Goal: Task Accomplishment & Management: Manage account settings

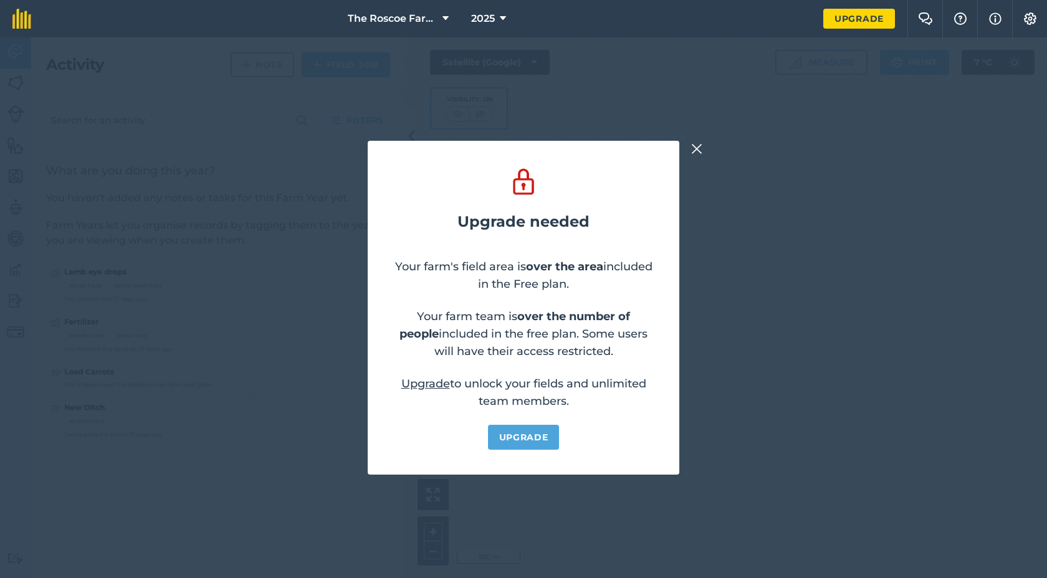
click at [695, 153] on img at bounding box center [696, 148] width 11 height 15
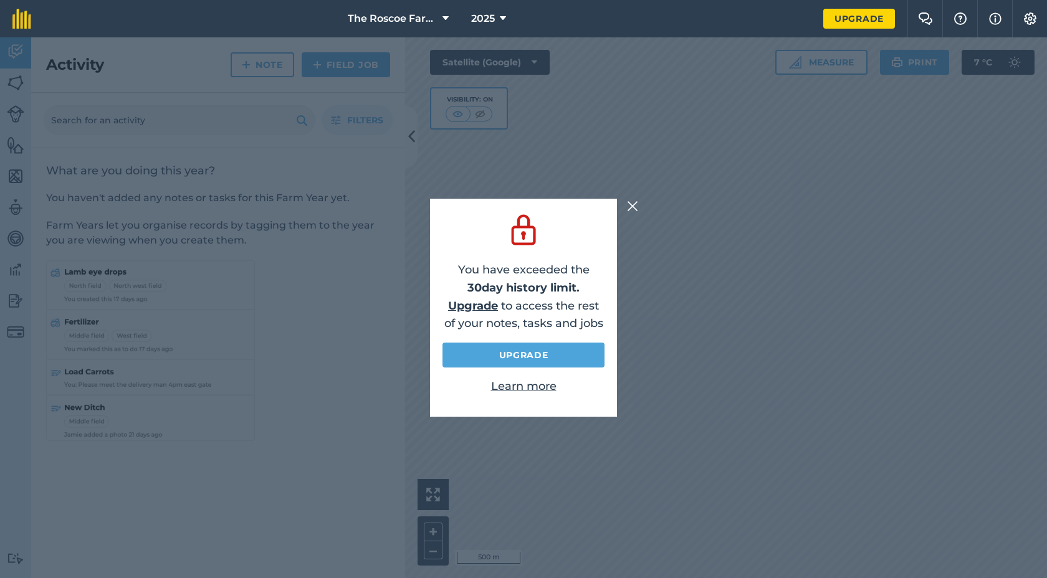
click at [635, 207] on img at bounding box center [632, 206] width 11 height 15
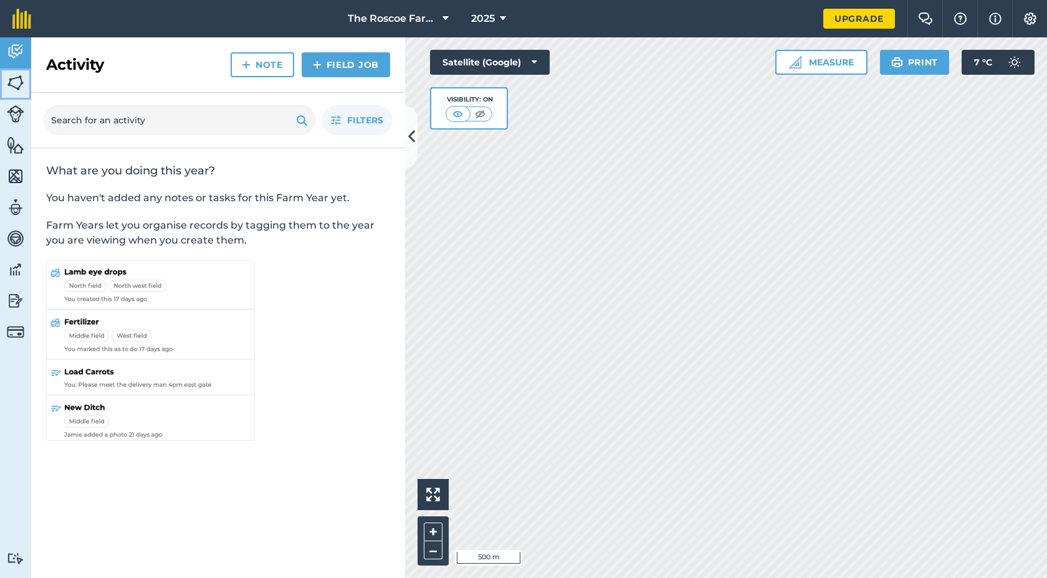
click at [24, 87] on link "Fields" at bounding box center [15, 84] width 31 height 31
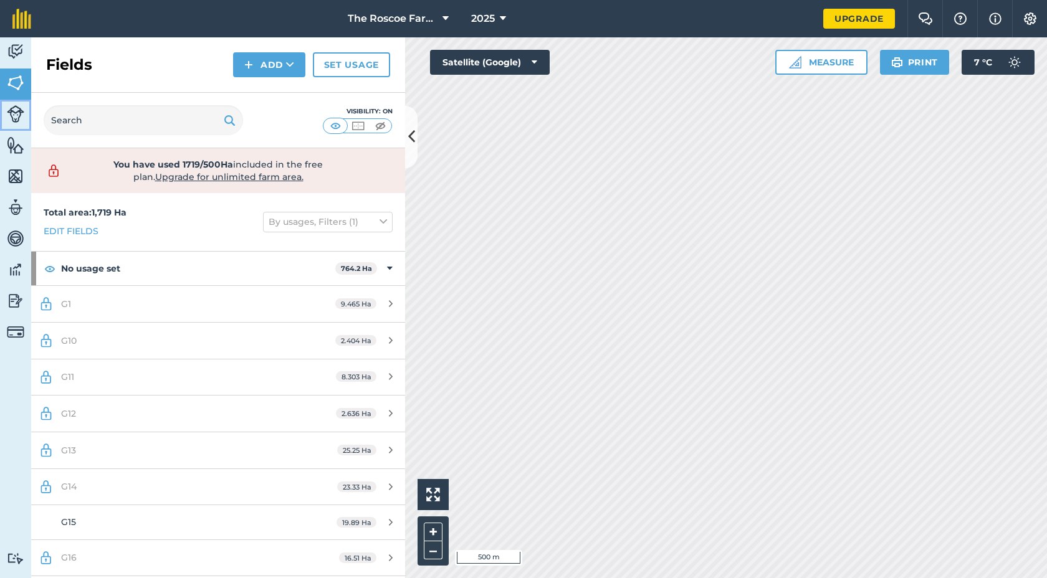
click at [17, 120] on img at bounding box center [15, 113] width 17 height 17
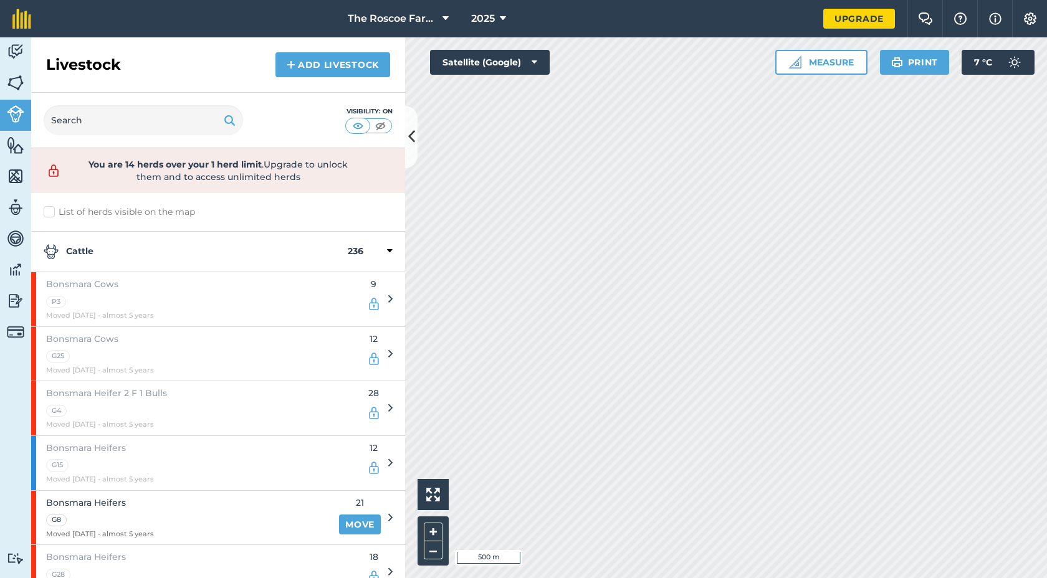
click at [379, 304] on img at bounding box center [374, 304] width 14 height 15
click at [387, 299] on div "Bonsmara Cows P3 Moved [DATE] - almost 5 years 9" at bounding box center [211, 299] width 361 height 54
click at [381, 120] on img at bounding box center [381, 126] width 16 height 12
click at [358, 124] on img at bounding box center [358, 126] width 16 height 12
click at [369, 125] on button at bounding box center [380, 126] width 22 height 14
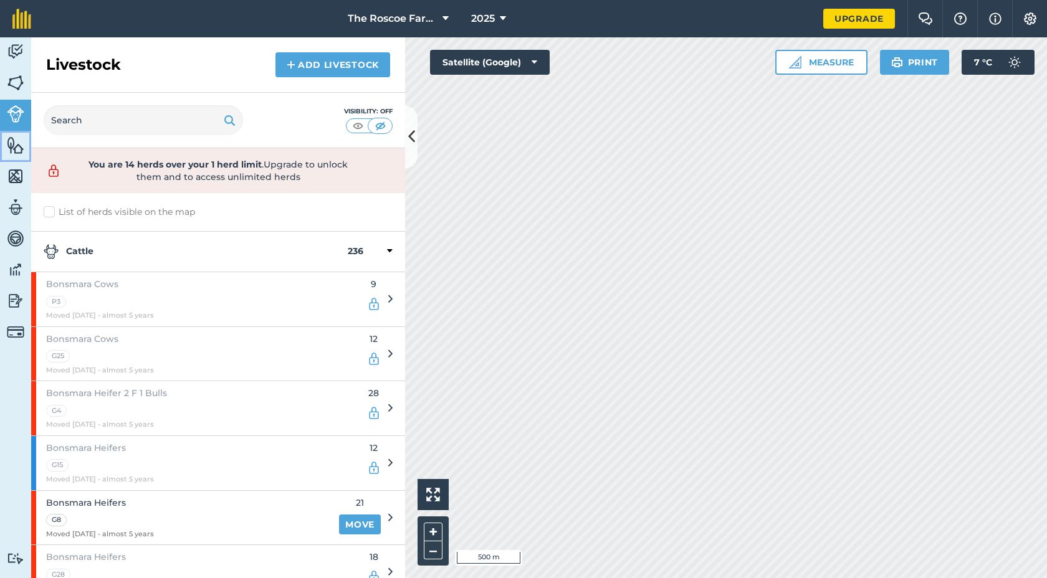
click at [15, 153] on img at bounding box center [15, 145] width 17 height 19
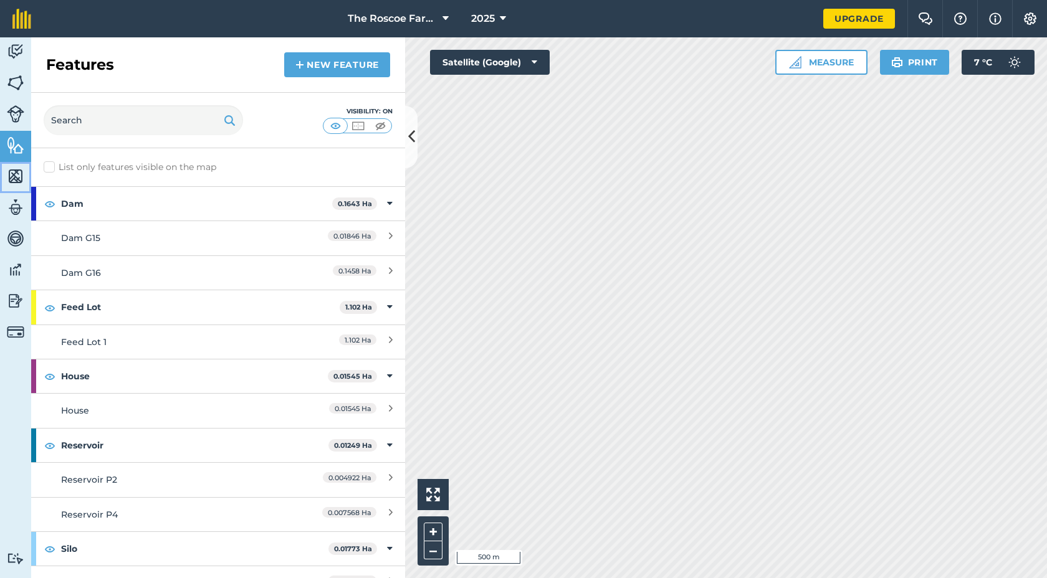
click at [12, 172] on img at bounding box center [15, 176] width 17 height 19
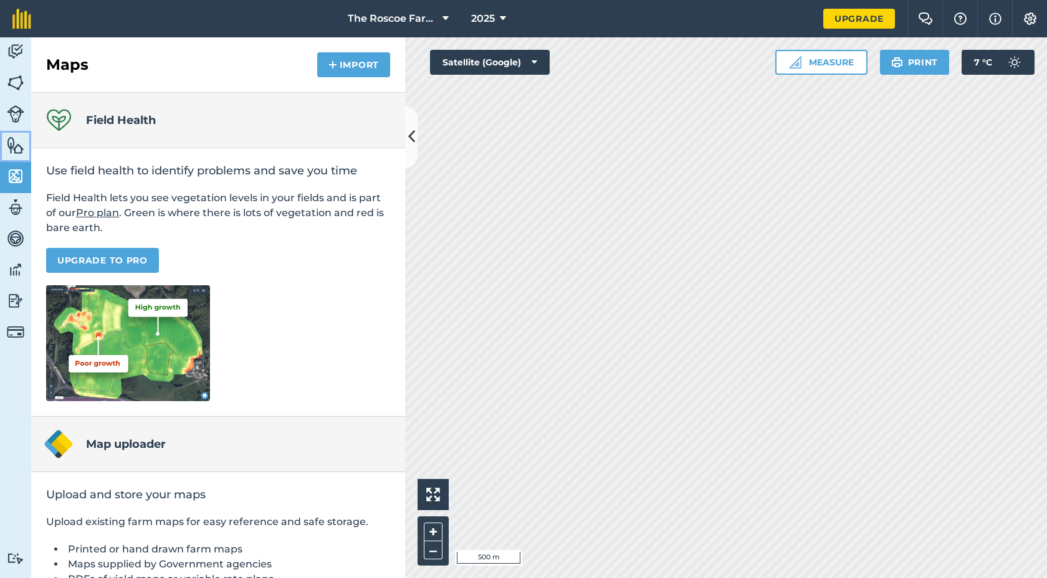
click at [18, 151] on img at bounding box center [15, 145] width 17 height 19
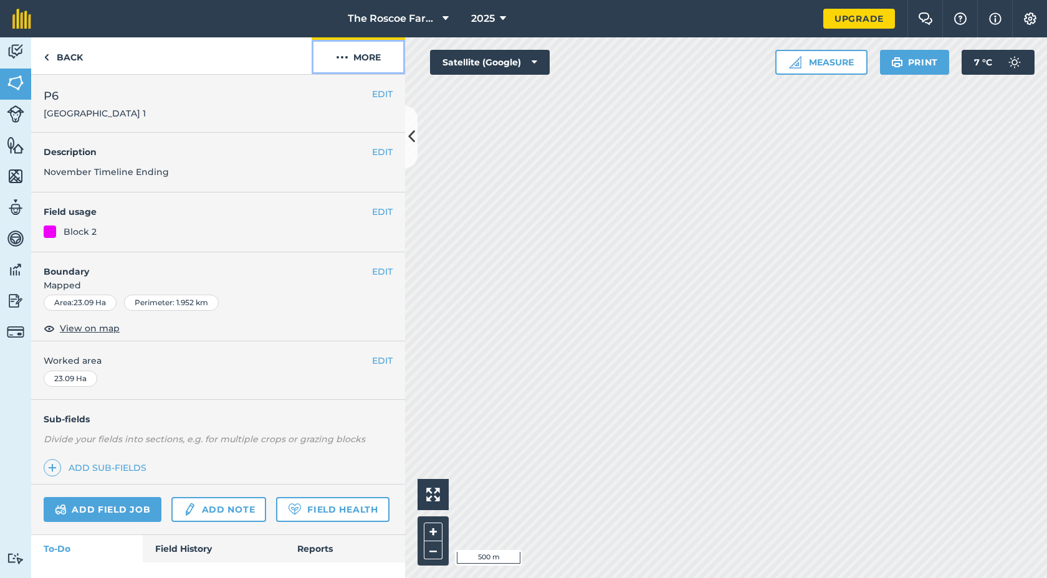
click at [358, 57] on button "More" at bounding box center [357, 55] width 93 height 37
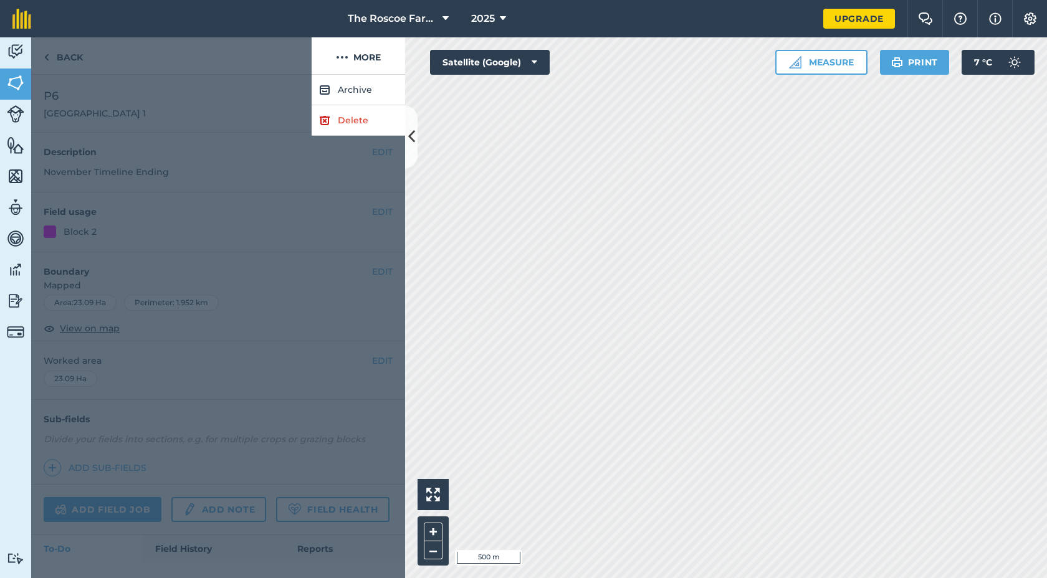
click at [270, 55] on div at bounding box center [171, 55] width 280 height 37
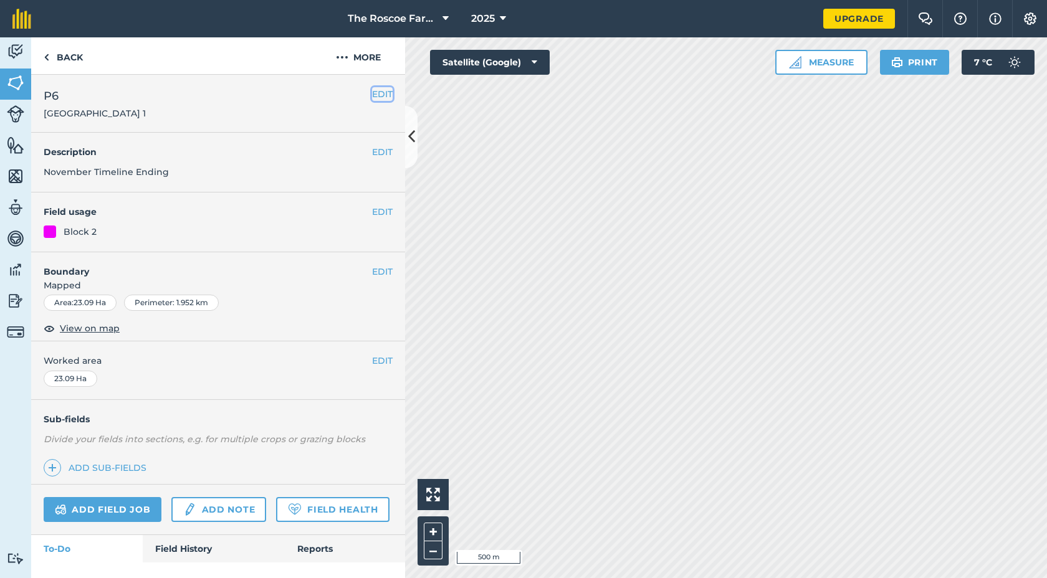
click at [374, 93] on button "EDIT" at bounding box center [382, 94] width 21 height 14
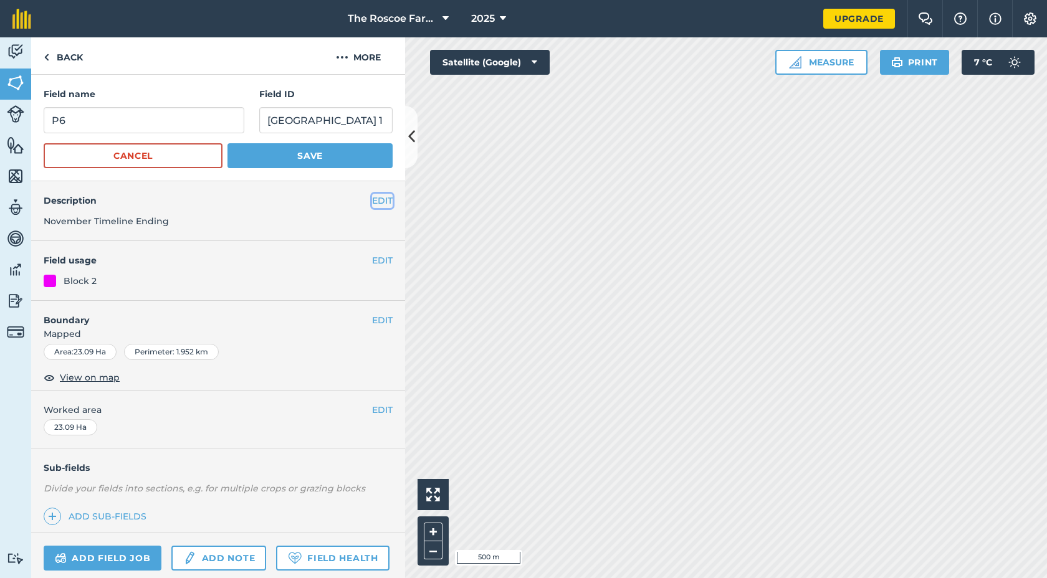
click at [384, 197] on button "EDIT" at bounding box center [382, 201] width 21 height 14
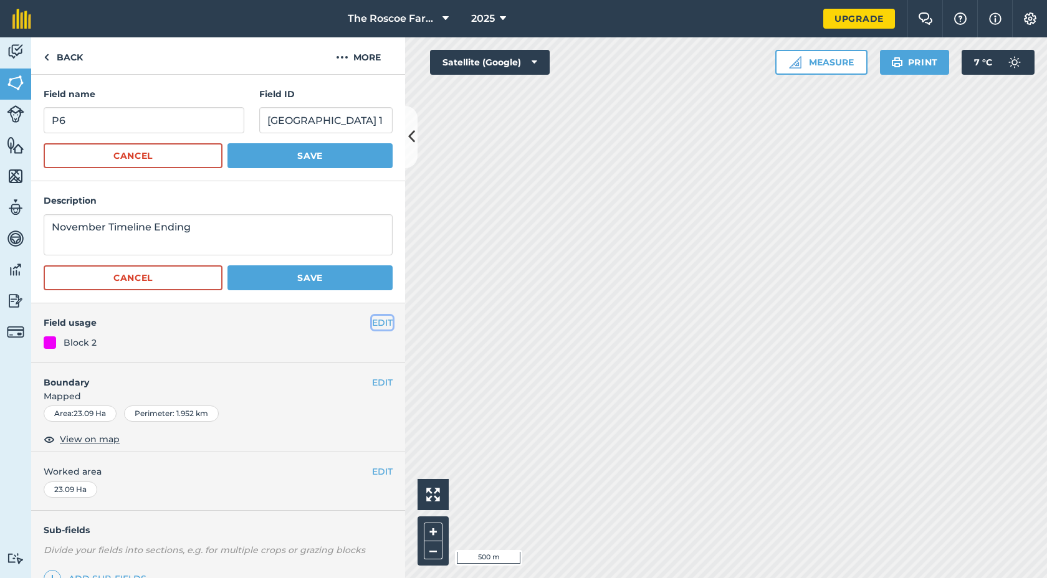
click at [379, 324] on button "EDIT" at bounding box center [382, 323] width 21 height 14
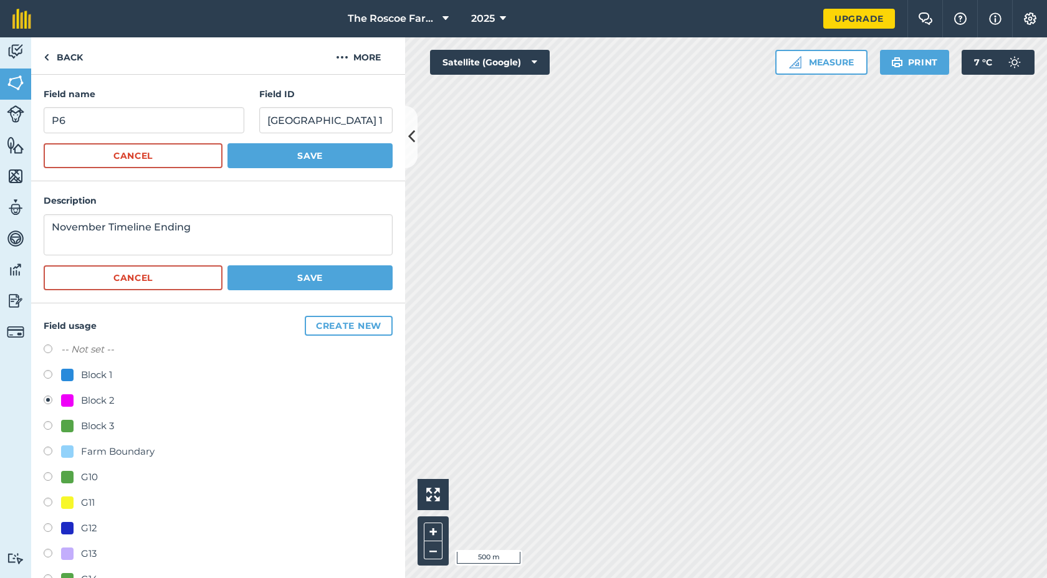
click at [52, 373] on label at bounding box center [52, 376] width 17 height 12
radio input "true"
click at [49, 401] on label at bounding box center [52, 402] width 17 height 12
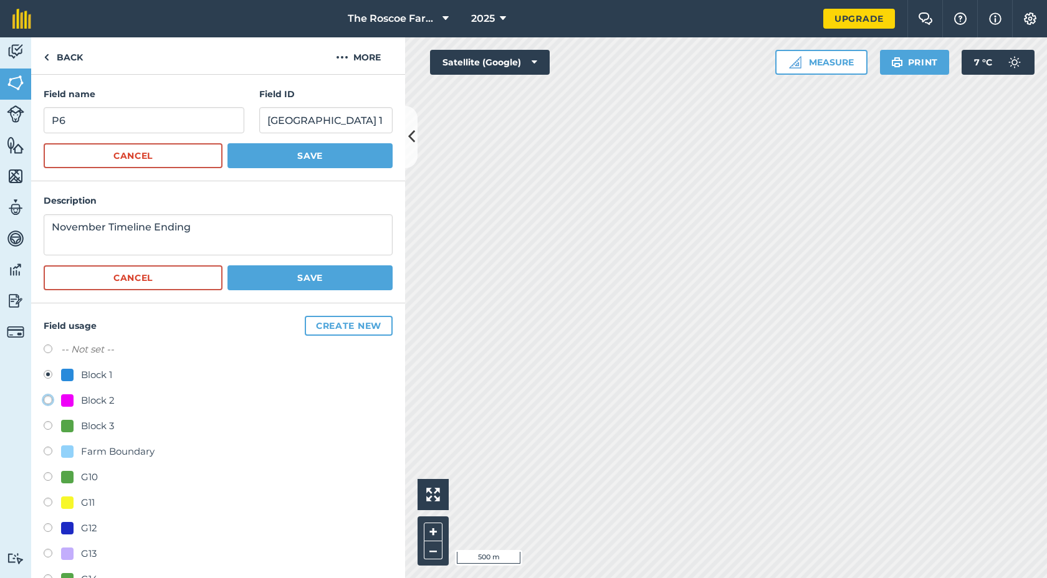
radio input "true"
radio input "false"
click at [68, 49] on link "Back" at bounding box center [63, 55] width 64 height 37
click at [75, 65] on link "Back" at bounding box center [63, 55] width 64 height 37
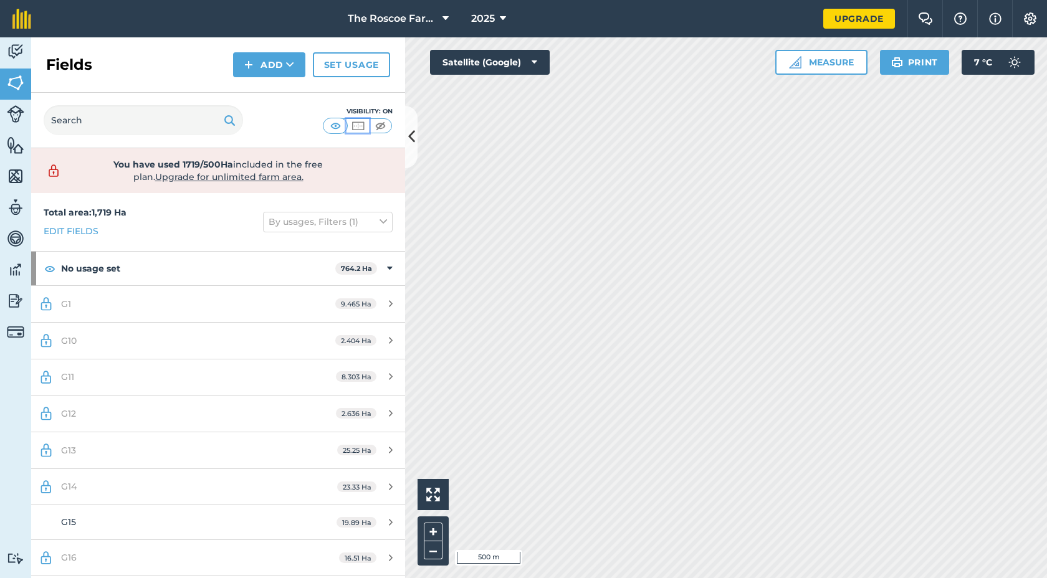
click at [360, 123] on img at bounding box center [358, 126] width 16 height 12
click at [339, 128] on img at bounding box center [336, 126] width 16 height 12
click at [383, 128] on img at bounding box center [381, 126] width 16 height 12
click at [363, 128] on img at bounding box center [358, 126] width 16 height 12
click at [376, 127] on img at bounding box center [381, 126] width 16 height 12
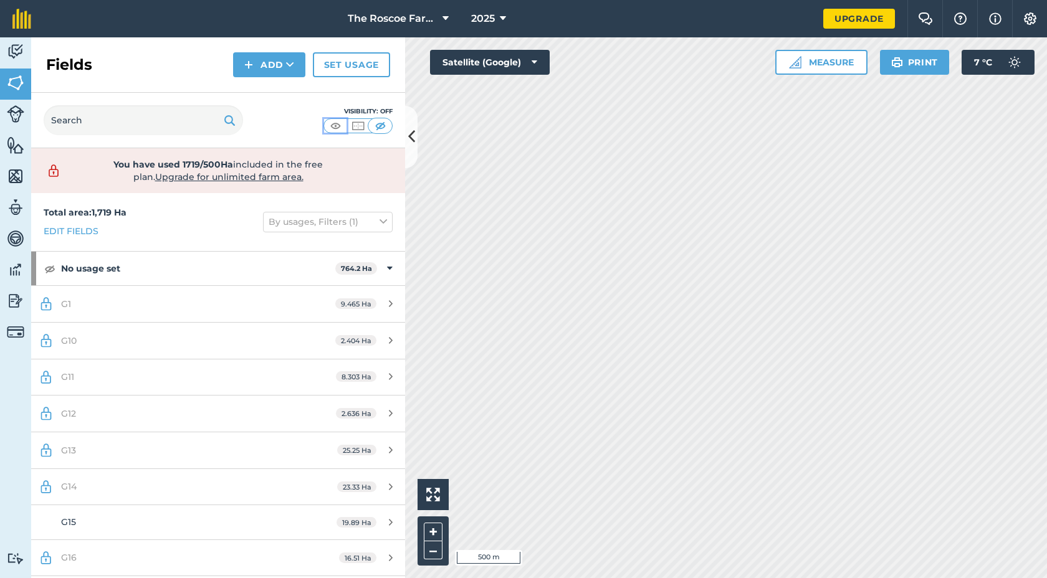
click at [337, 128] on img at bounding box center [336, 126] width 16 height 12
click at [356, 128] on img at bounding box center [358, 126] width 16 height 12
click at [338, 129] on img at bounding box center [336, 126] width 16 height 12
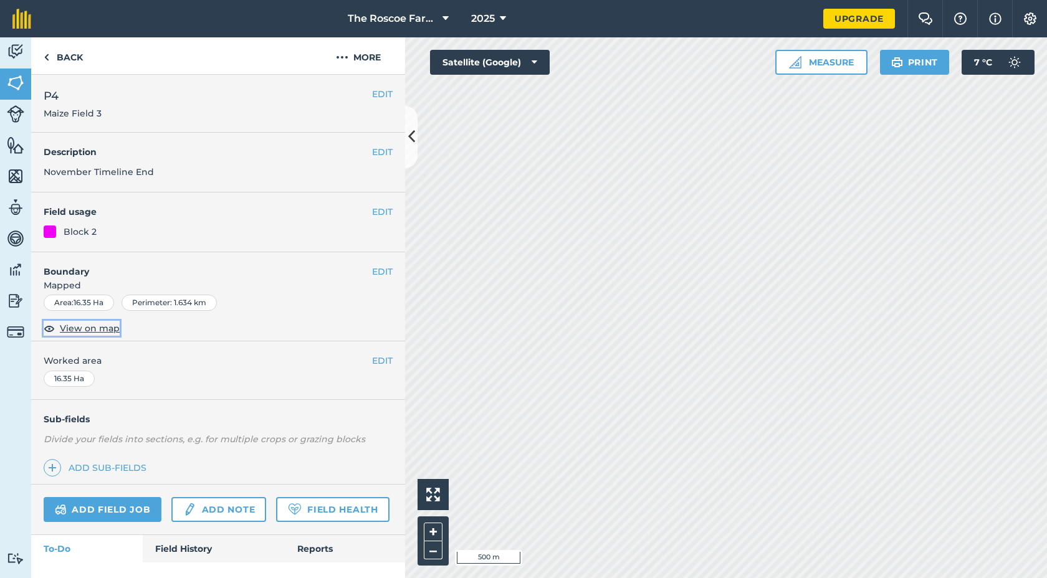
click at [92, 328] on span "View on map" at bounding box center [90, 328] width 60 height 14
click at [380, 207] on button "EDIT" at bounding box center [382, 212] width 21 height 14
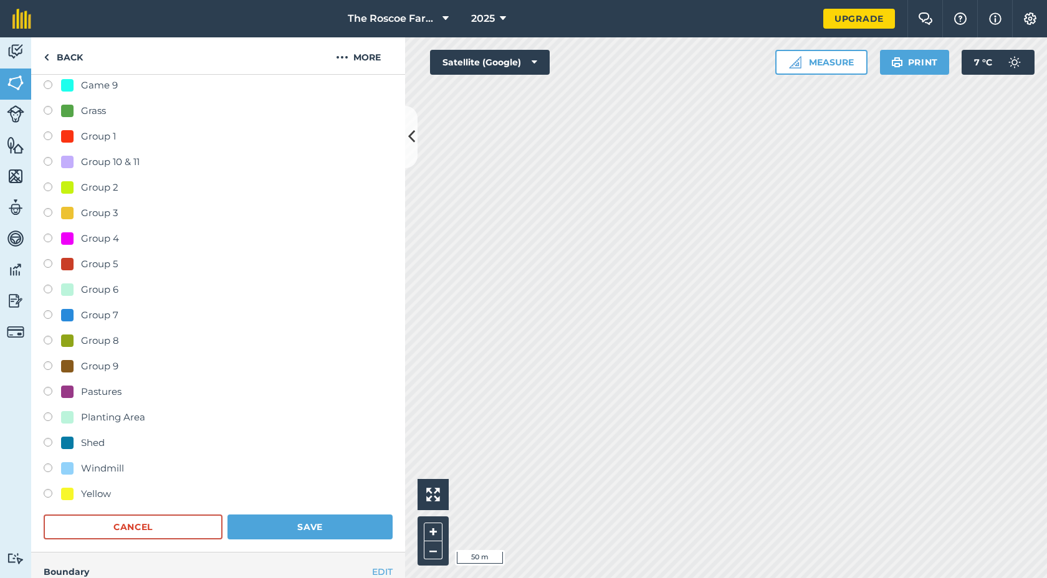
scroll to position [743, 0]
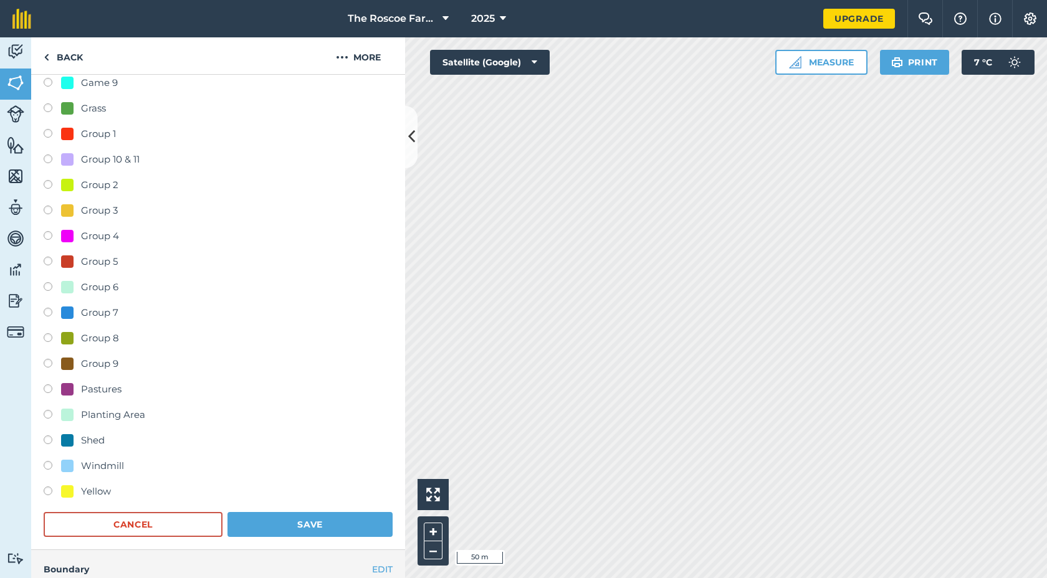
click at [51, 416] on label at bounding box center [52, 416] width 17 height 12
radio input "true"
radio input "false"
click at [54, 439] on label at bounding box center [52, 441] width 17 height 12
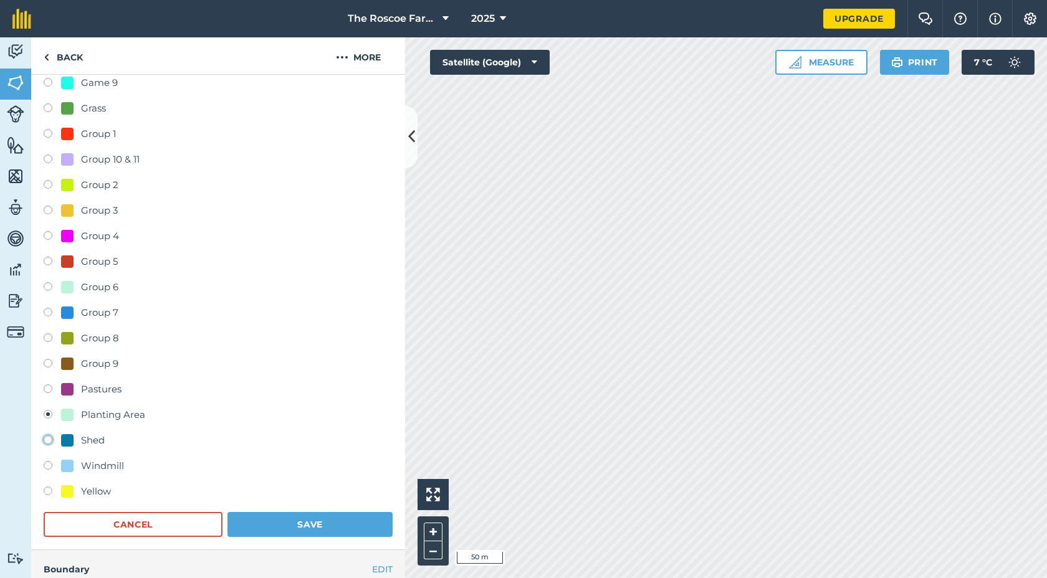
radio input "true"
click at [59, 409] on div "Planting Area" at bounding box center [218, 416] width 349 height 18
click at [59, 416] on label at bounding box center [52, 416] width 17 height 12
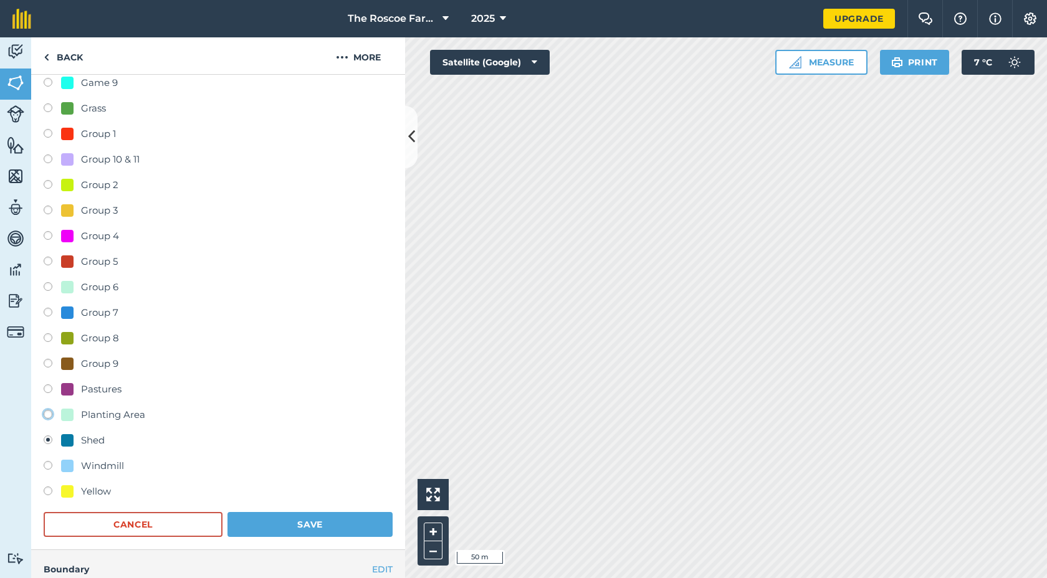
radio input "true"
radio input "false"
click at [61, 184] on div at bounding box center [67, 185] width 12 height 12
radio input "true"
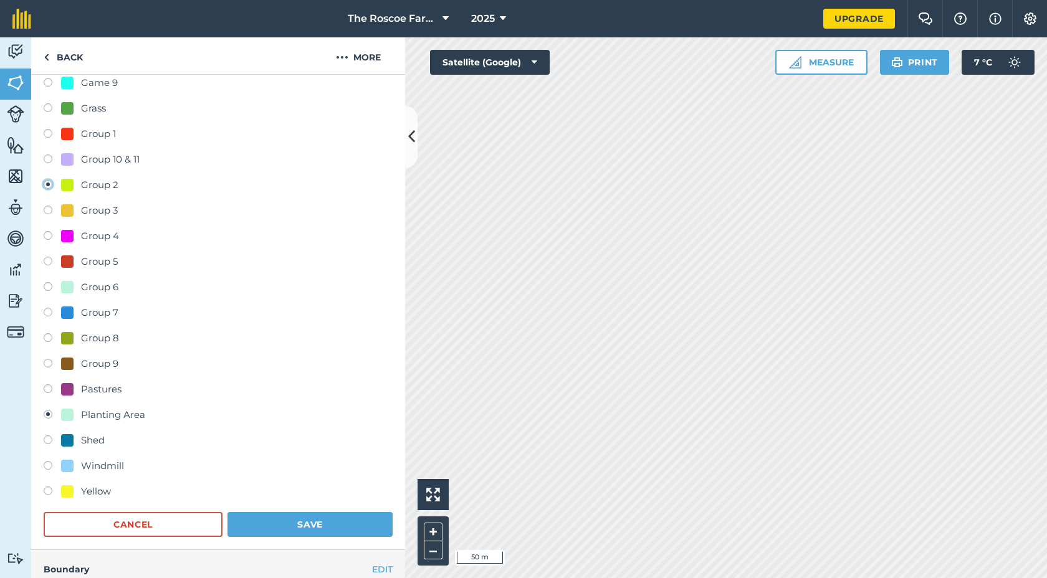
radio input "false"
click at [67, 159] on div at bounding box center [67, 159] width 12 height 12
radio input "true"
radio input "false"
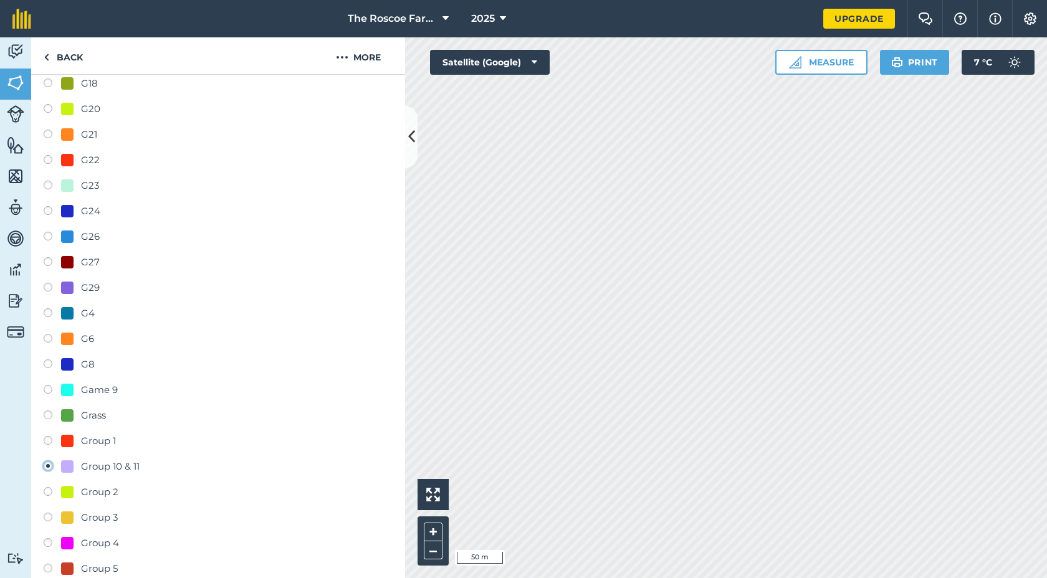
scroll to position [0, 0]
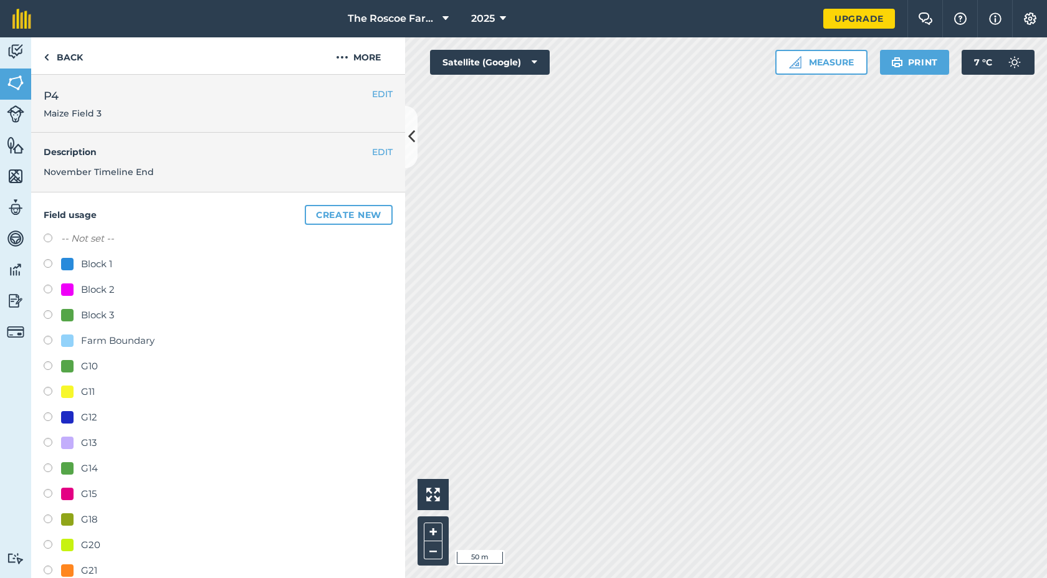
click at [75, 291] on div "Block 2" at bounding box center [88, 289] width 54 height 15
radio input "true"
radio input "false"
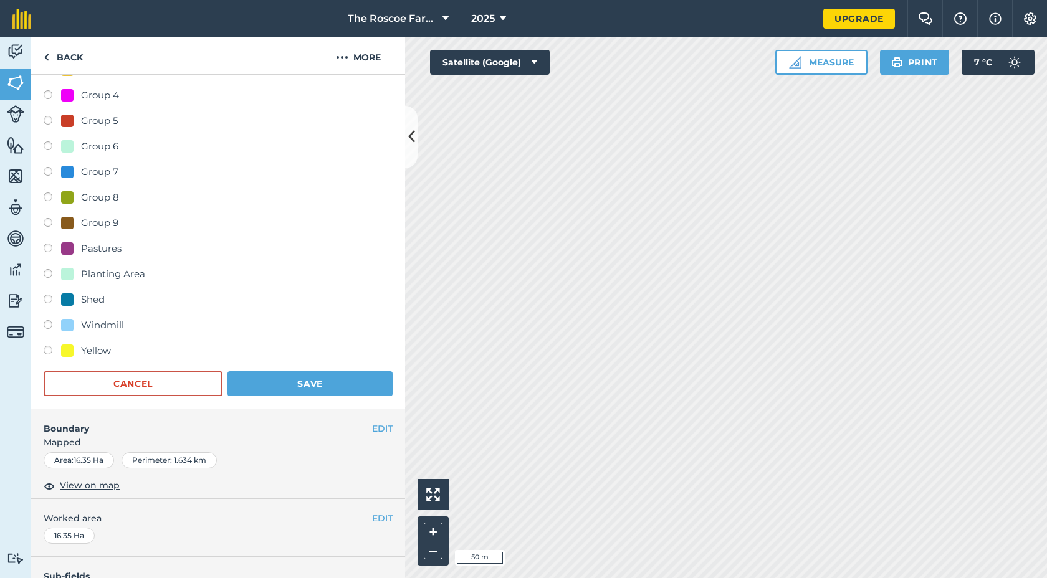
scroll to position [1064, 0]
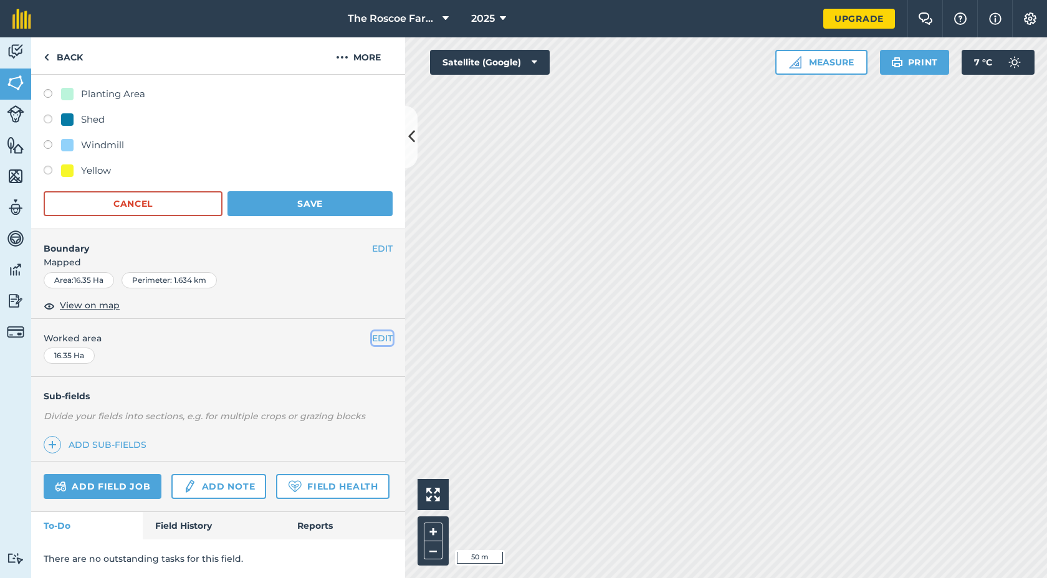
click at [378, 341] on button "EDIT" at bounding box center [382, 338] width 21 height 14
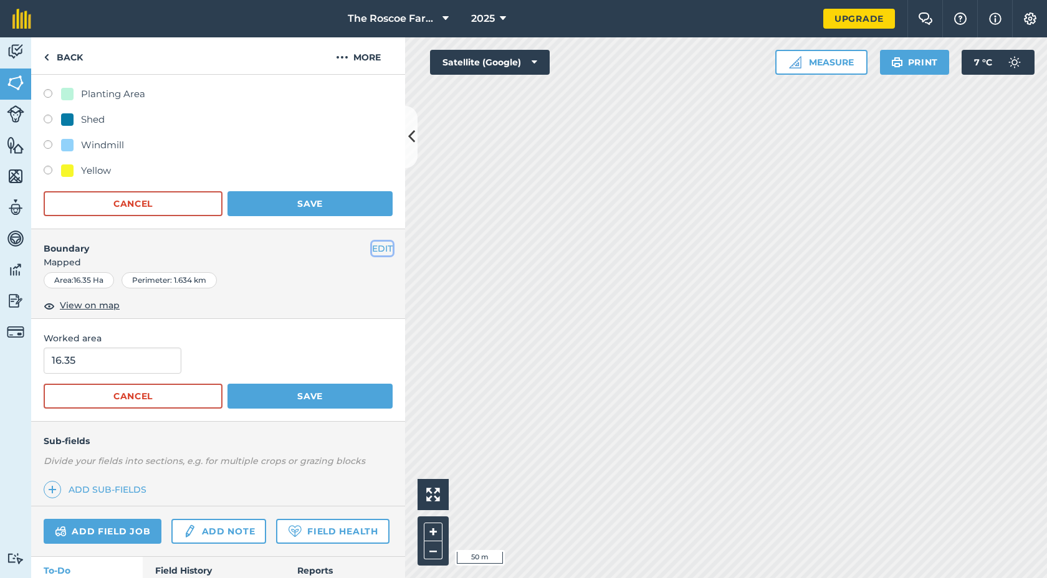
click at [380, 247] on button "EDIT" at bounding box center [382, 249] width 21 height 14
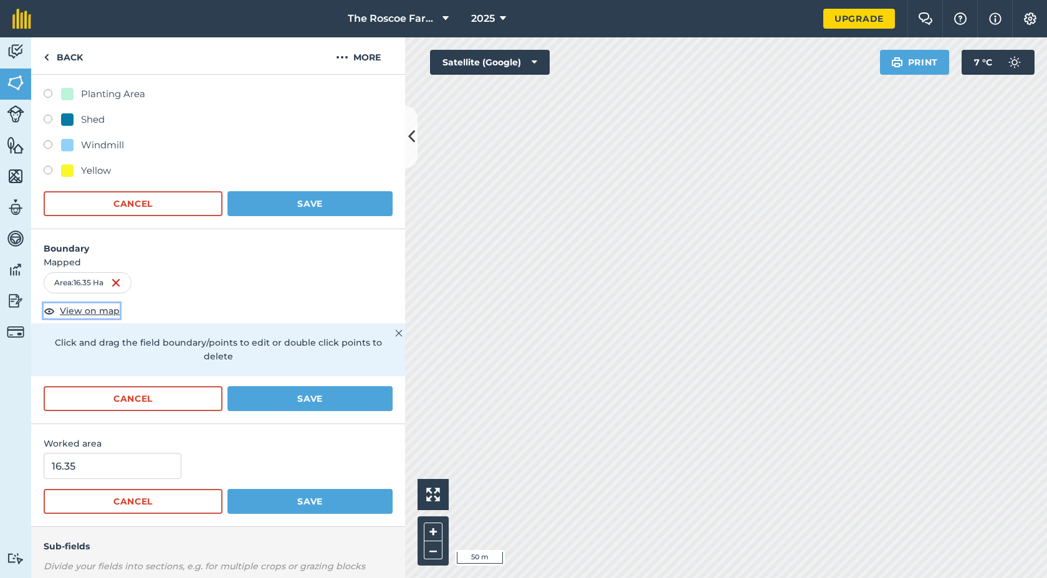
click at [74, 313] on span "View on map" at bounding box center [90, 311] width 60 height 14
click at [115, 389] on button "Cancel" at bounding box center [133, 398] width 179 height 25
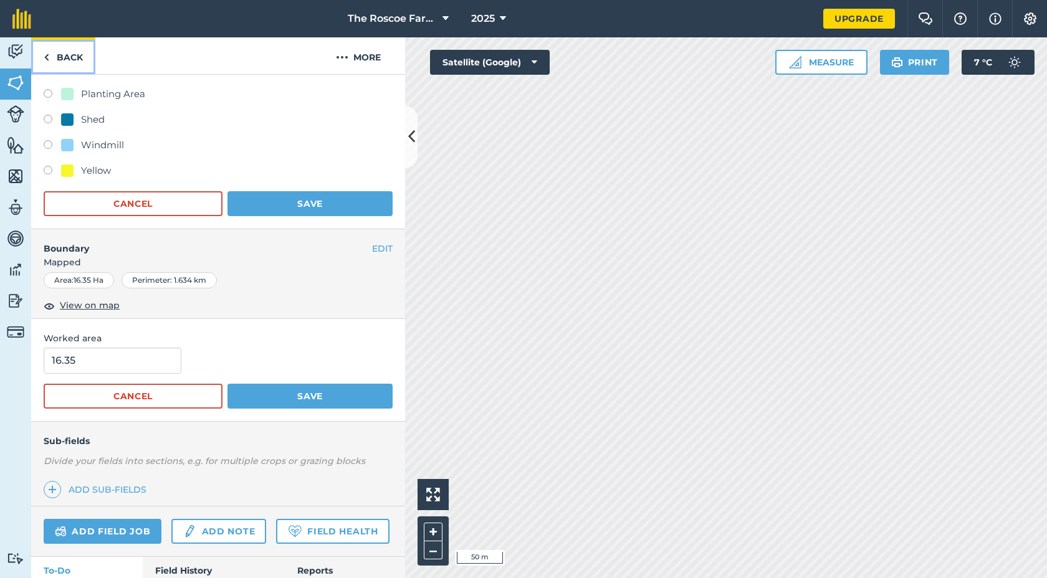
click at [55, 59] on link "Back" at bounding box center [63, 55] width 64 height 37
click at [49, 66] on link "Back" at bounding box center [63, 55] width 64 height 37
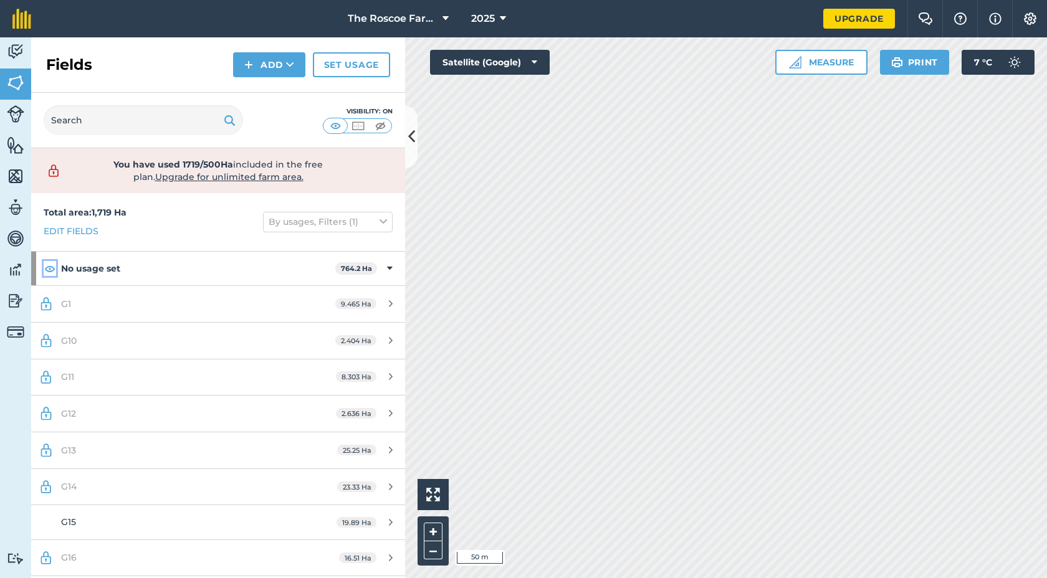
click at [50, 272] on img at bounding box center [49, 268] width 11 height 15
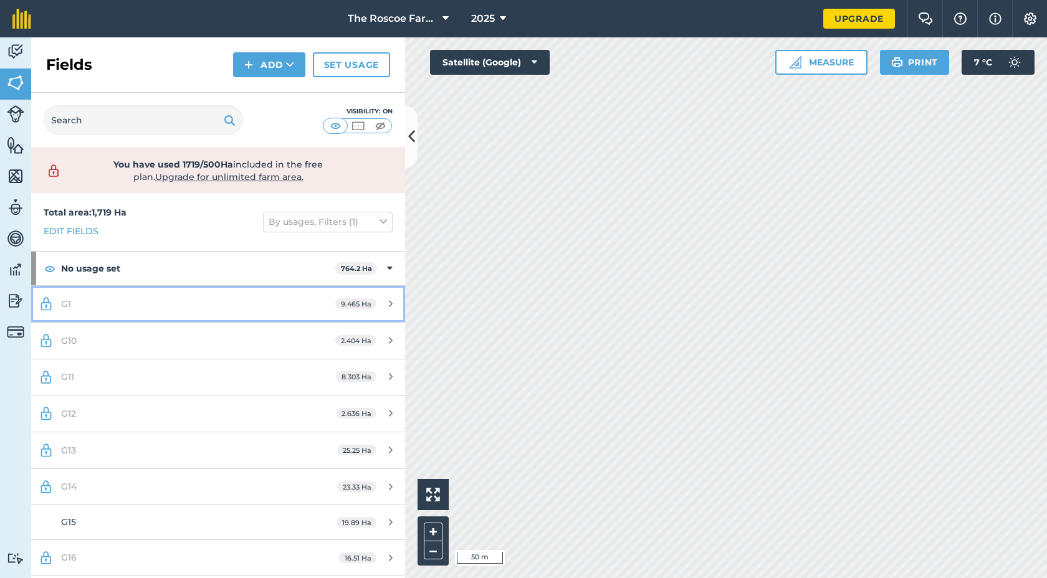
click at [47, 312] on link "G1 9.465 Ha" at bounding box center [218, 304] width 374 height 36
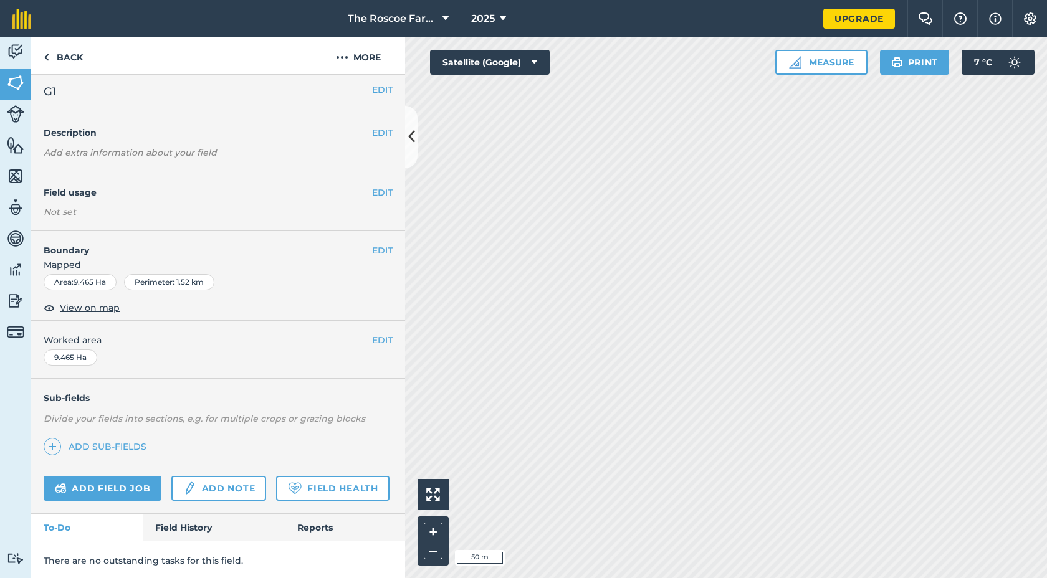
scroll to position [6, 0]
click at [374, 70] on button "More" at bounding box center [357, 55] width 93 height 37
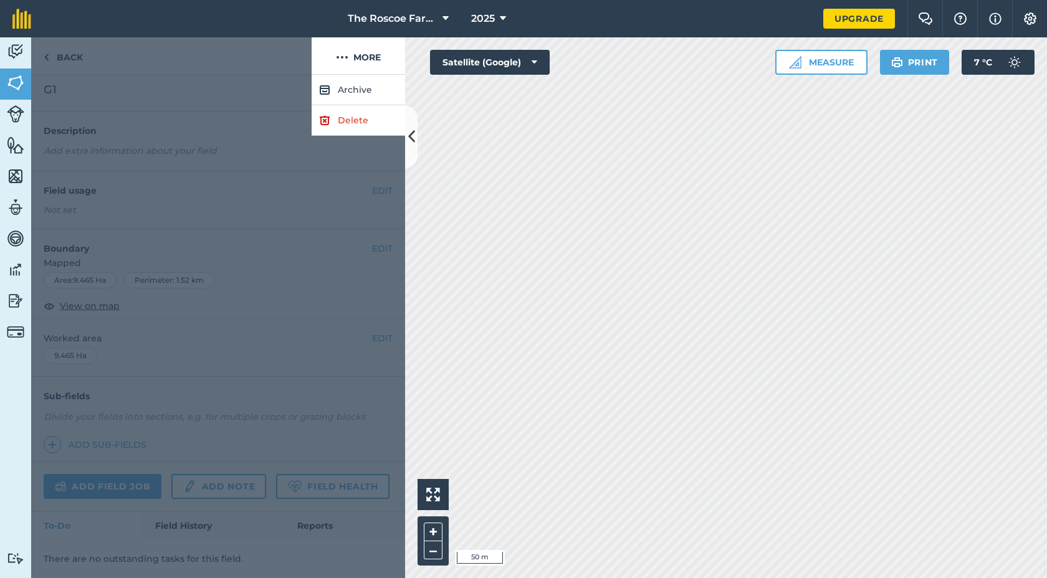
click at [221, 93] on div at bounding box center [218, 326] width 374 height 503
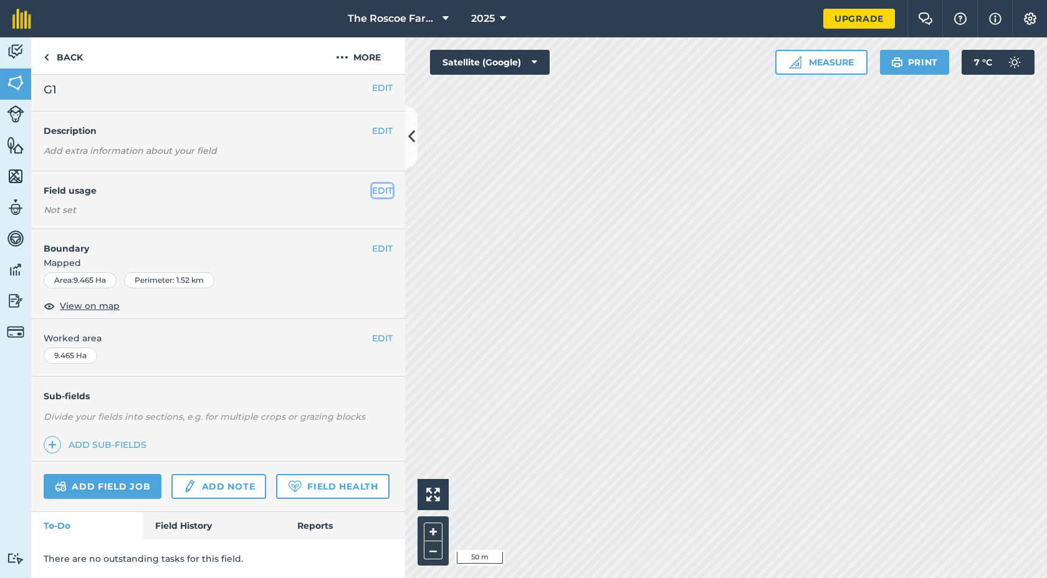
click at [375, 190] on button "EDIT" at bounding box center [382, 191] width 21 height 14
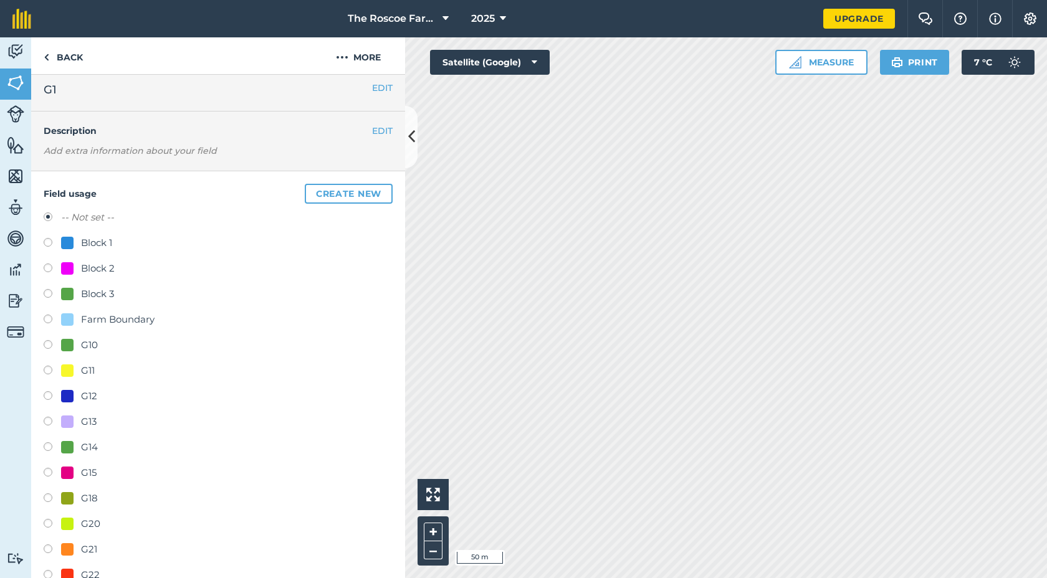
click at [75, 245] on div "Block 1" at bounding box center [86, 242] width 51 height 15
radio input "true"
radio input "false"
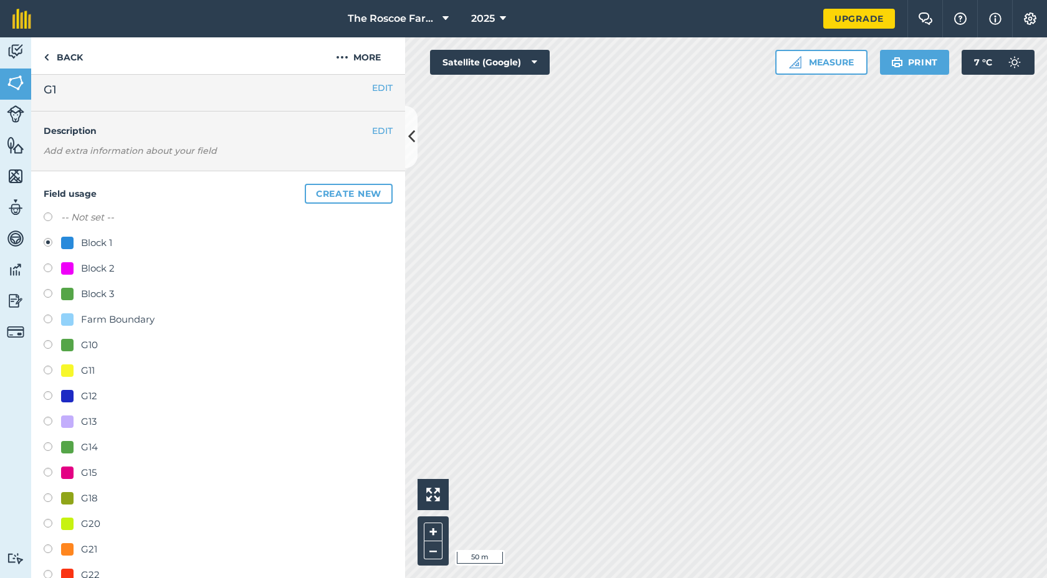
click at [74, 265] on div "Block 2" at bounding box center [88, 268] width 54 height 15
radio input "true"
radio input "false"
click at [56, 424] on label at bounding box center [52, 423] width 17 height 12
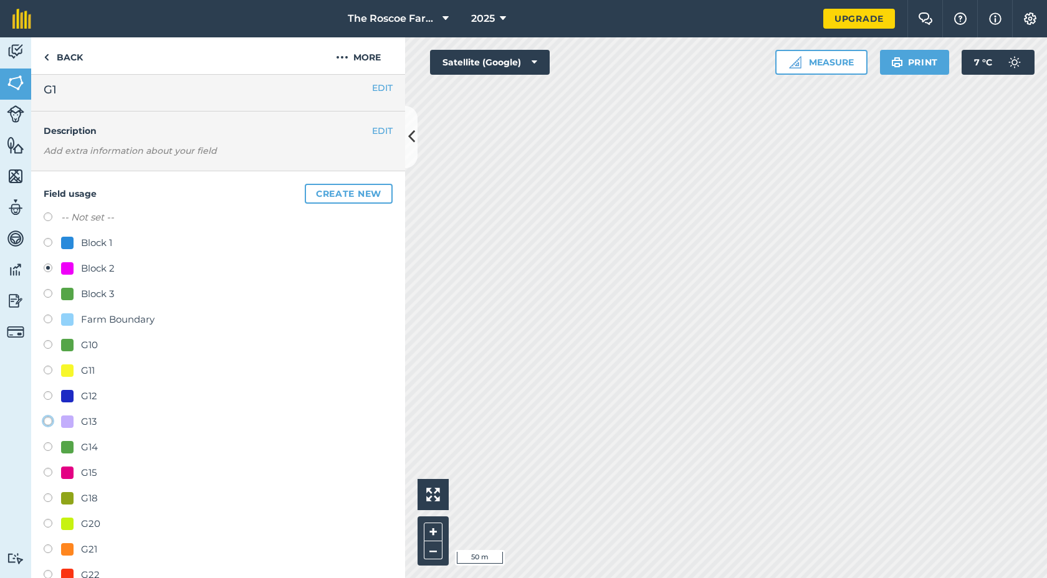
radio input "true"
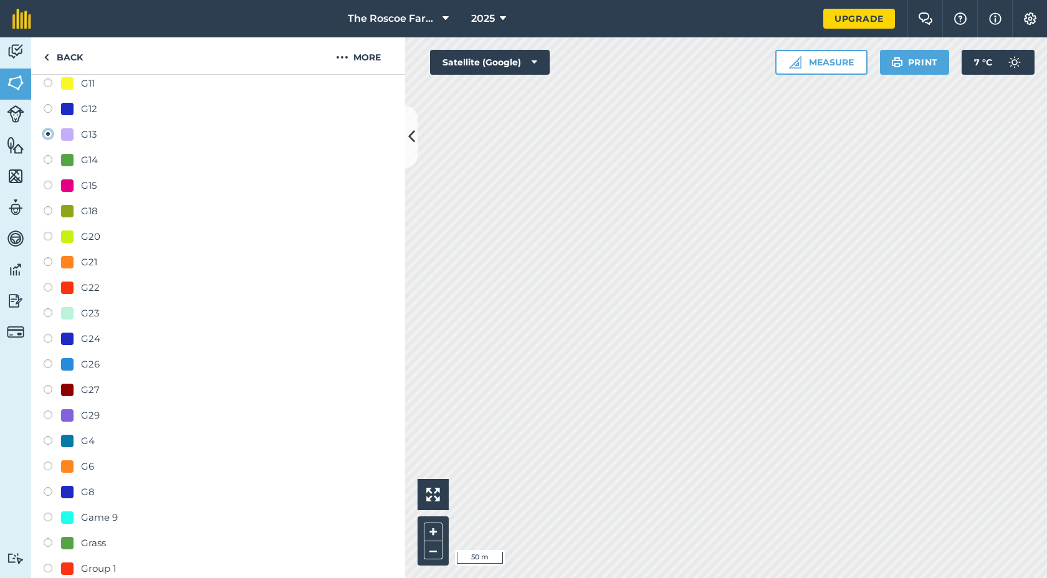
scroll to position [102, 0]
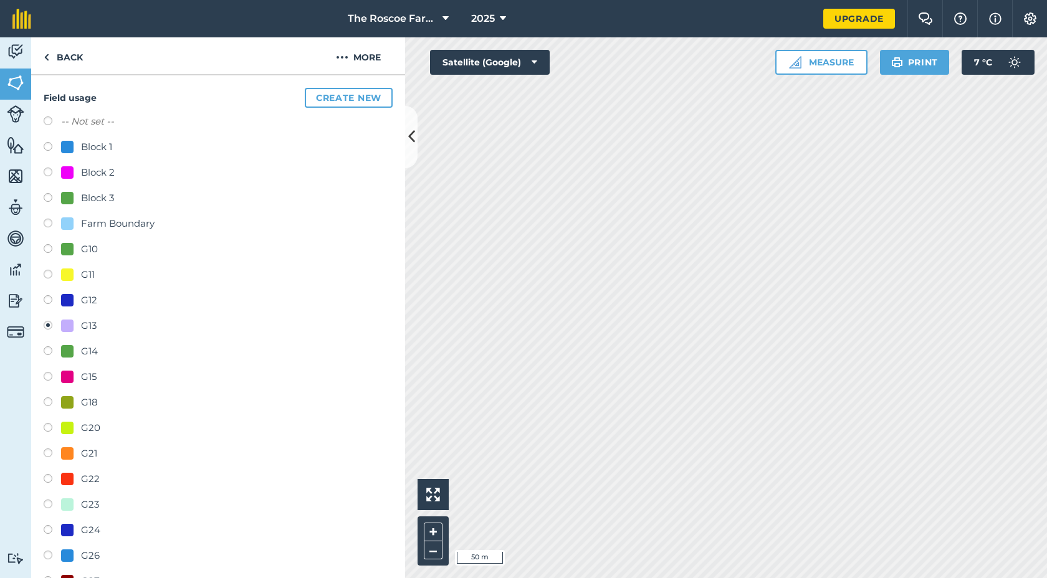
click at [59, 171] on label at bounding box center [52, 174] width 17 height 12
radio input "true"
radio input "false"
click at [57, 245] on label at bounding box center [52, 250] width 17 height 12
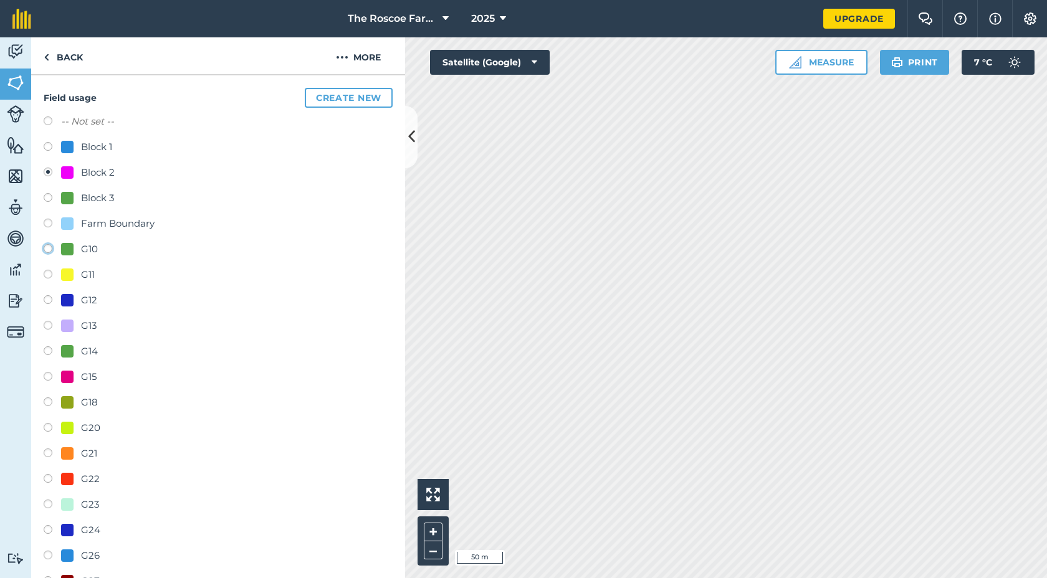
radio input "true"
radio input "false"
click at [322, 101] on button "Create new" at bounding box center [349, 98] width 88 height 20
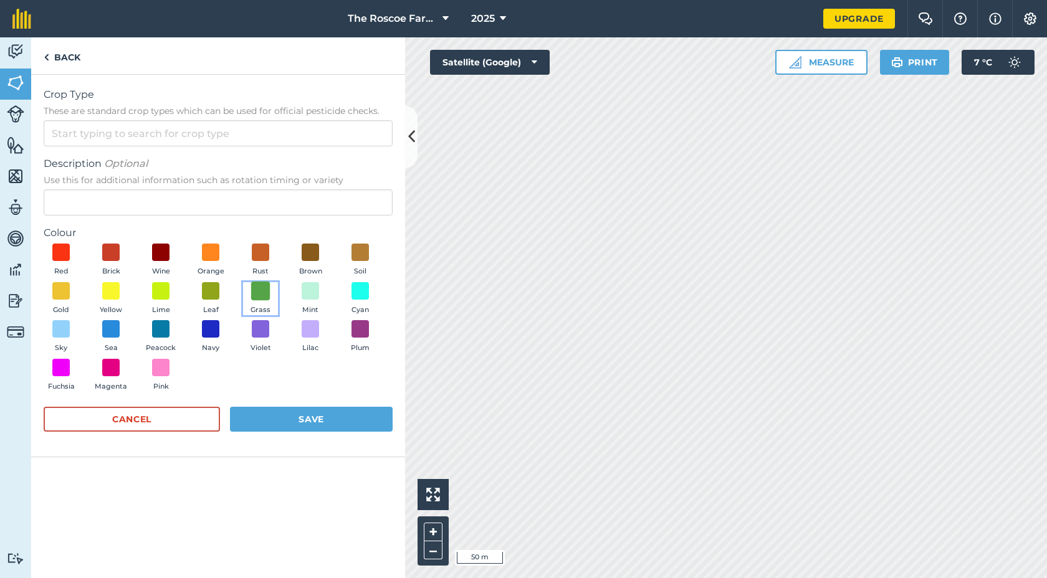
click at [258, 287] on span at bounding box center [260, 290] width 19 height 19
click at [305, 291] on span at bounding box center [310, 290] width 19 height 19
click at [153, 145] on input "Crop Type These are standard crop types which can be used for official pesticid…" at bounding box center [218, 133] width 349 height 26
click at [150, 168] on li "Other" at bounding box center [218, 161] width 348 height 29
type input "Other"
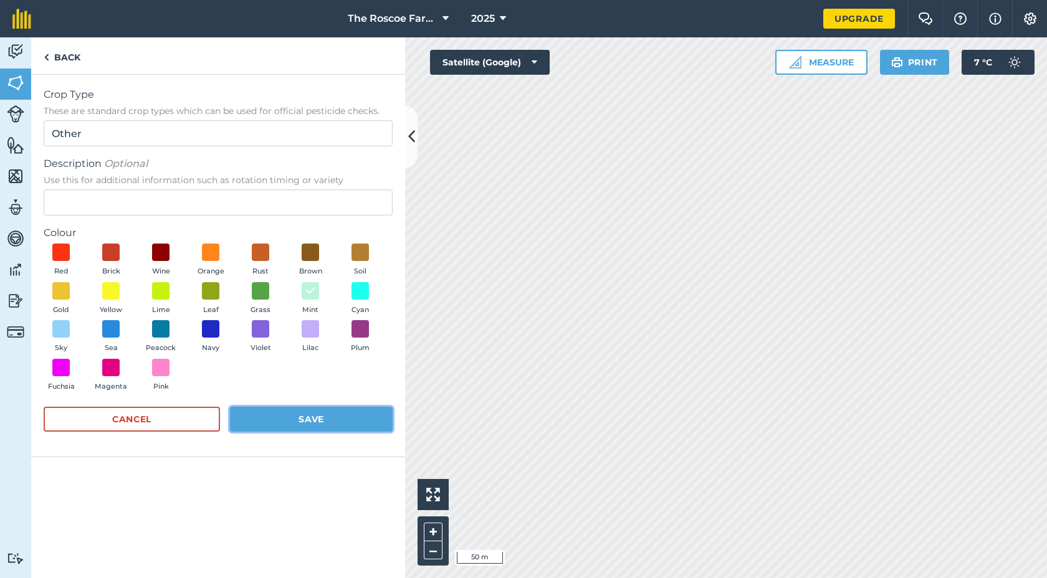
click at [344, 421] on button "Save" at bounding box center [311, 419] width 163 height 25
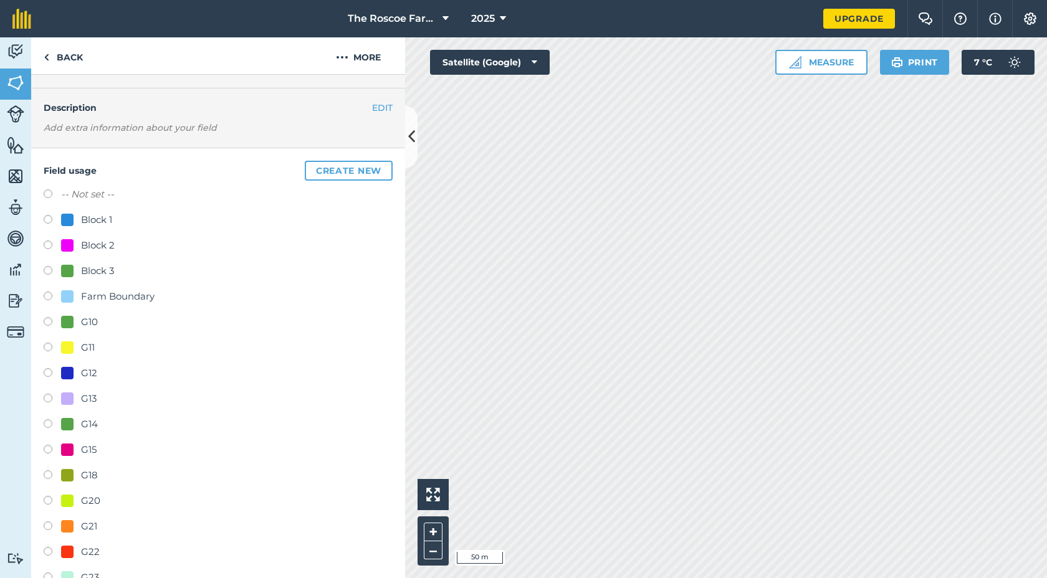
scroll to position [0, 0]
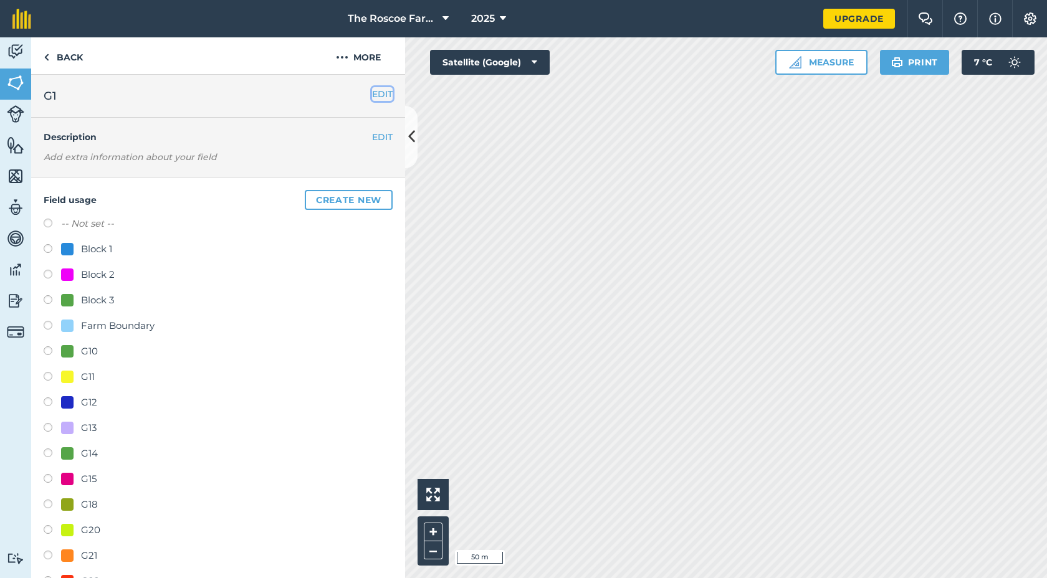
click at [386, 93] on button "EDIT" at bounding box center [382, 94] width 21 height 14
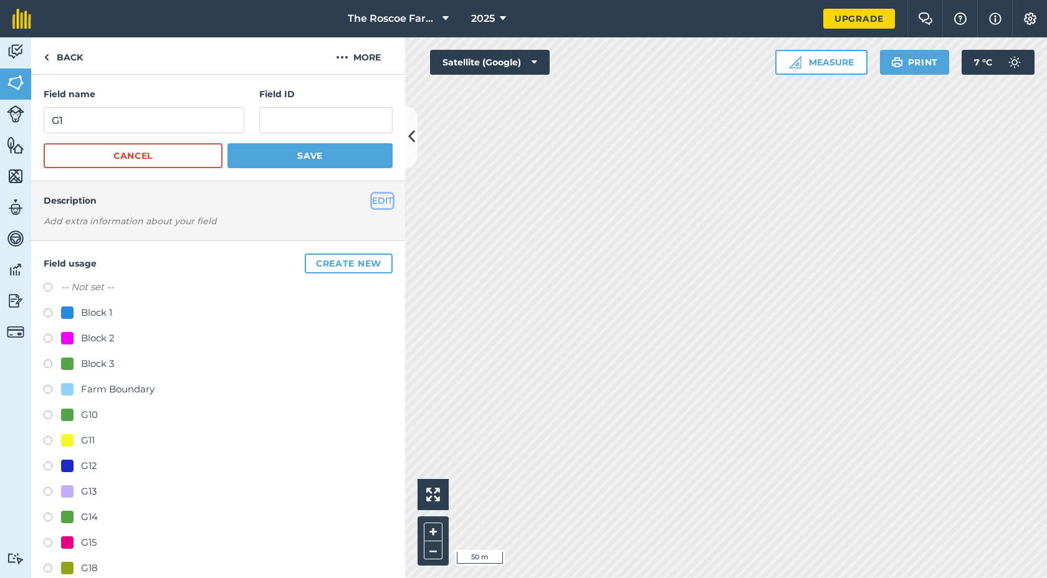
click at [373, 201] on button "EDIT" at bounding box center [382, 201] width 21 height 14
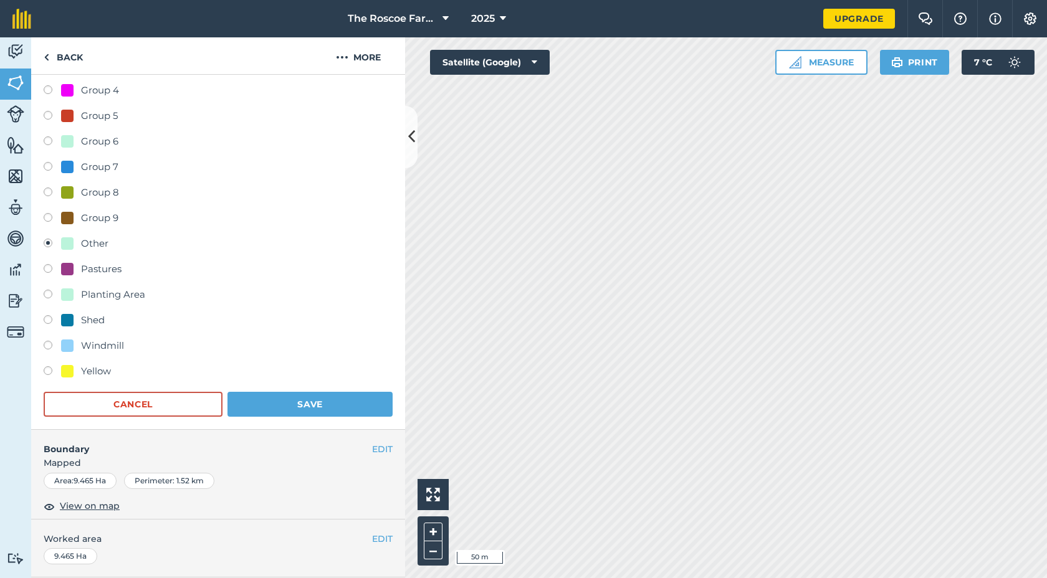
scroll to position [1200, 0]
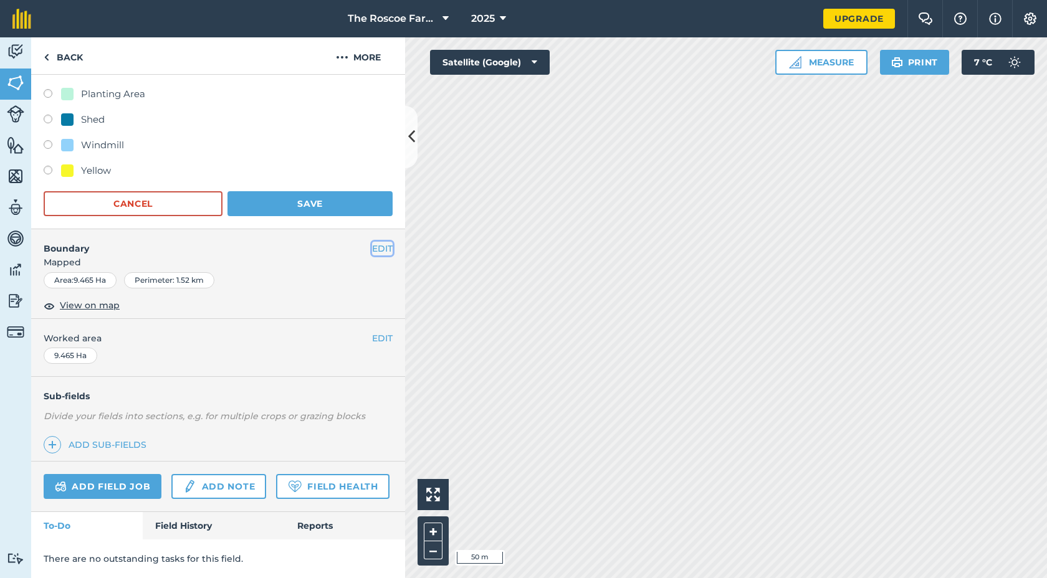
click at [381, 249] on button "EDIT" at bounding box center [382, 249] width 21 height 14
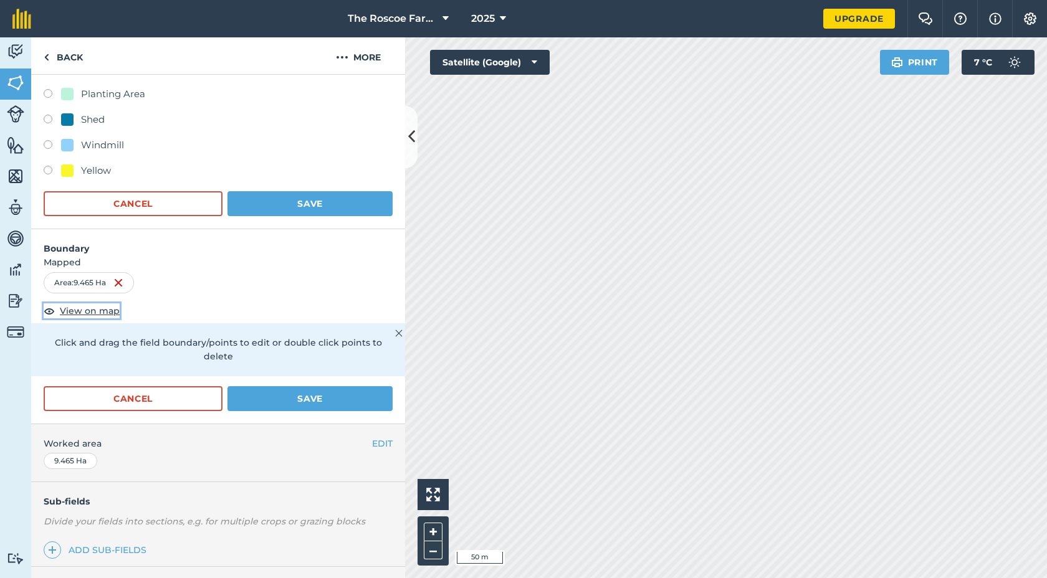
click at [95, 312] on span "View on map" at bounding box center [90, 311] width 60 height 14
click at [72, 54] on link "Back" at bounding box center [63, 55] width 64 height 37
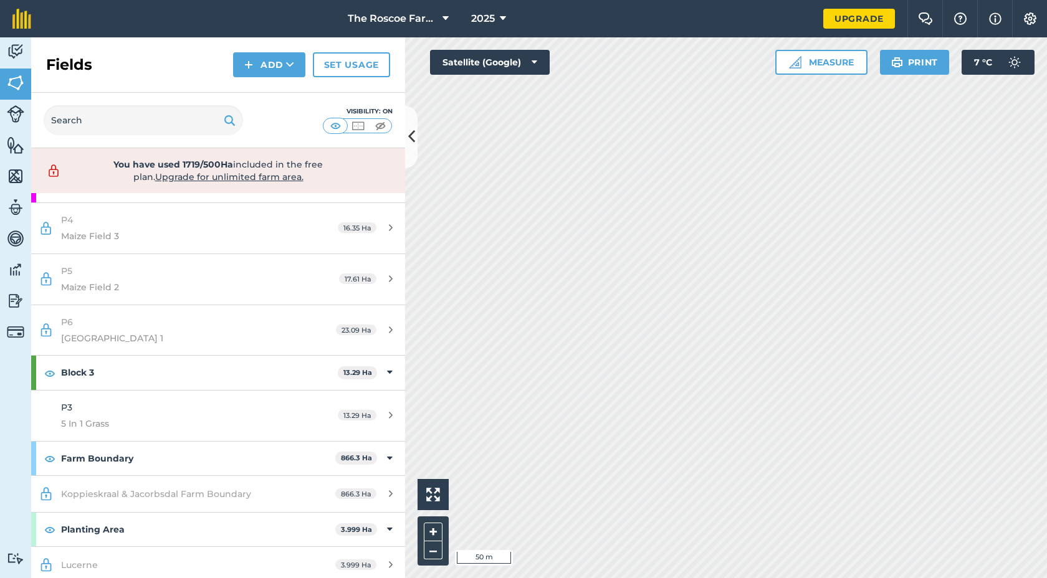
scroll to position [1409, 0]
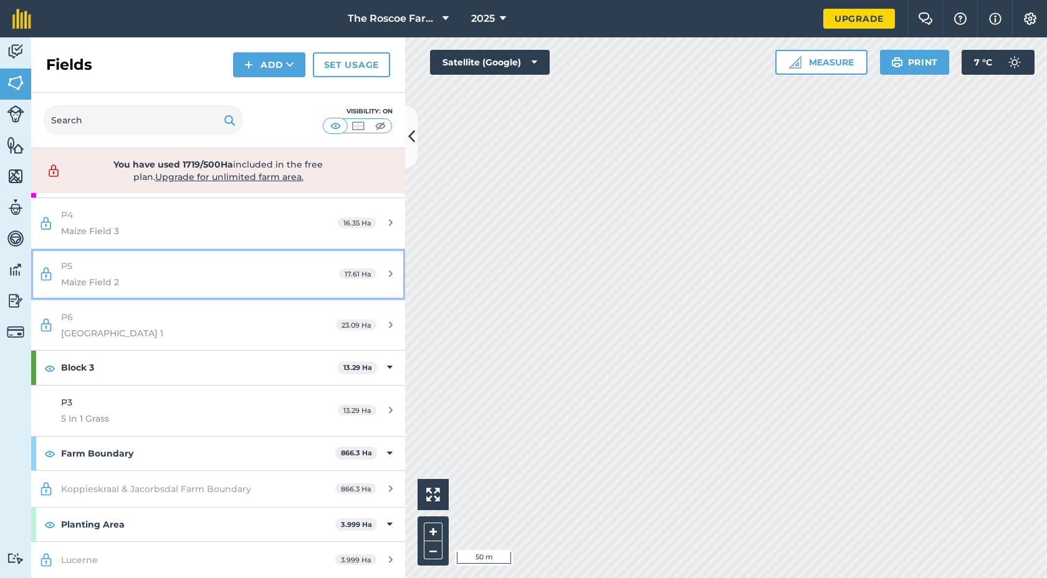
click at [53, 266] on icon at bounding box center [46, 274] width 15 height 16
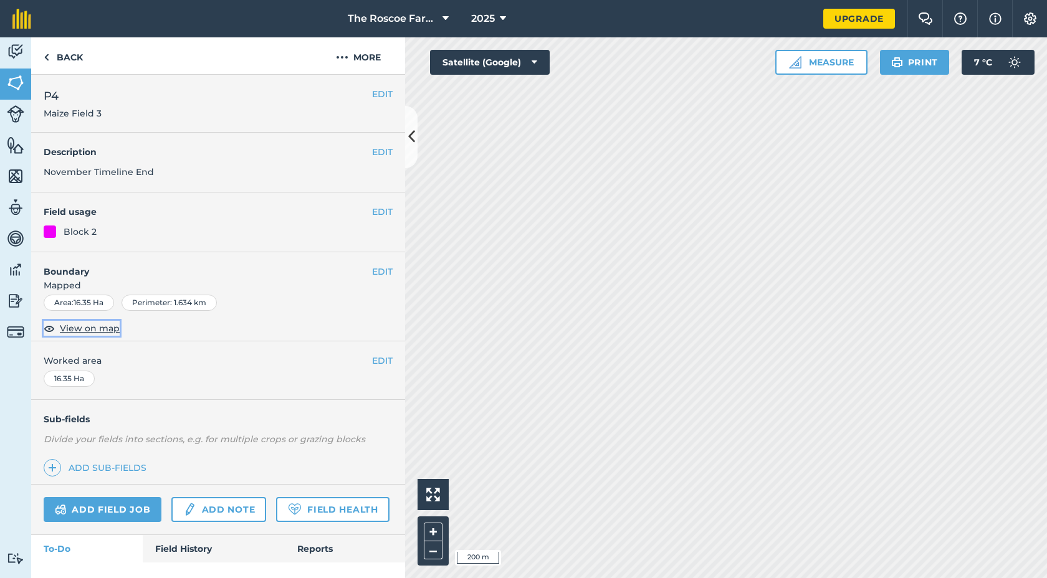
click at [83, 325] on span "View on map" at bounding box center [90, 328] width 60 height 14
click at [70, 235] on div "Block 2" at bounding box center [80, 232] width 33 height 14
click at [376, 216] on button "EDIT" at bounding box center [382, 212] width 21 height 14
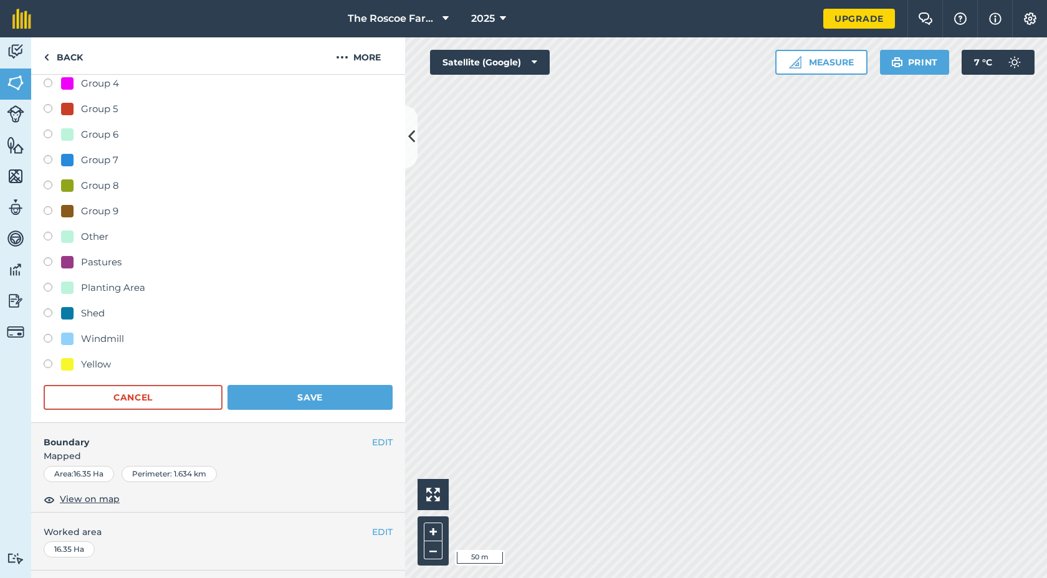
scroll to position [905, 0]
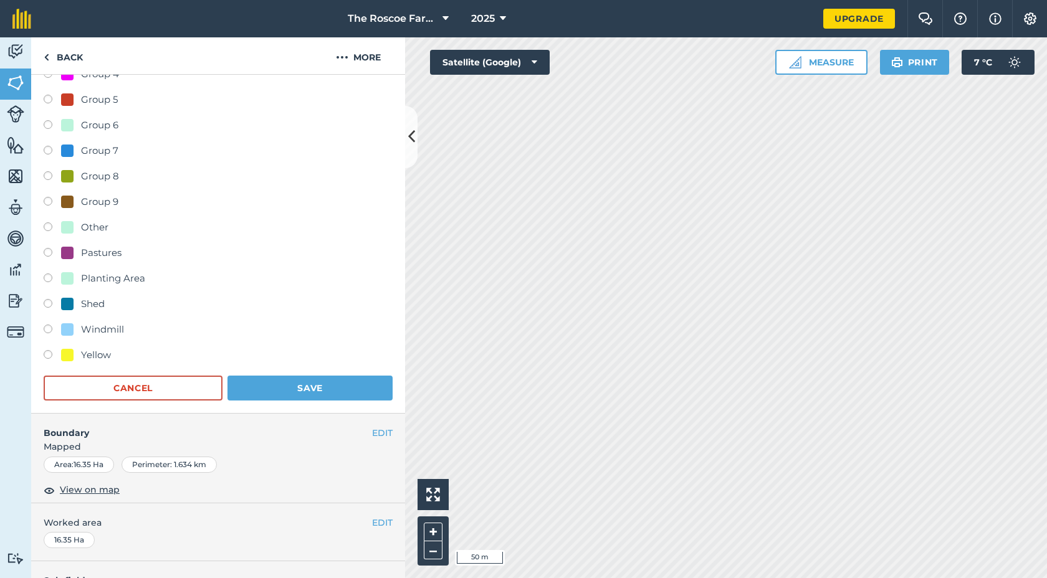
click at [47, 282] on label at bounding box center [52, 279] width 17 height 12
radio input "true"
radio input "false"
click at [254, 394] on button "Save" at bounding box center [309, 388] width 165 height 25
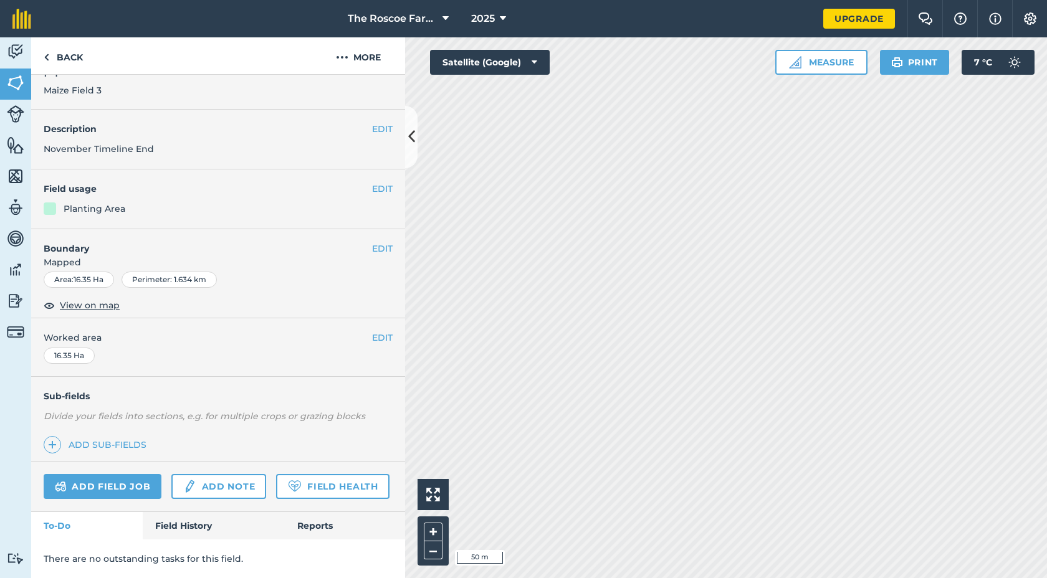
scroll to position [23, 0]
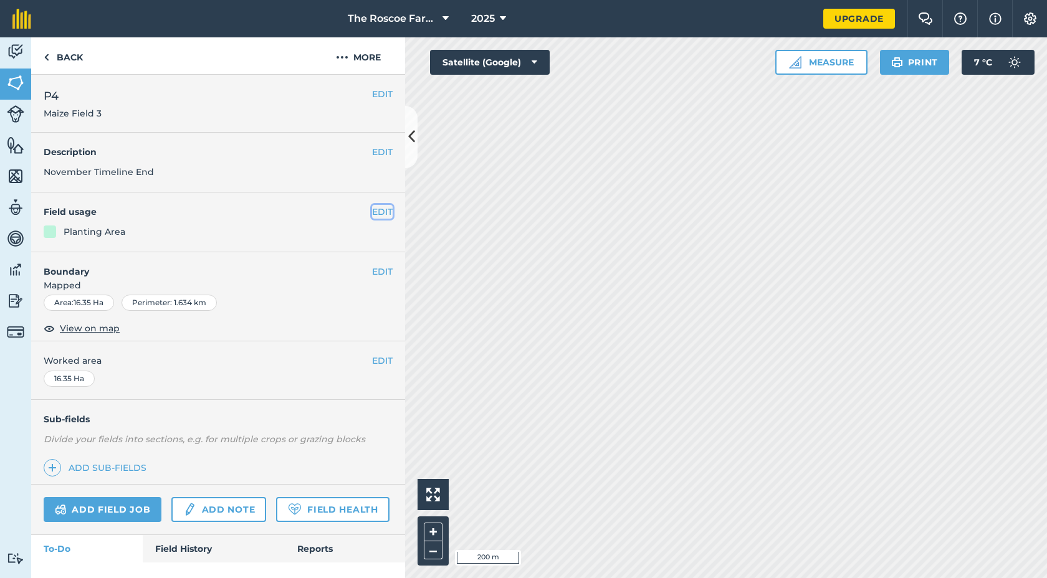
click at [390, 212] on button "EDIT" at bounding box center [382, 212] width 21 height 14
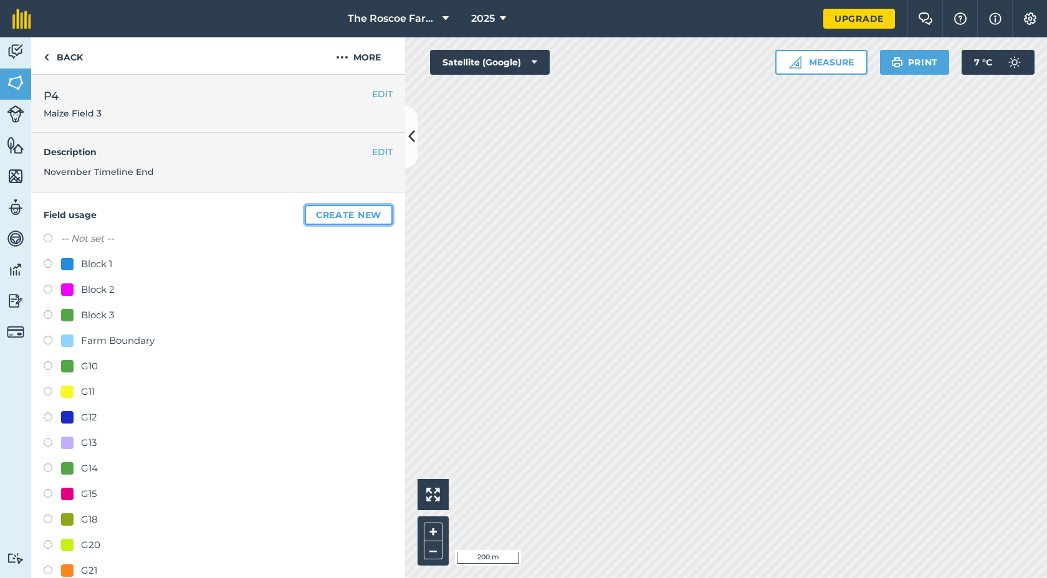
click at [343, 217] on button "Create new" at bounding box center [349, 215] width 88 height 20
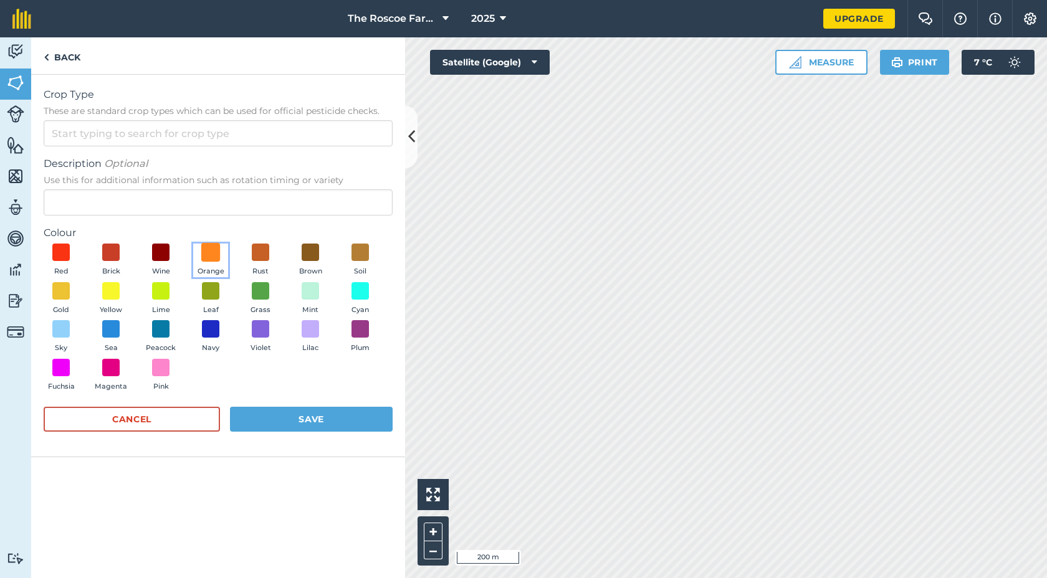
click at [214, 258] on span at bounding box center [210, 252] width 19 height 19
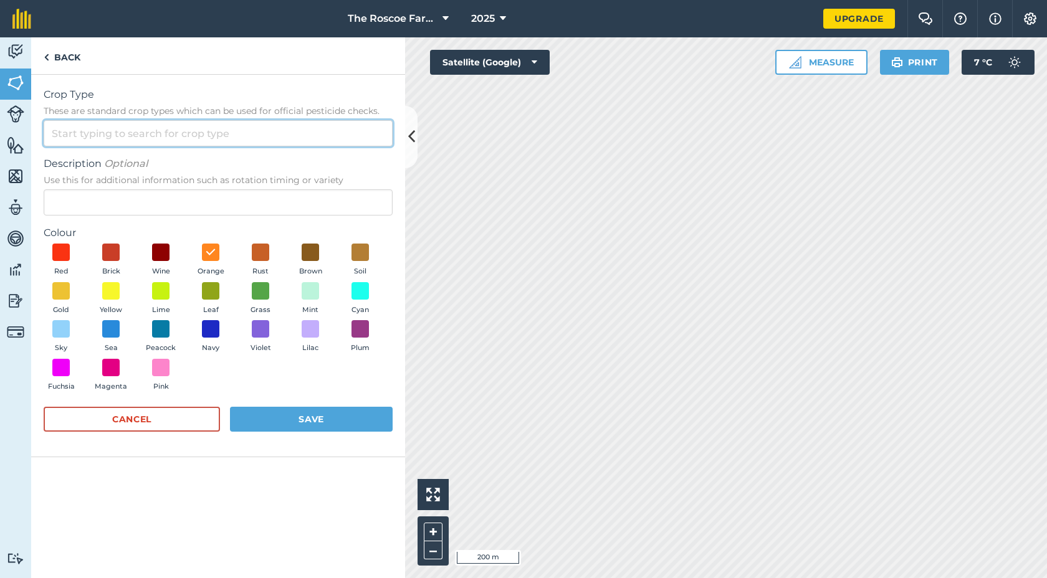
click at [189, 130] on input "Crop Type These are standard crop types which can be used for official pesticid…" at bounding box center [218, 133] width 349 height 26
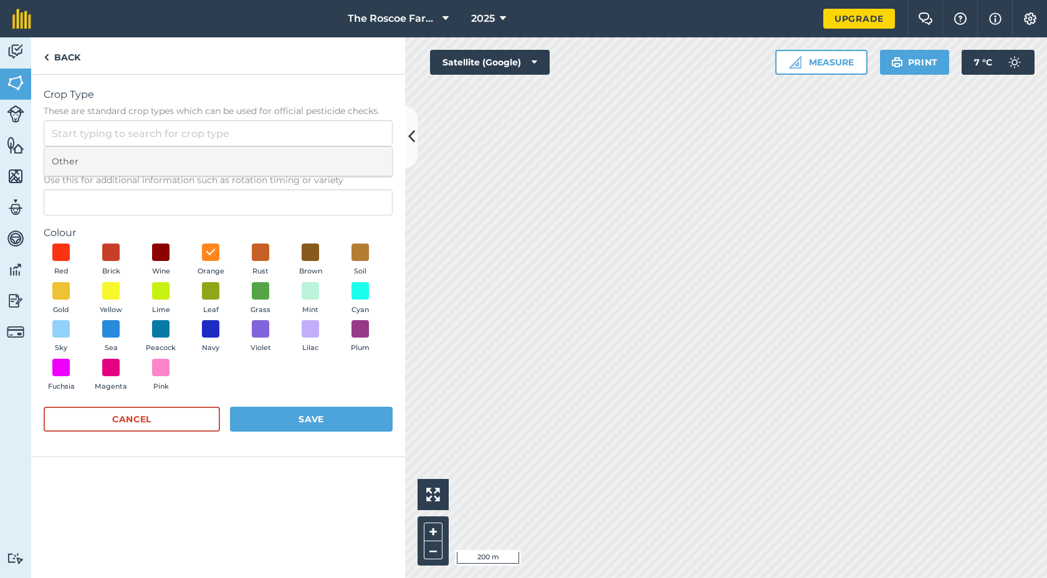
click at [184, 151] on li "Other" at bounding box center [218, 161] width 348 height 29
type input "Other"
click at [74, 62] on link "Back" at bounding box center [62, 55] width 62 height 37
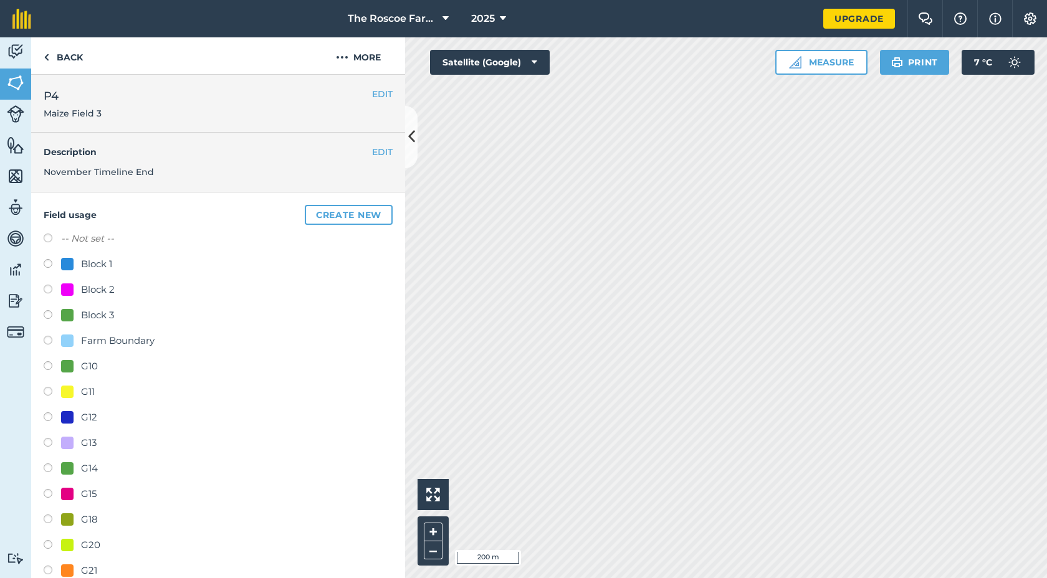
click at [53, 232] on div "-- Not set --" at bounding box center [218, 240] width 349 height 18
click at [52, 243] on label at bounding box center [52, 240] width 17 height 12
radio input "true"
radio input "false"
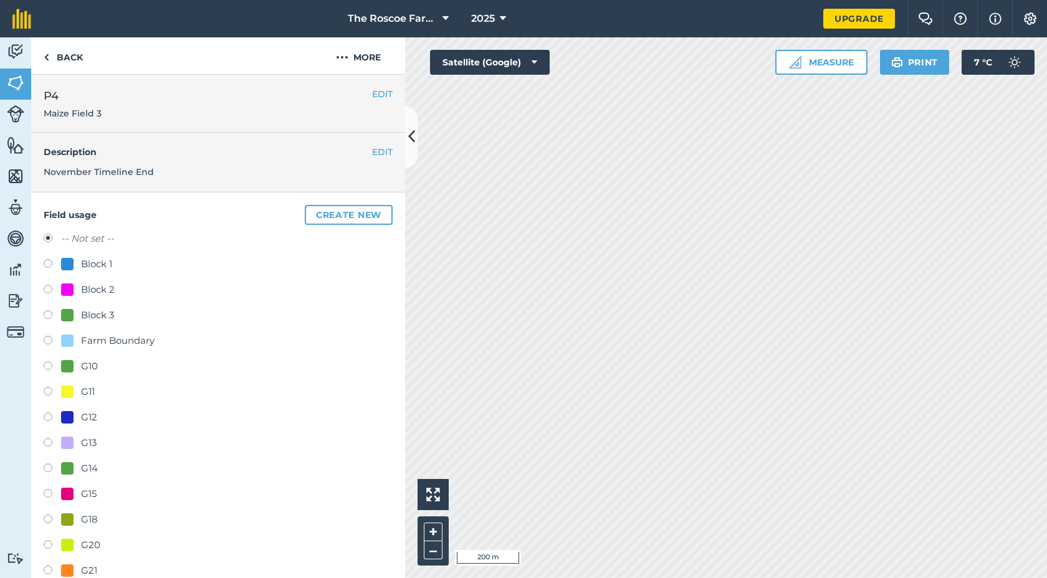
click at [52, 242] on label at bounding box center [52, 240] width 17 height 12
click at [48, 262] on label at bounding box center [52, 265] width 17 height 12
radio input "true"
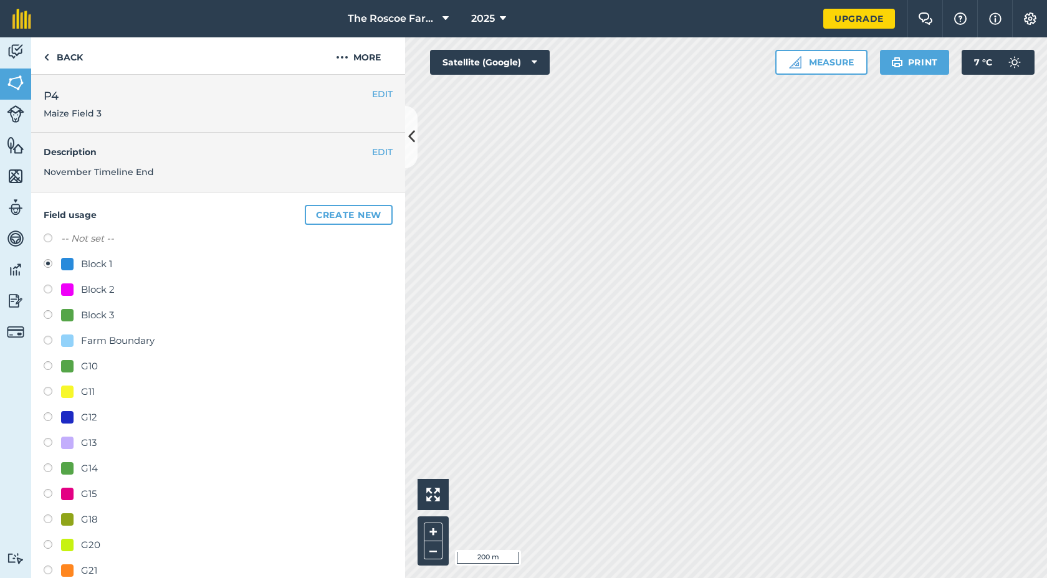
click at [48, 239] on label at bounding box center [52, 240] width 17 height 12
radio input "true"
radio input "false"
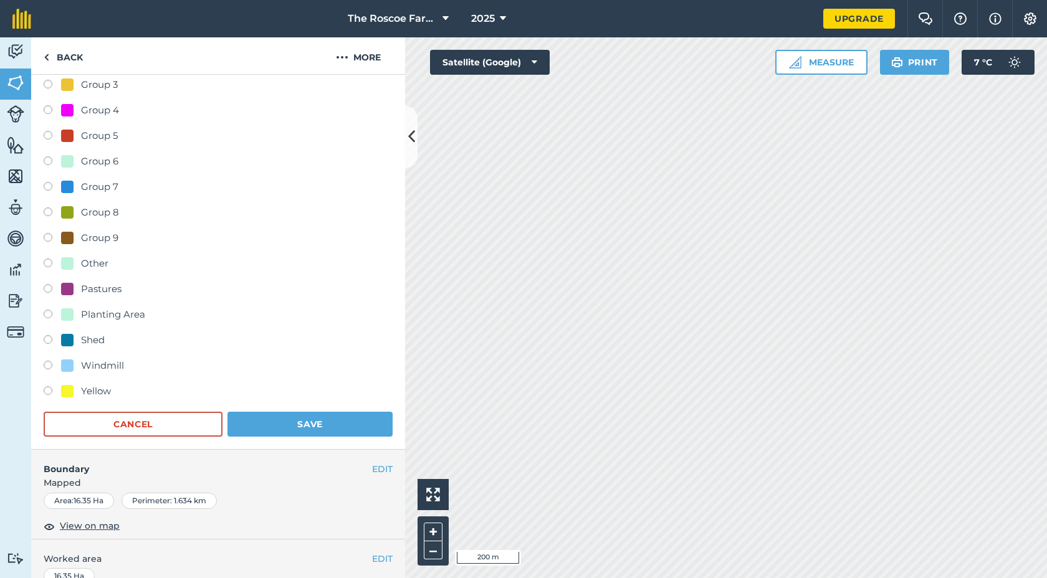
scroll to position [949, 0]
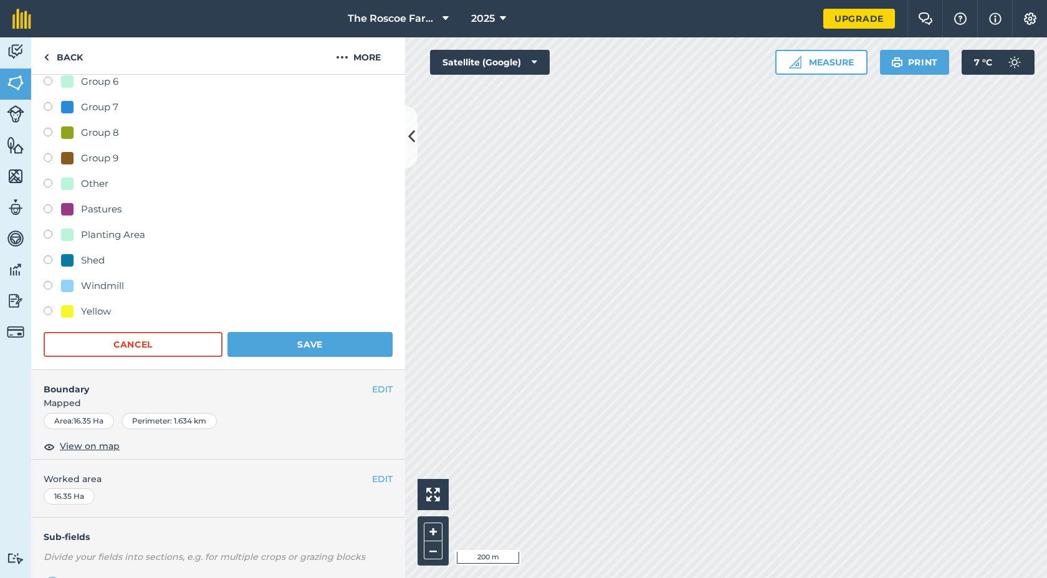
click at [49, 235] on label at bounding box center [52, 236] width 17 height 12
radio input "true"
radio input "false"
click at [273, 348] on button "Save" at bounding box center [309, 344] width 165 height 25
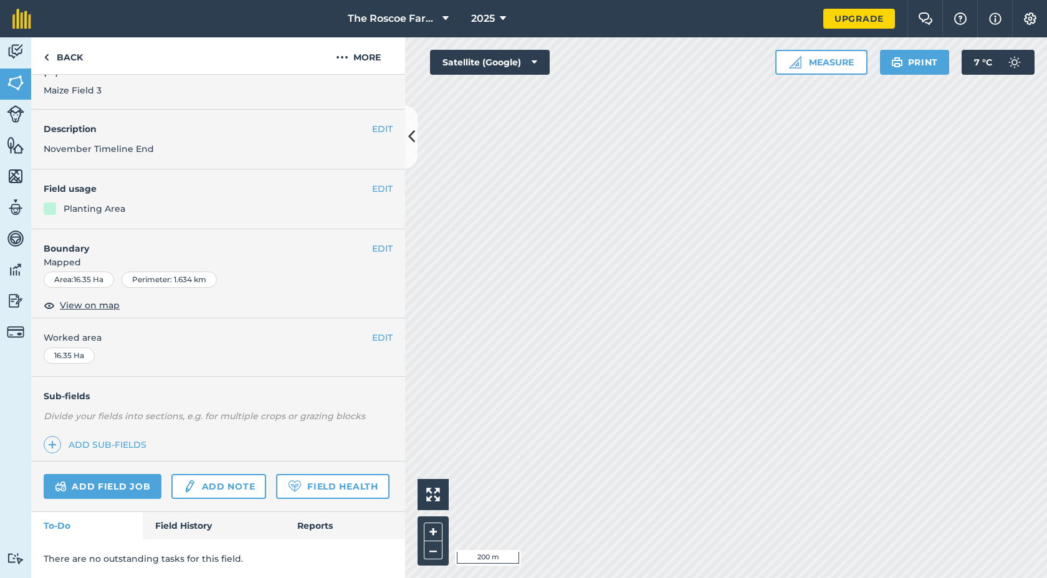
scroll to position [23, 0]
click at [373, 189] on button "EDIT" at bounding box center [382, 189] width 21 height 14
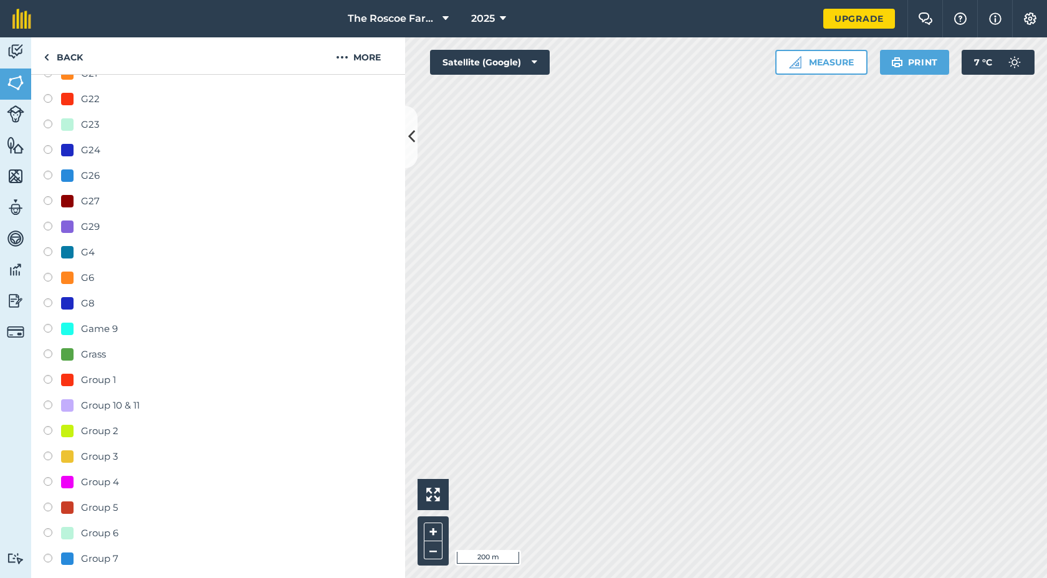
scroll to position [826, 0]
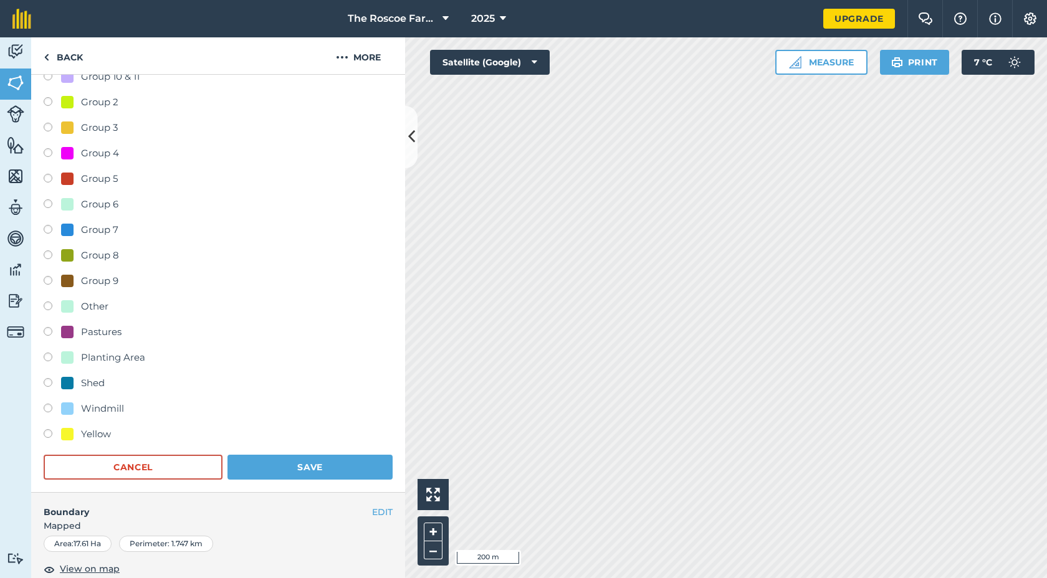
click at [95, 352] on div "Planting Area" at bounding box center [113, 357] width 64 height 15
radio input "true"
radio input "false"
click at [292, 475] on button "Save" at bounding box center [309, 467] width 165 height 25
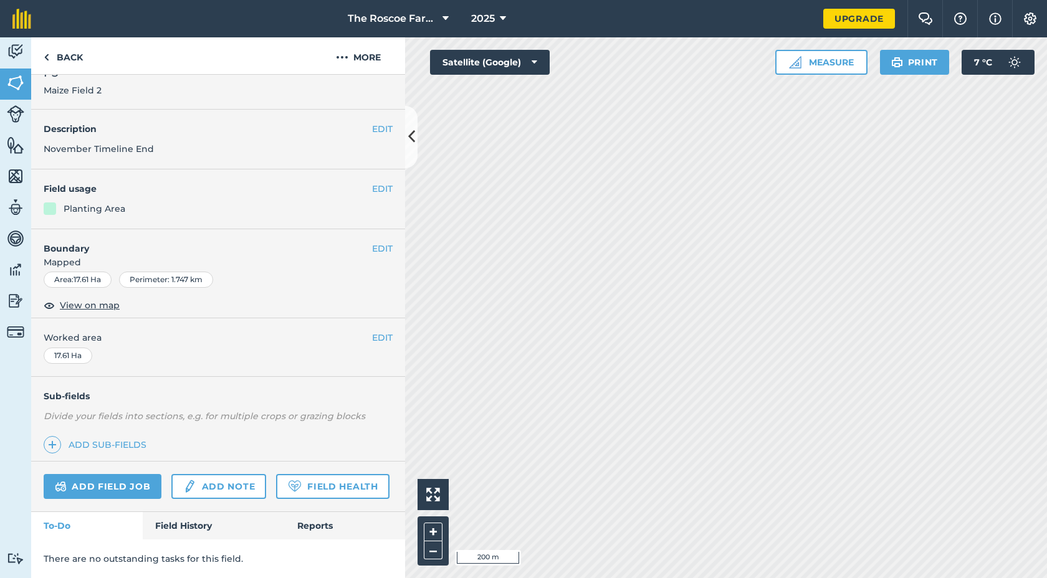
scroll to position [23, 0]
click at [381, 188] on button "EDIT" at bounding box center [382, 189] width 21 height 14
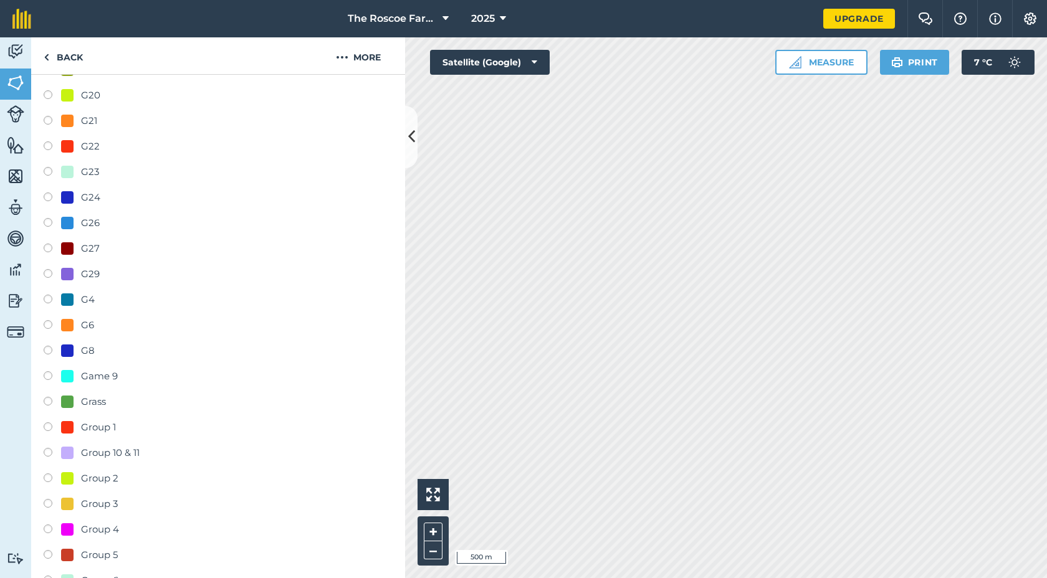
scroll to position [462, 0]
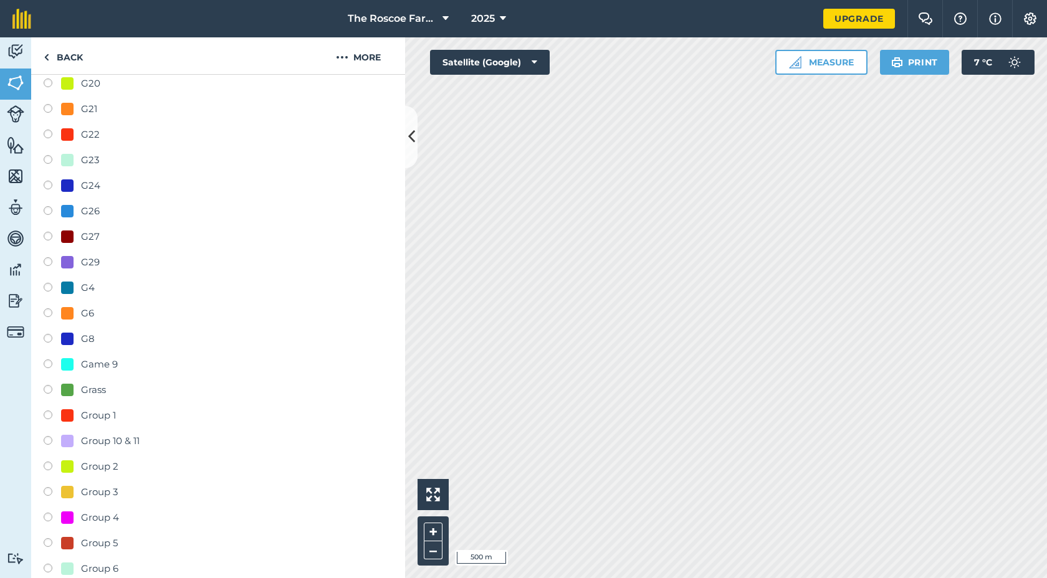
click at [75, 394] on div "Grass" at bounding box center [83, 390] width 45 height 15
radio input "true"
radio input "false"
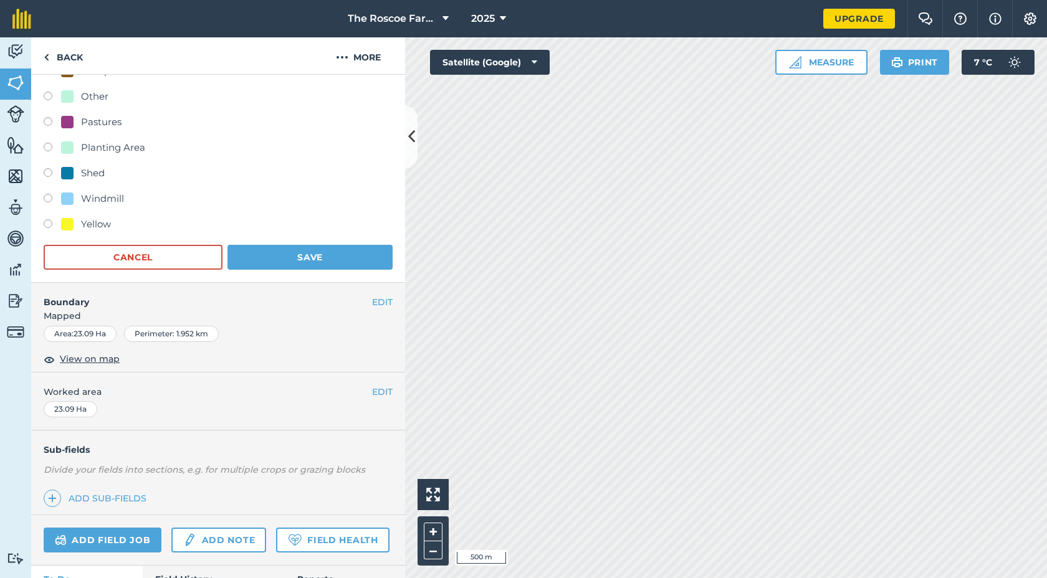
scroll to position [1042, 0]
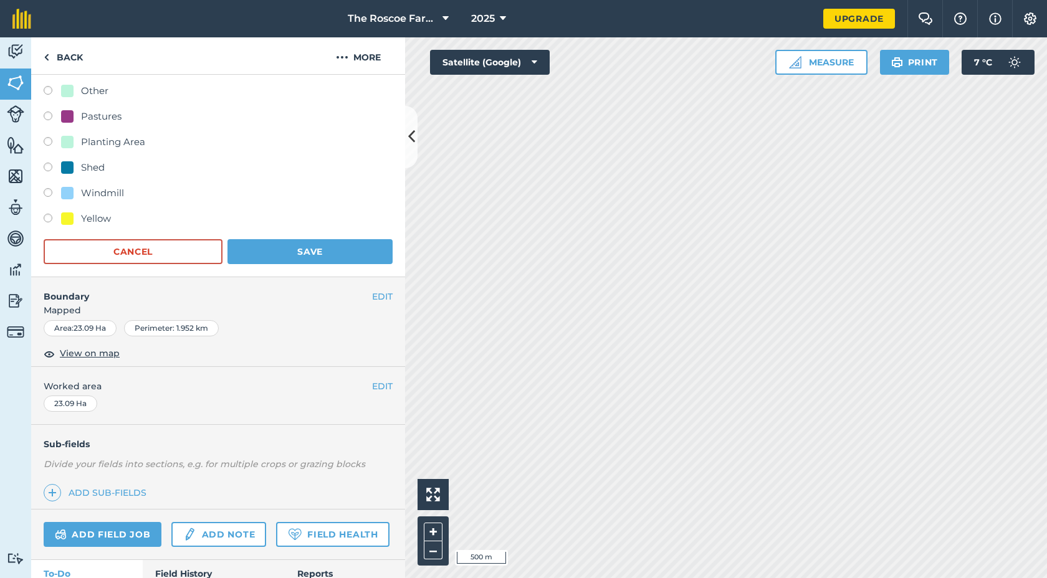
click at [335, 228] on div "Yellow" at bounding box center [218, 220] width 349 height 18
click at [327, 241] on button "Save" at bounding box center [309, 251] width 165 height 25
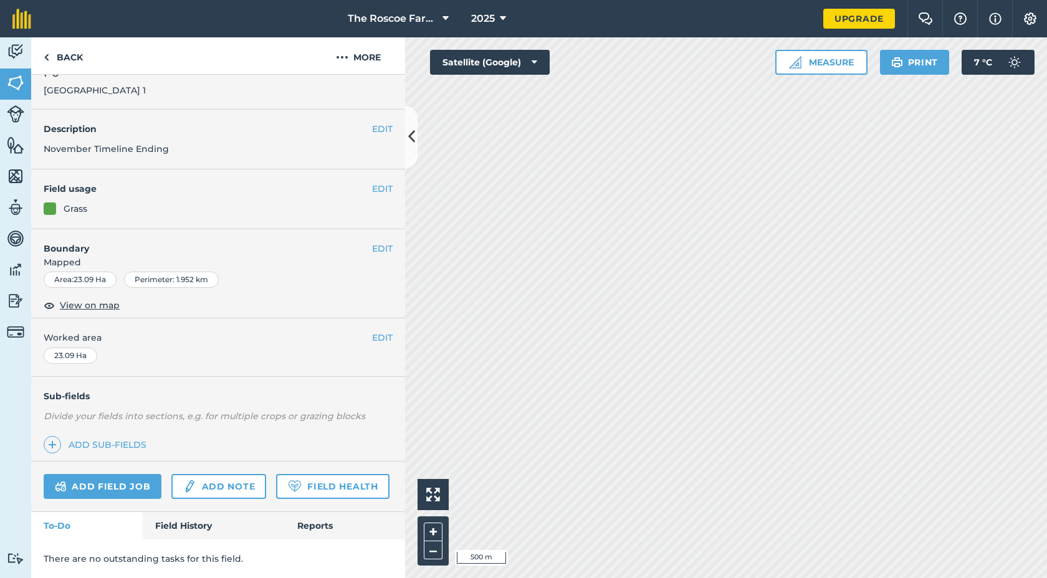
scroll to position [64, 0]
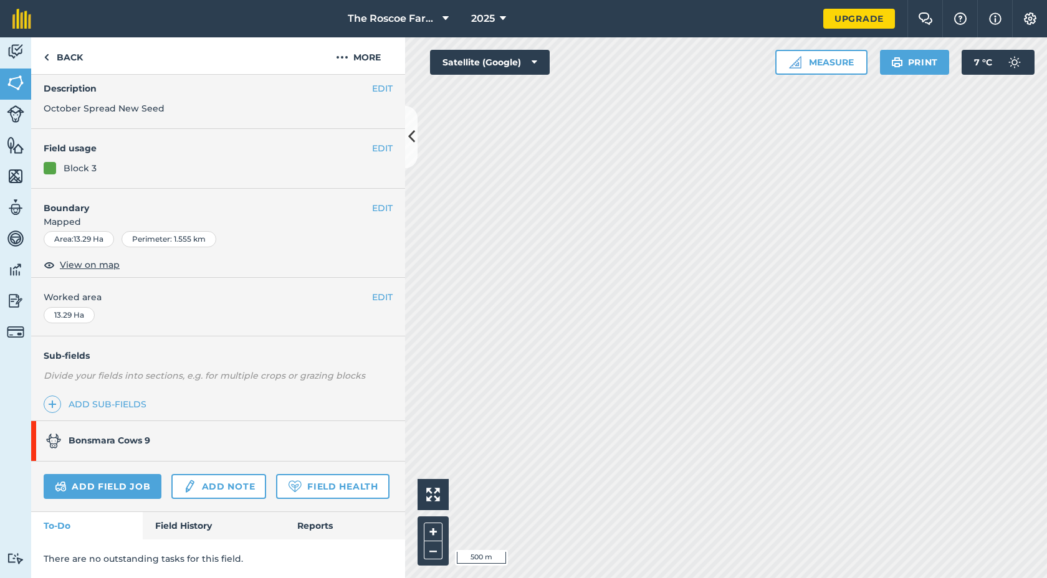
scroll to position [23, 0]
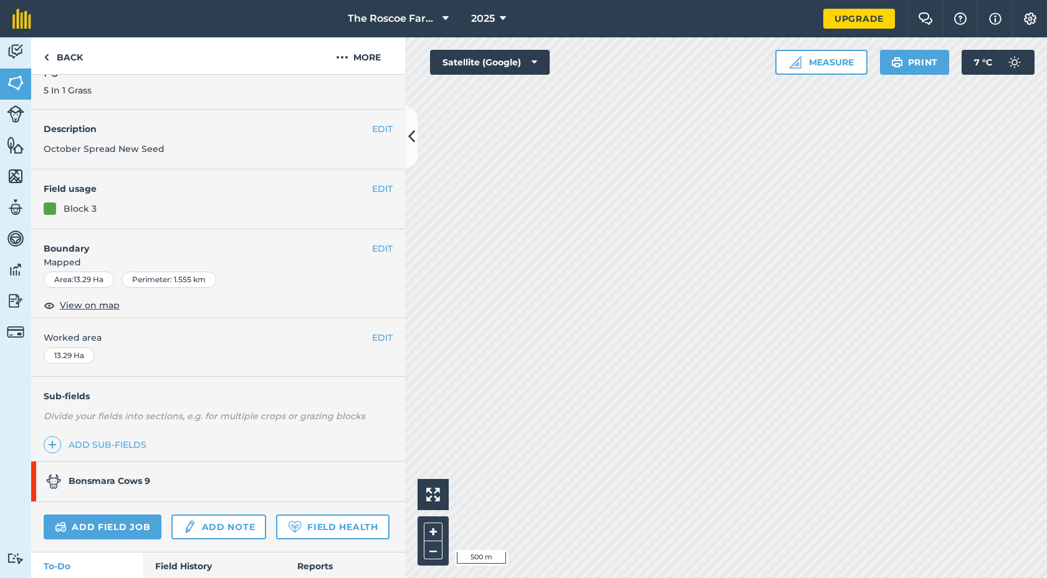
scroll to position [64, 0]
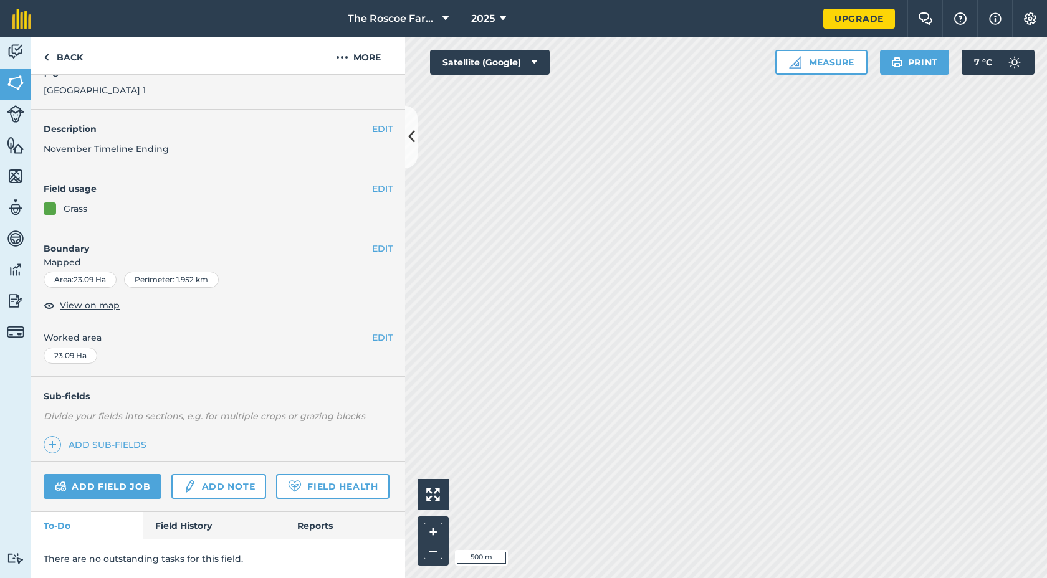
scroll to position [23, 0]
click at [386, 191] on button "EDIT" at bounding box center [382, 189] width 21 height 14
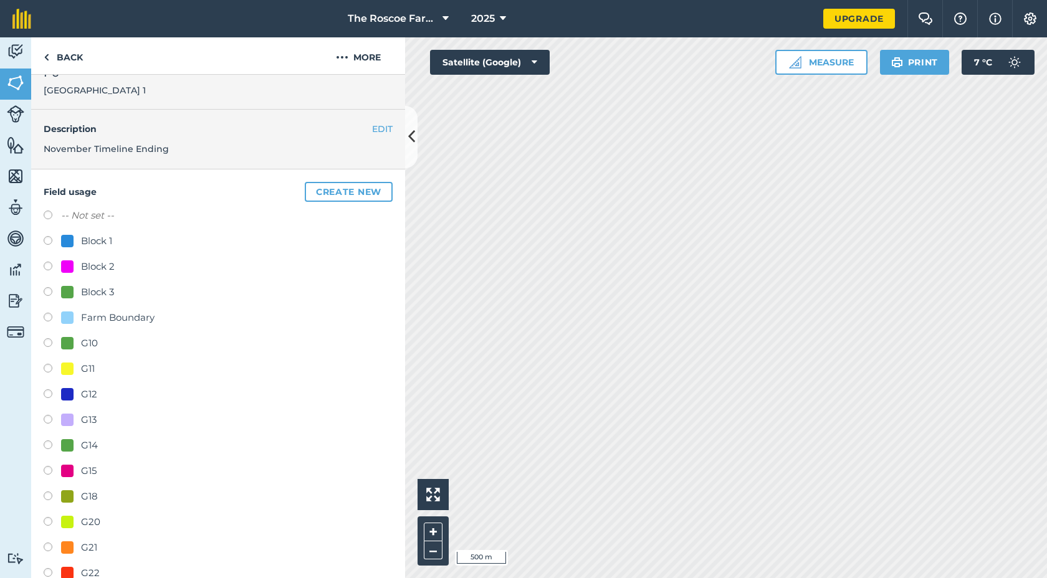
click at [77, 295] on div "Block 3" at bounding box center [87, 292] width 53 height 15
radio input "true"
radio input "false"
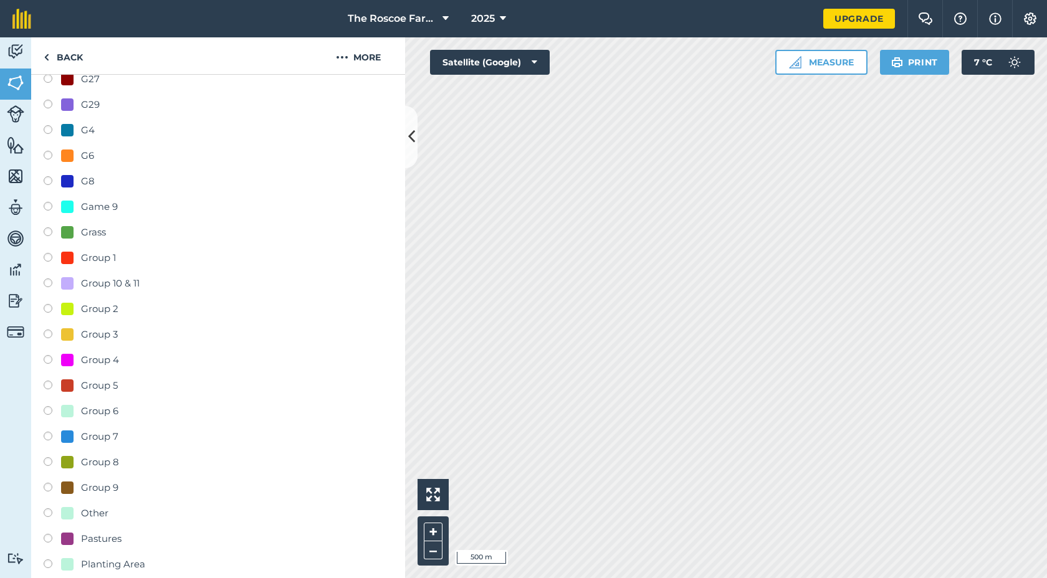
scroll to position [1090, 0]
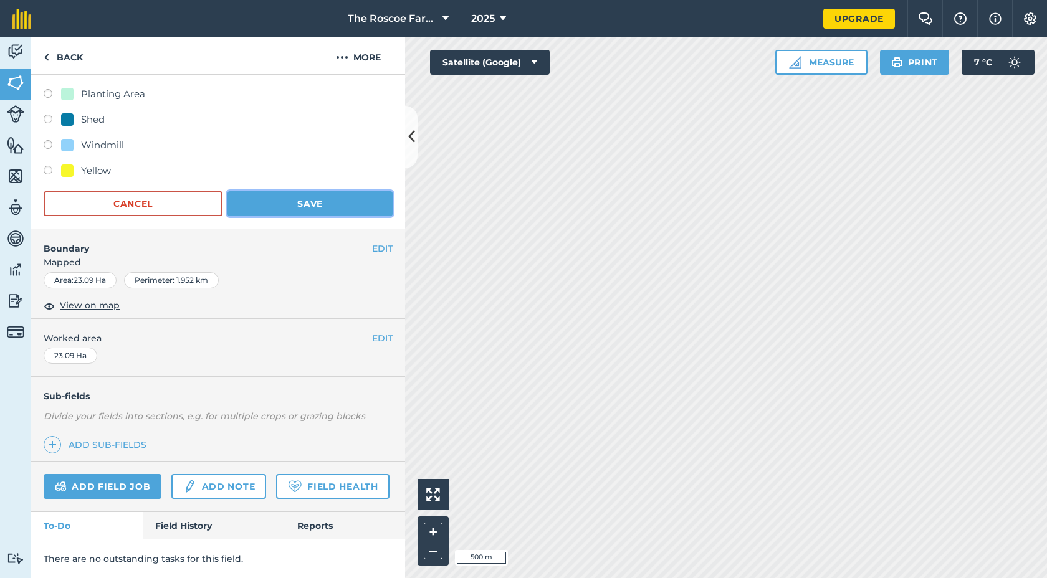
click at [345, 209] on button "Save" at bounding box center [309, 203] width 165 height 25
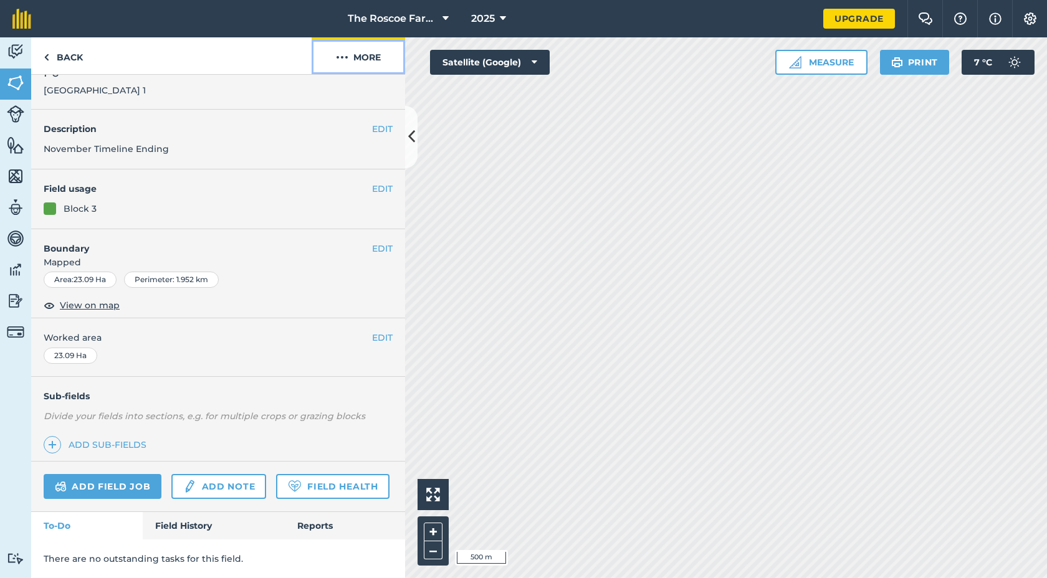
click at [371, 57] on button "More" at bounding box center [357, 55] width 93 height 37
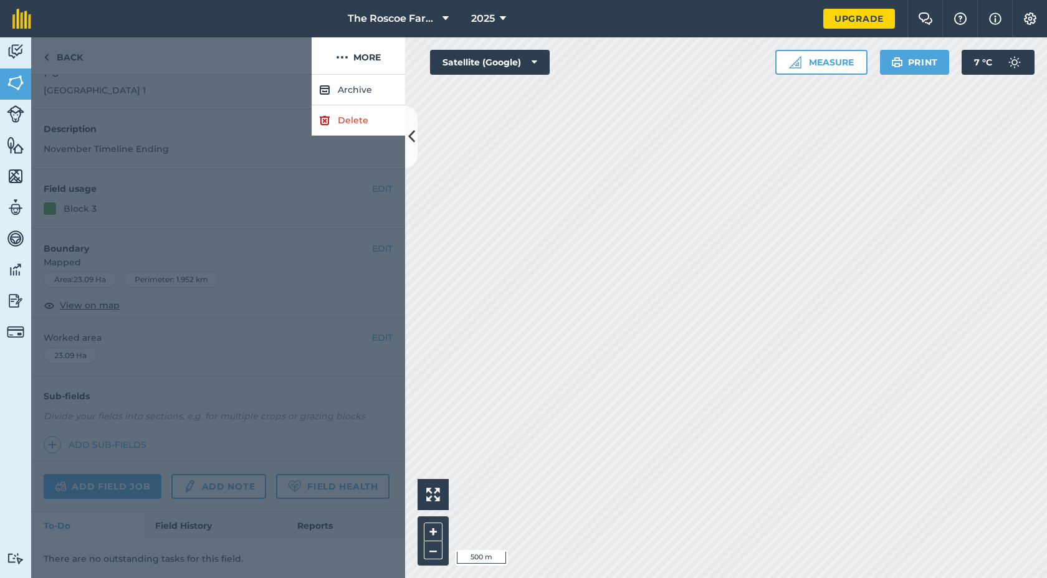
click at [366, 219] on div at bounding box center [218, 326] width 374 height 503
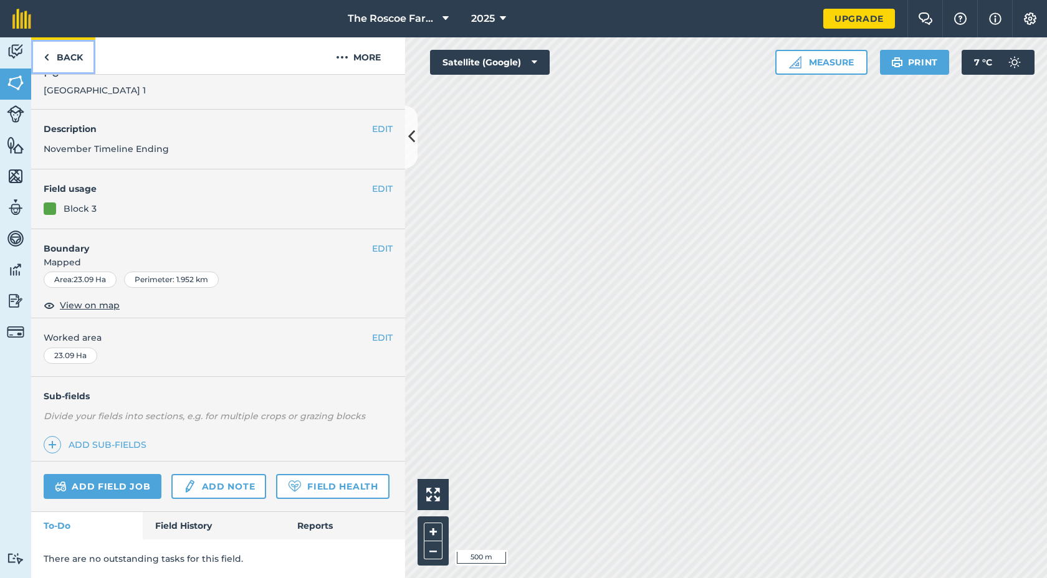
click at [65, 60] on link "Back" at bounding box center [63, 55] width 64 height 37
click at [52, 50] on link "Back" at bounding box center [63, 55] width 64 height 37
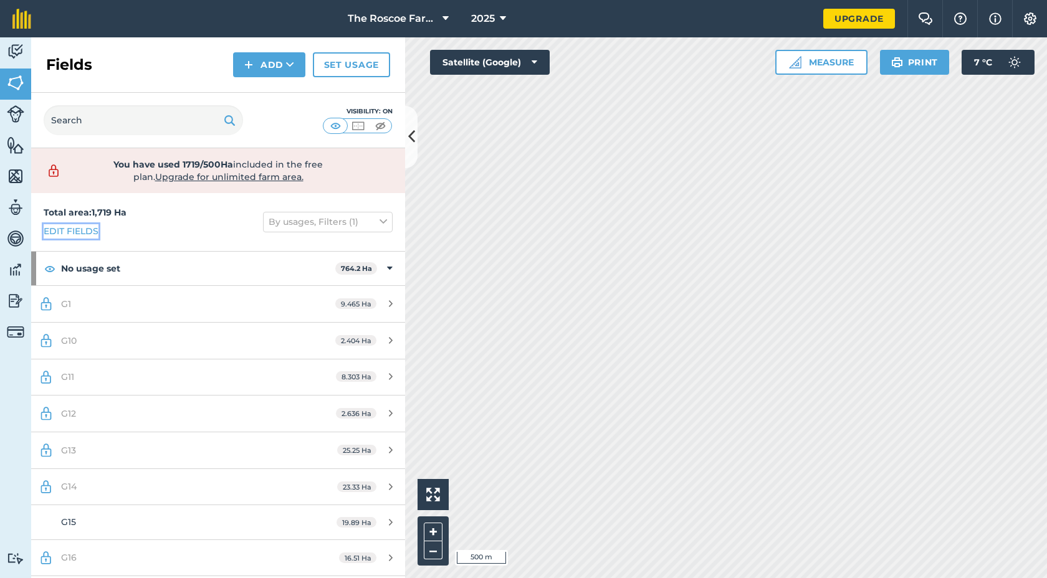
click at [66, 232] on link "Edit fields" at bounding box center [71, 231] width 55 height 14
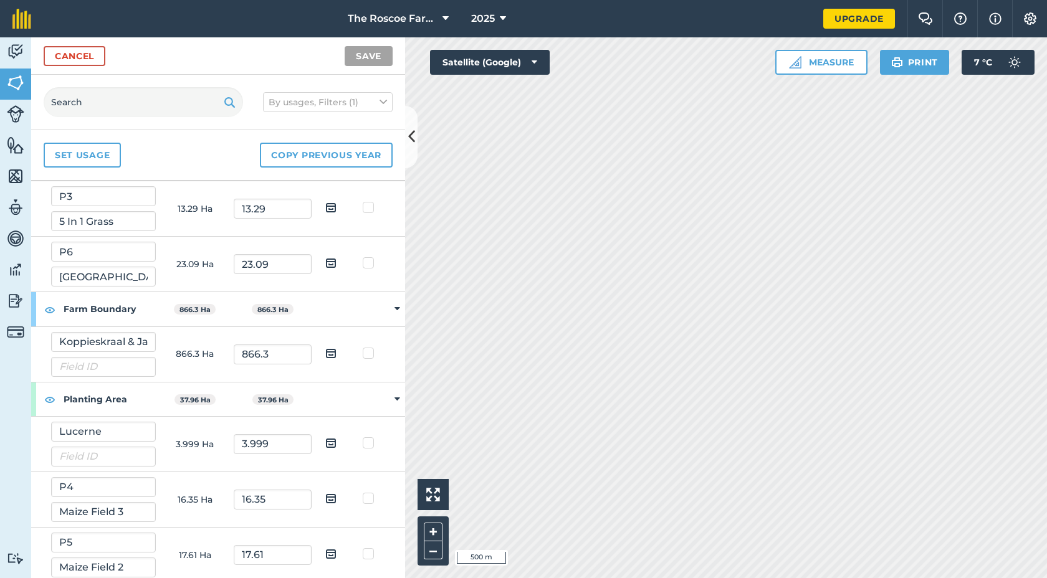
scroll to position [2018, 0]
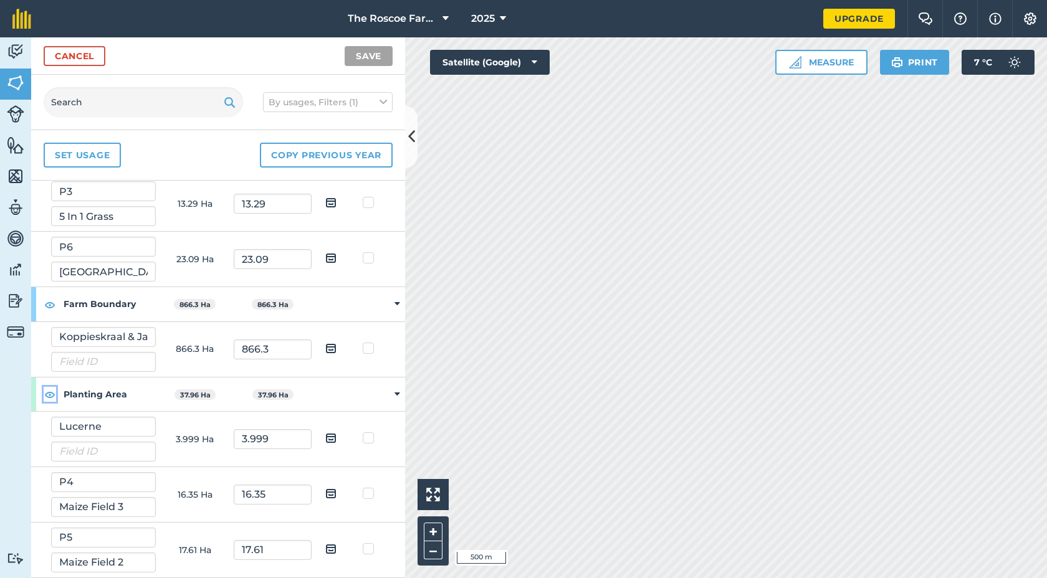
click at [48, 397] on img at bounding box center [49, 394] width 11 height 15
click at [47, 307] on img at bounding box center [49, 304] width 11 height 15
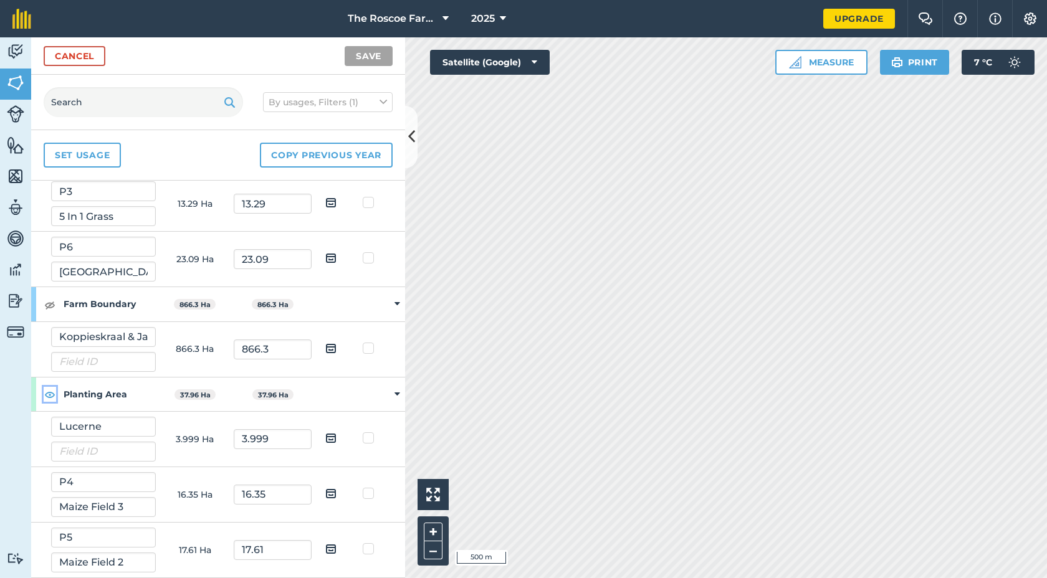
click at [49, 393] on img at bounding box center [49, 394] width 11 height 15
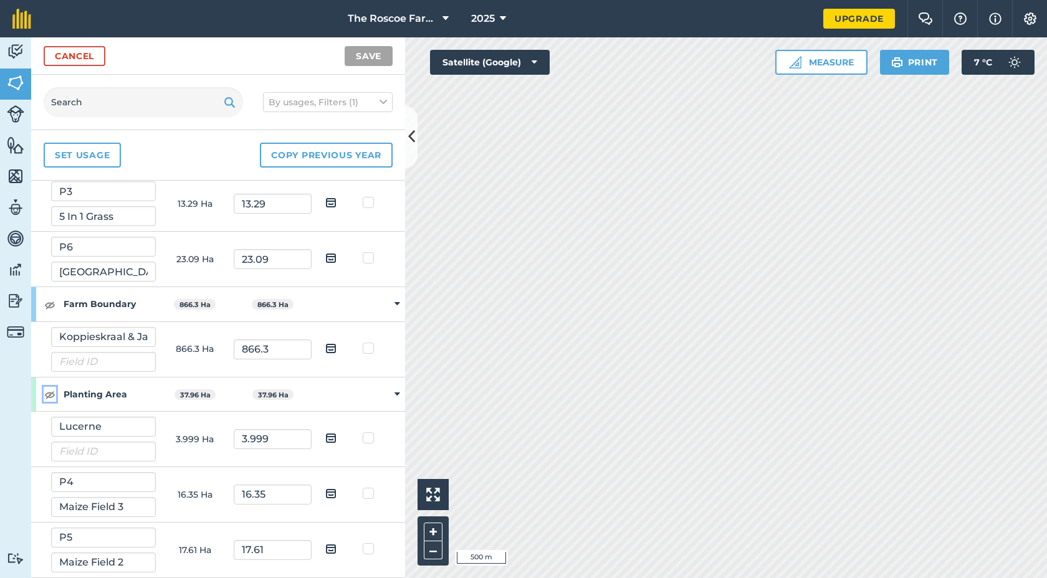
click at [49, 393] on img at bounding box center [49, 394] width 11 height 15
drag, startPoint x: 237, startPoint y: 310, endPoint x: 237, endPoint y: 302, distance: 7.5
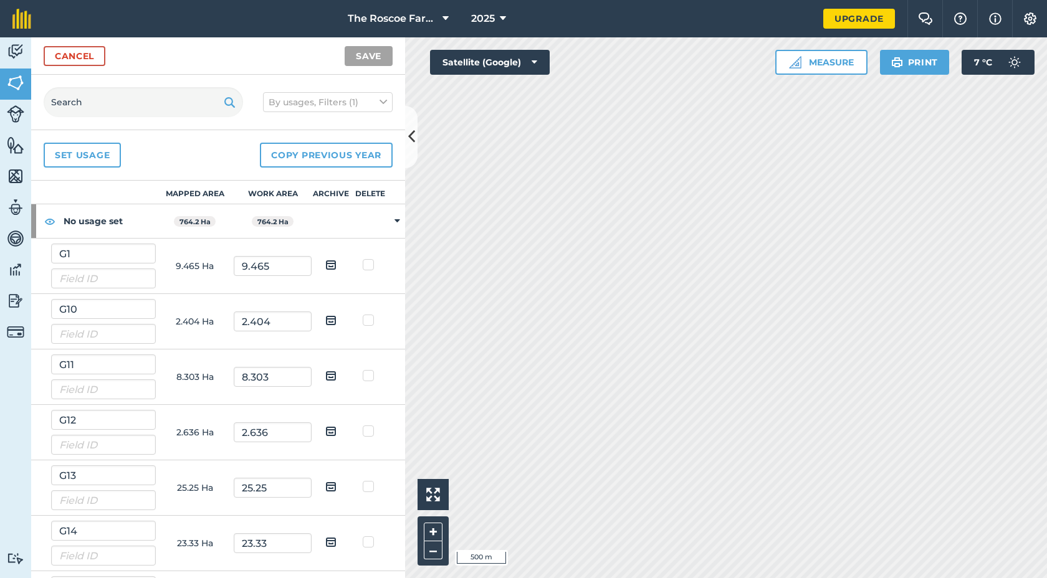
scroll to position [0, 0]
click at [52, 225] on img at bounding box center [49, 223] width 11 height 15
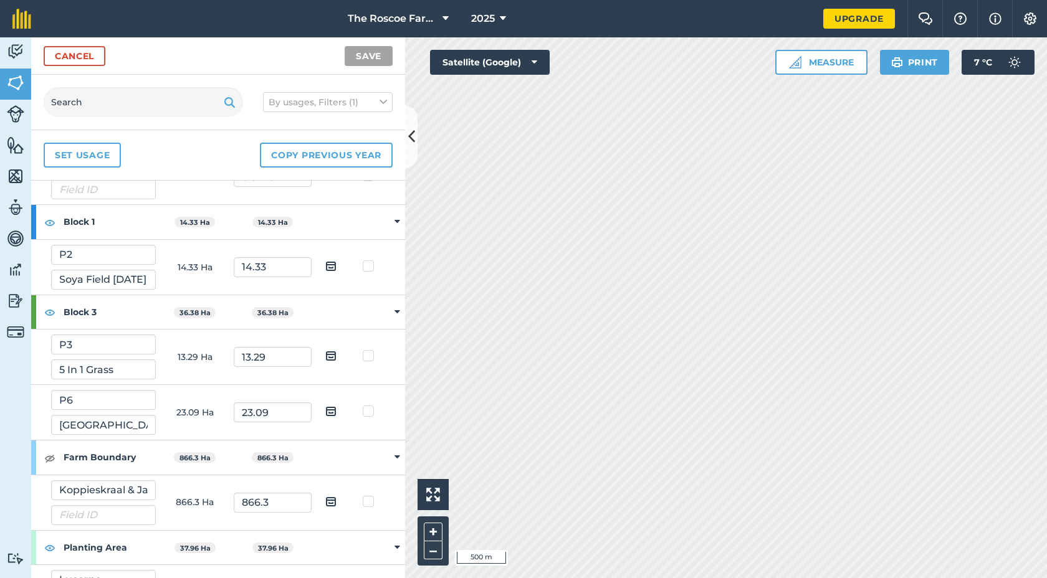
scroll to position [2018, 0]
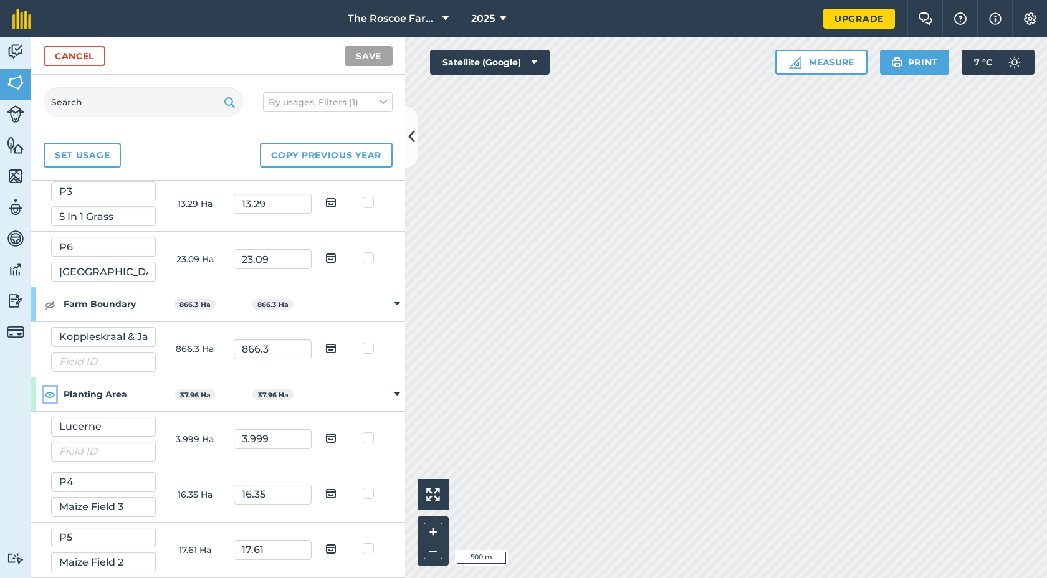
click at [54, 396] on img at bounding box center [49, 394] width 11 height 15
click at [52, 308] on img at bounding box center [49, 304] width 11 height 15
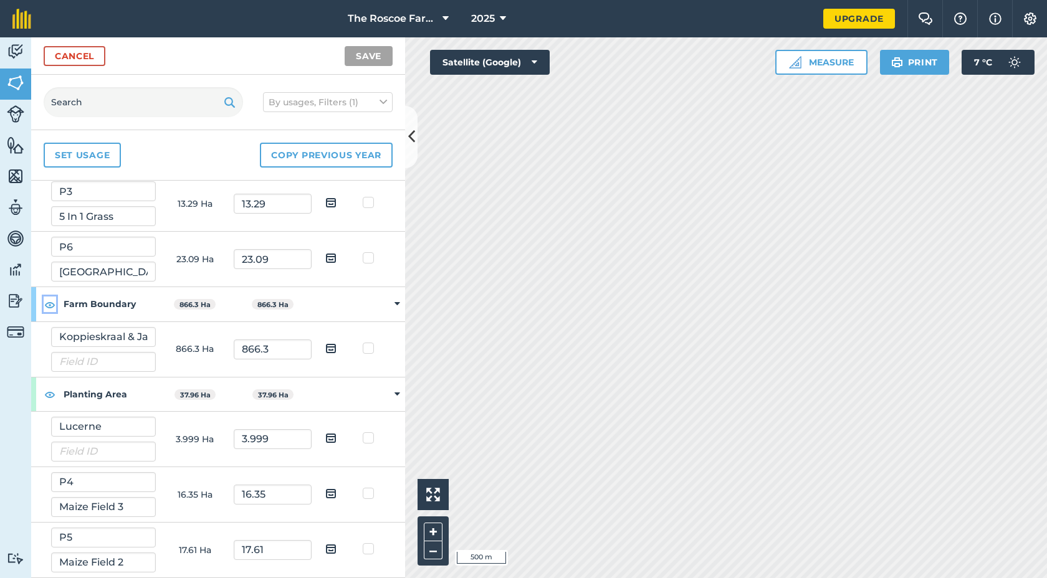
click at [52, 308] on img at bounding box center [49, 304] width 11 height 15
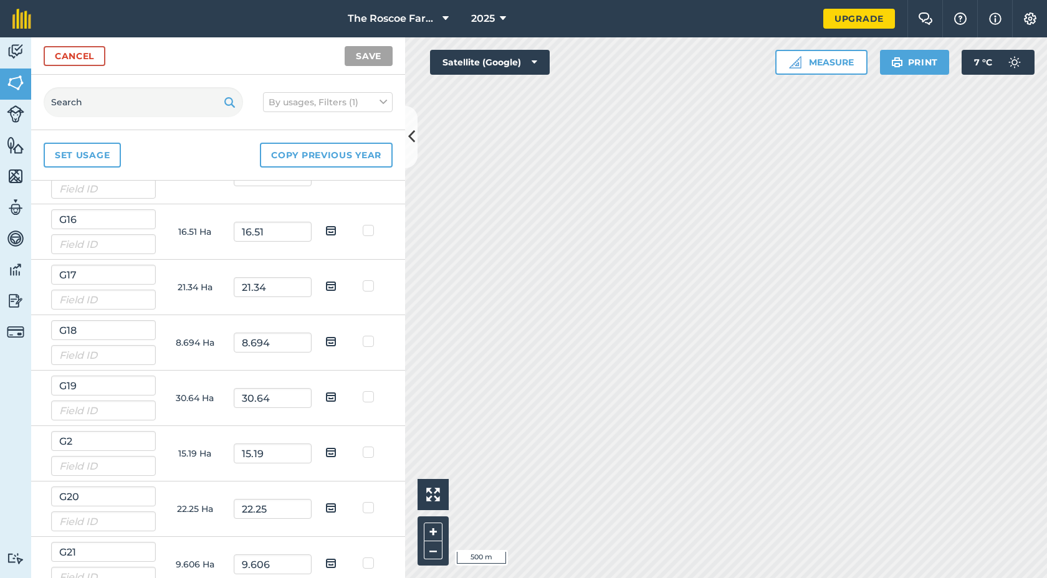
scroll to position [0, 0]
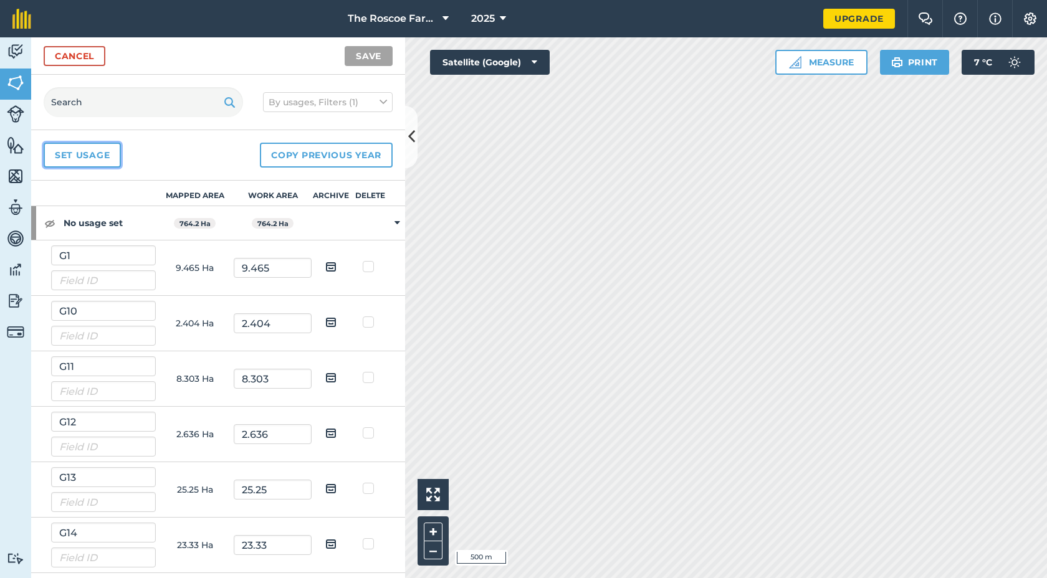
click at [94, 158] on link "Set usage" at bounding box center [82, 155] width 77 height 25
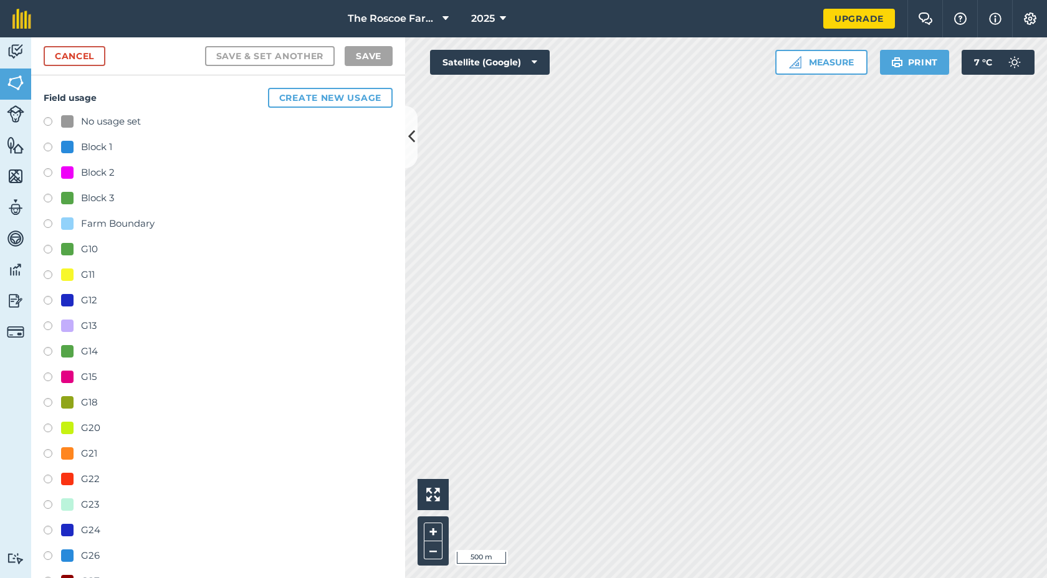
click at [57, 120] on label at bounding box center [52, 123] width 17 height 12
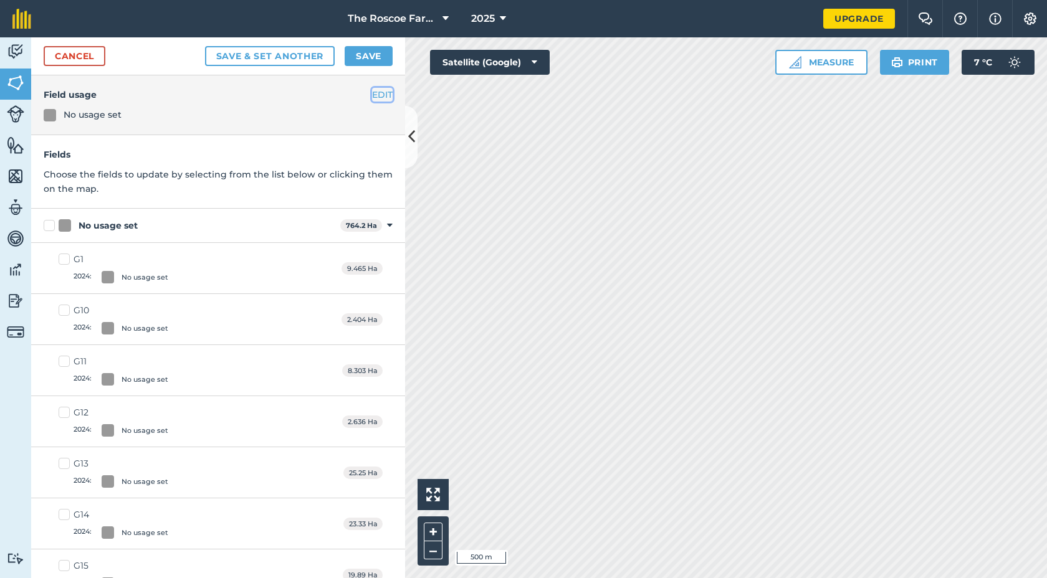
click at [386, 93] on button "EDIT" at bounding box center [382, 95] width 21 height 14
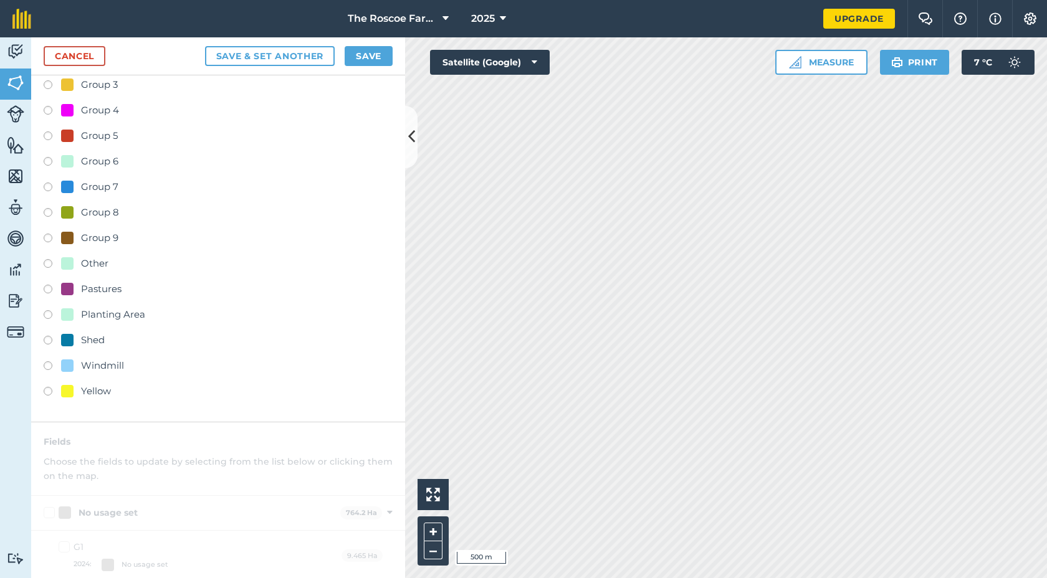
scroll to position [669, 0]
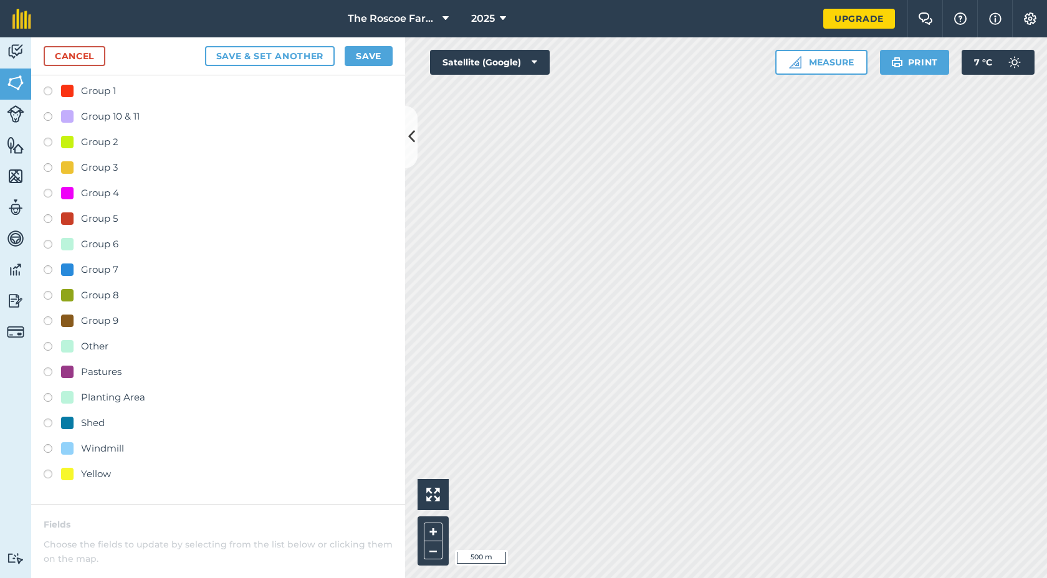
click at [62, 472] on div at bounding box center [67, 474] width 12 height 12
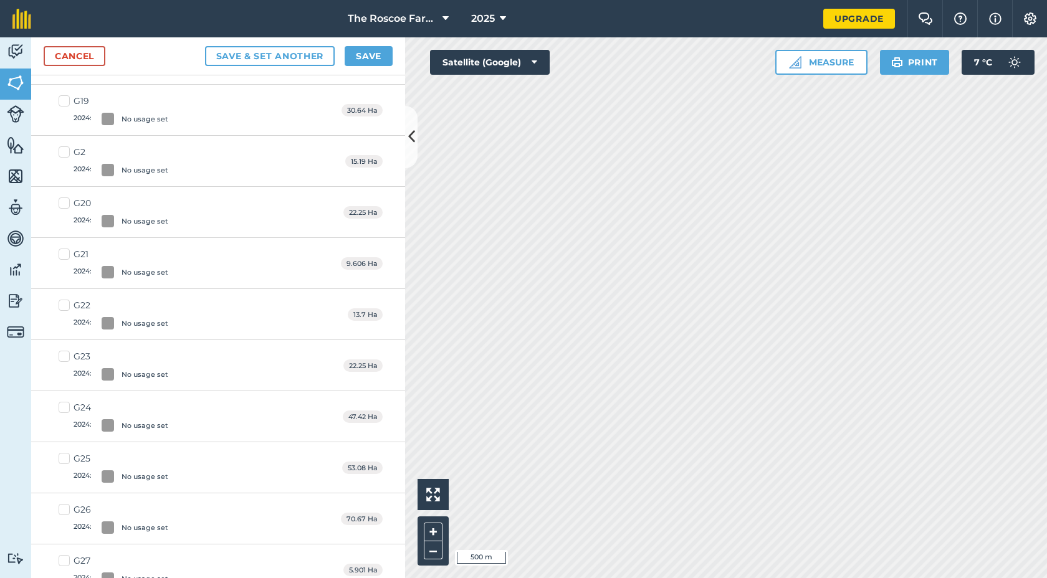
scroll to position [0, 0]
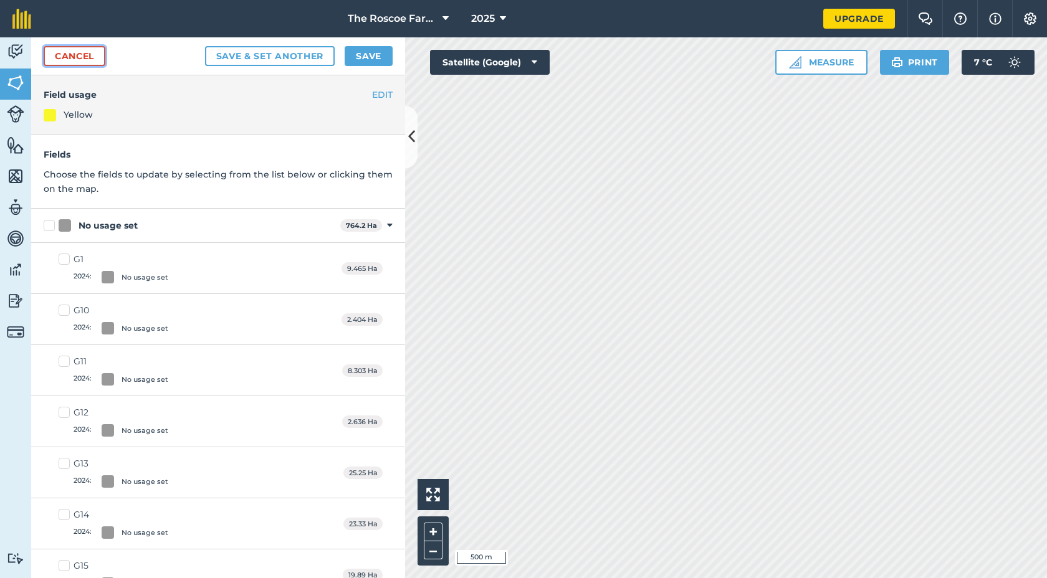
click at [96, 57] on link "Cancel" at bounding box center [75, 56] width 62 height 20
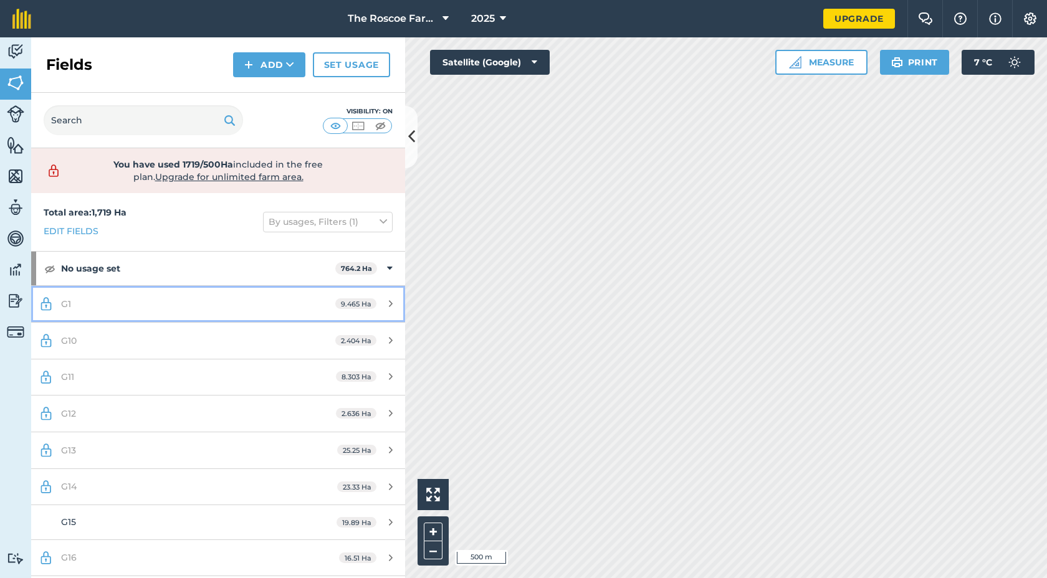
click at [42, 306] on icon at bounding box center [46, 304] width 15 height 16
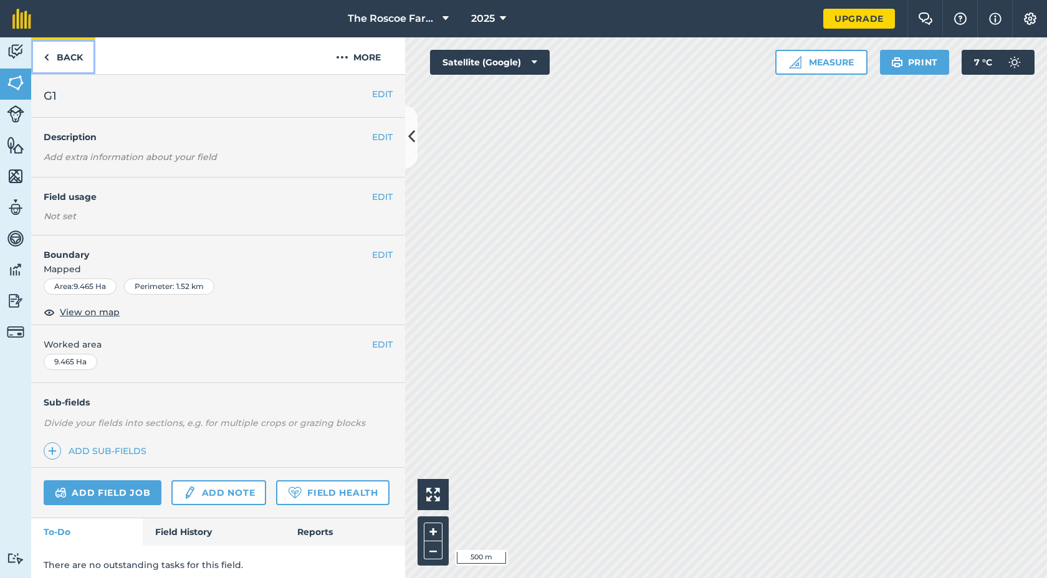
click at [65, 65] on link "Back" at bounding box center [63, 55] width 64 height 37
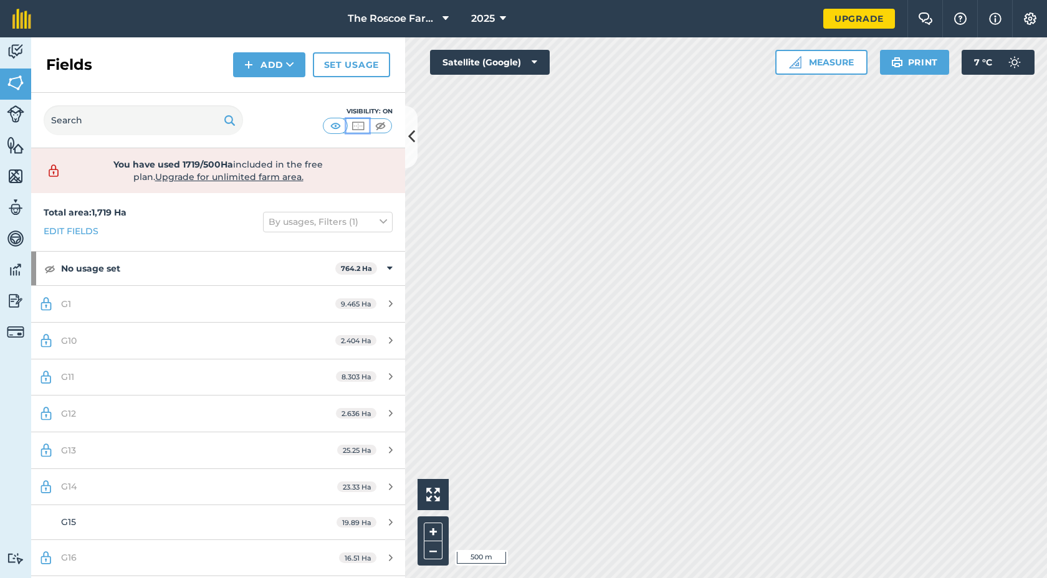
click at [357, 125] on img at bounding box center [358, 126] width 16 height 12
click at [376, 128] on img at bounding box center [381, 126] width 16 height 12
click at [362, 128] on img at bounding box center [358, 126] width 16 height 12
click at [54, 270] on img at bounding box center [49, 268] width 11 height 15
click at [923, 61] on button "Print" at bounding box center [915, 62] width 70 height 25
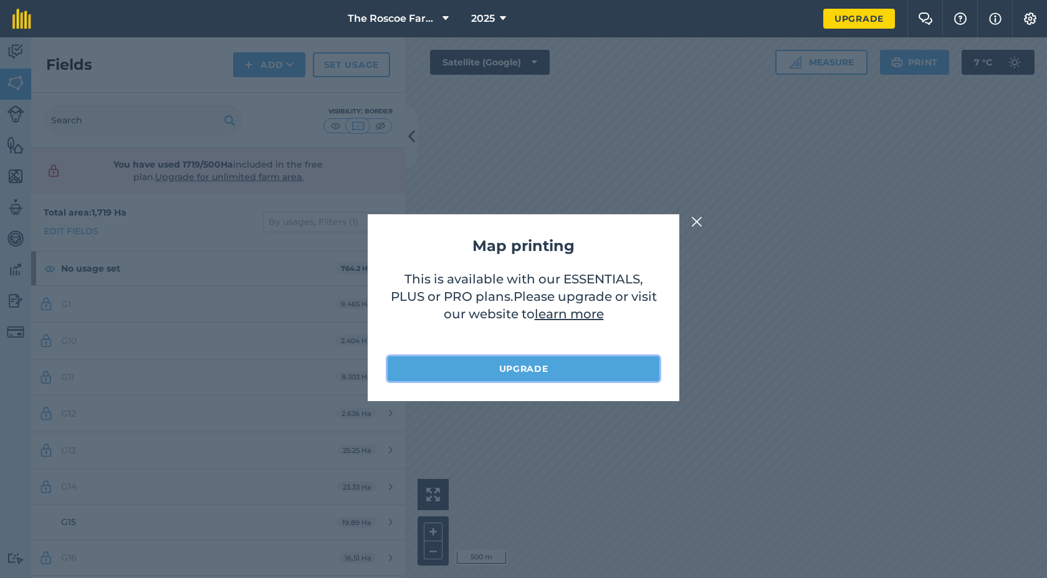
click at [591, 369] on link "Upgrade" at bounding box center [523, 368] width 272 height 25
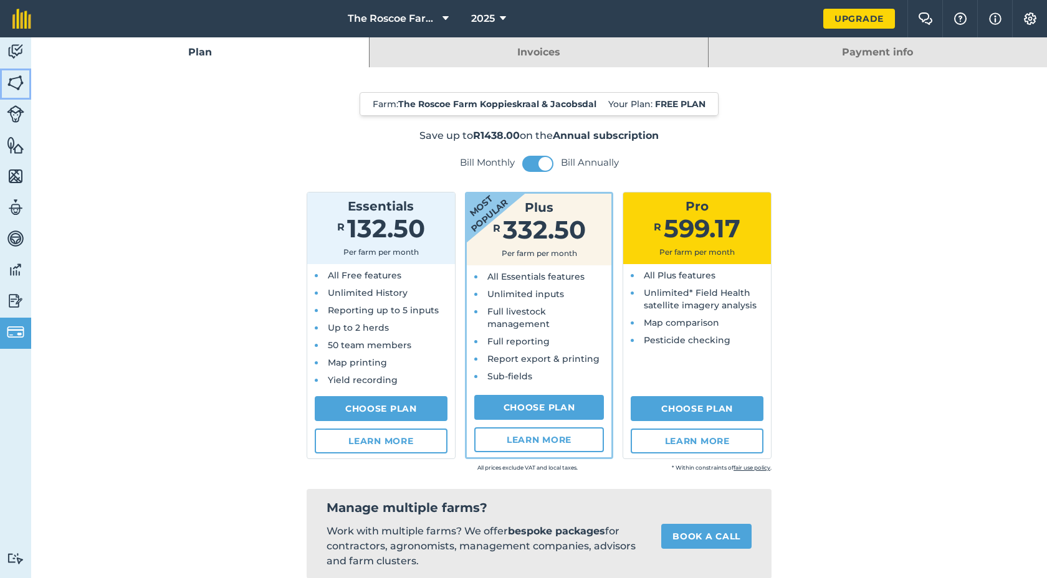
click at [19, 87] on img at bounding box center [15, 83] width 17 height 19
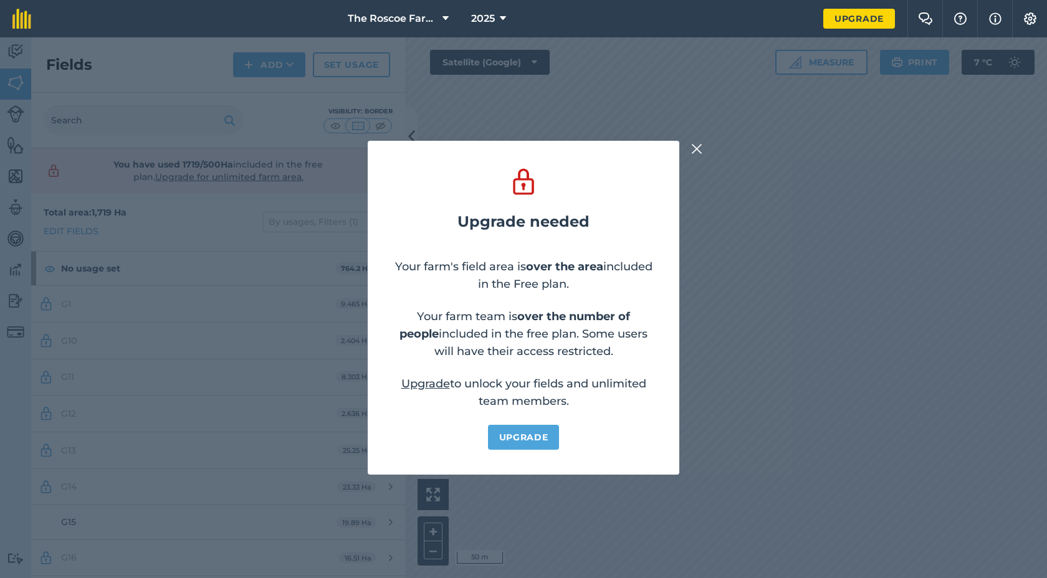
click at [689, 153] on button at bounding box center [696, 148] width 15 height 15
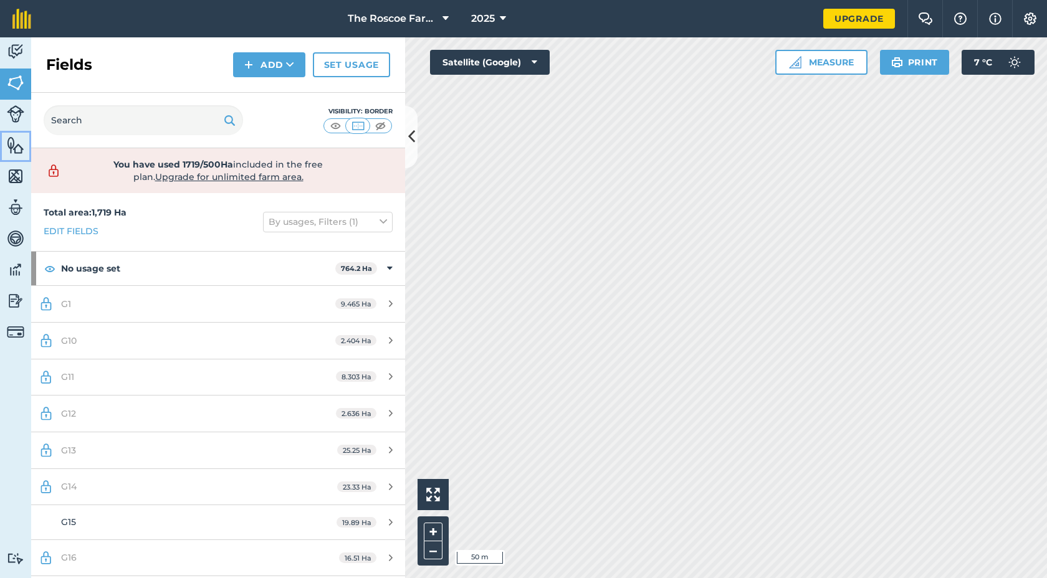
click at [18, 148] on img at bounding box center [15, 145] width 17 height 19
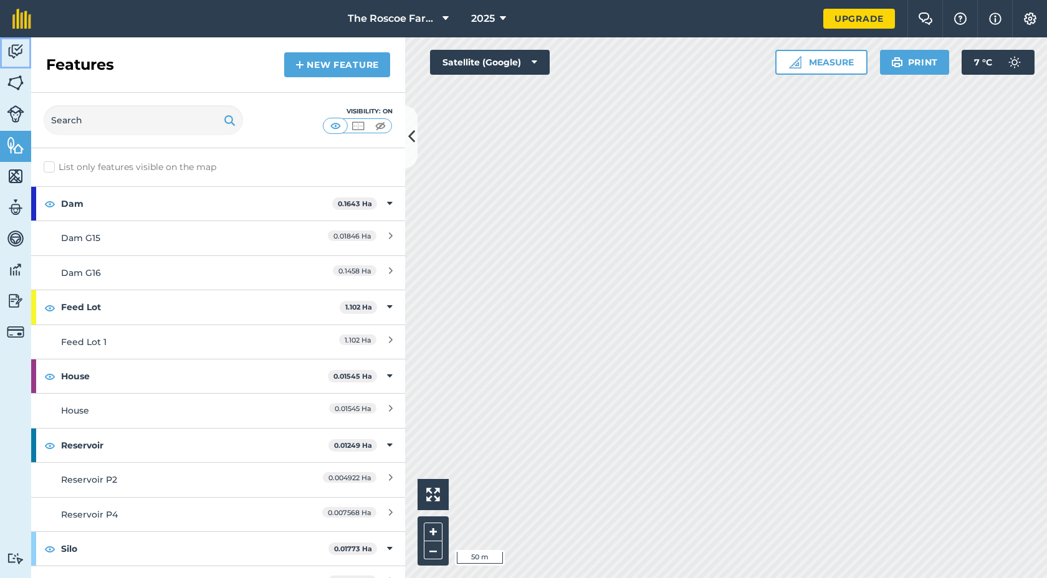
click at [9, 55] on img at bounding box center [15, 51] width 17 height 19
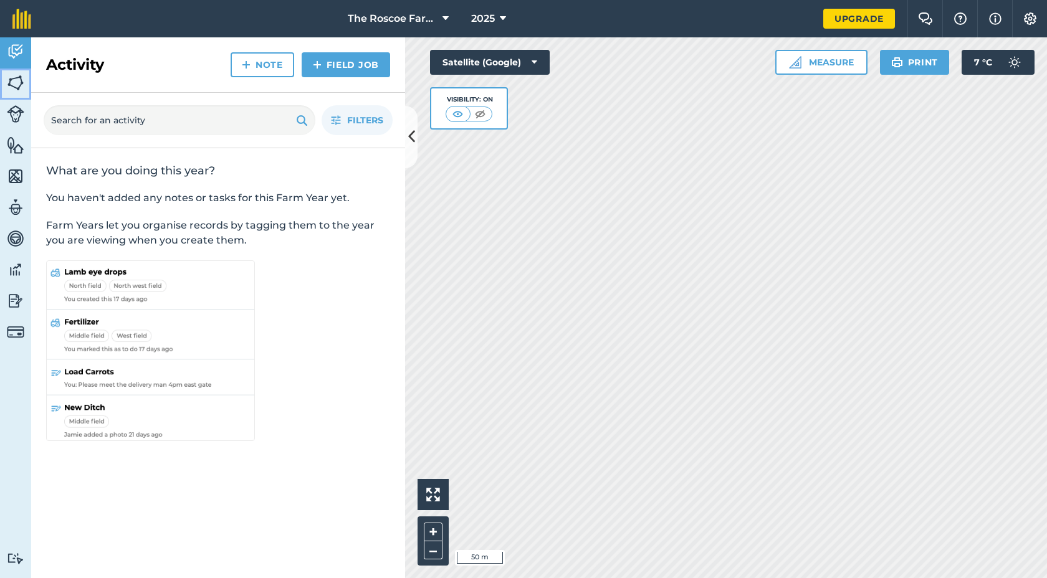
click at [16, 86] on img at bounding box center [15, 83] width 17 height 19
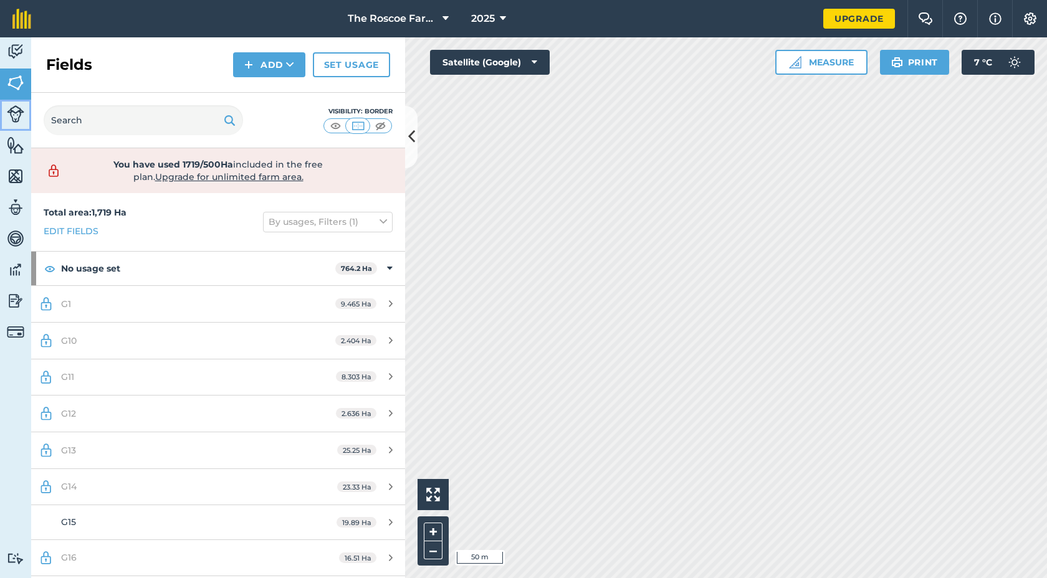
click at [16, 129] on link "Livestock" at bounding box center [15, 115] width 31 height 31
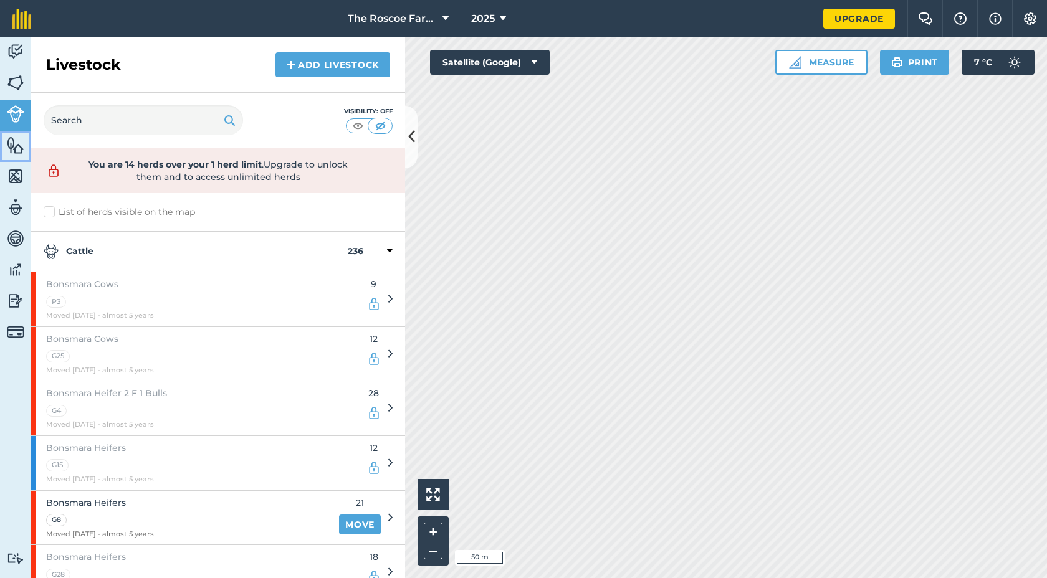
click at [16, 138] on img at bounding box center [15, 145] width 17 height 19
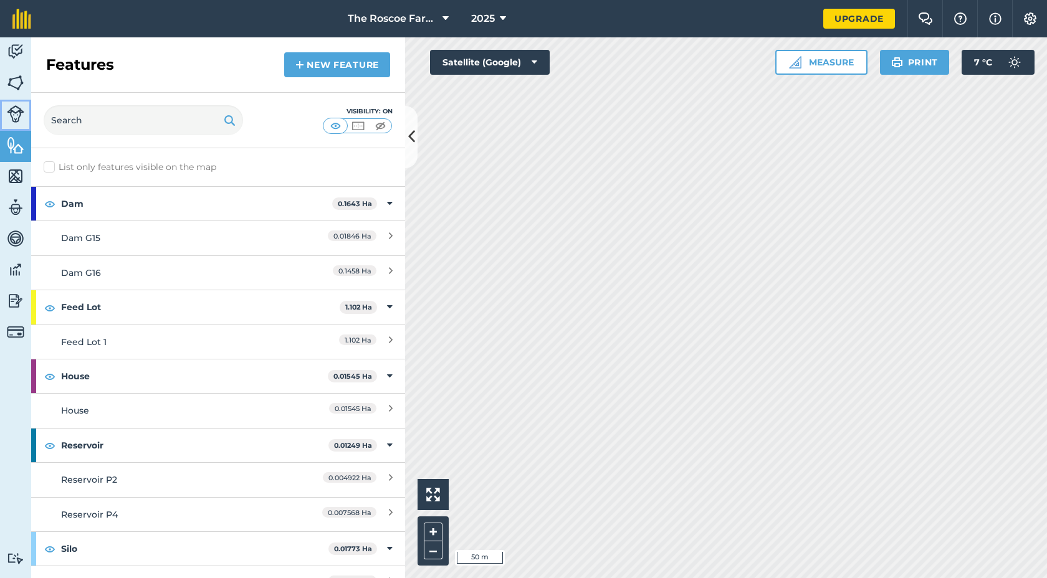
click at [19, 113] on img at bounding box center [15, 113] width 17 height 17
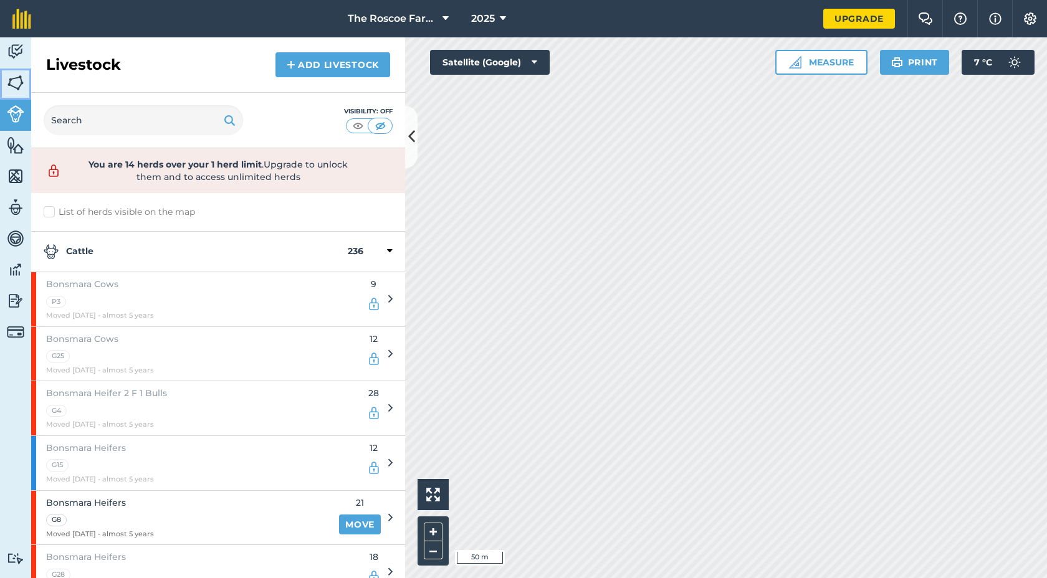
click at [21, 88] on img at bounding box center [15, 83] width 17 height 19
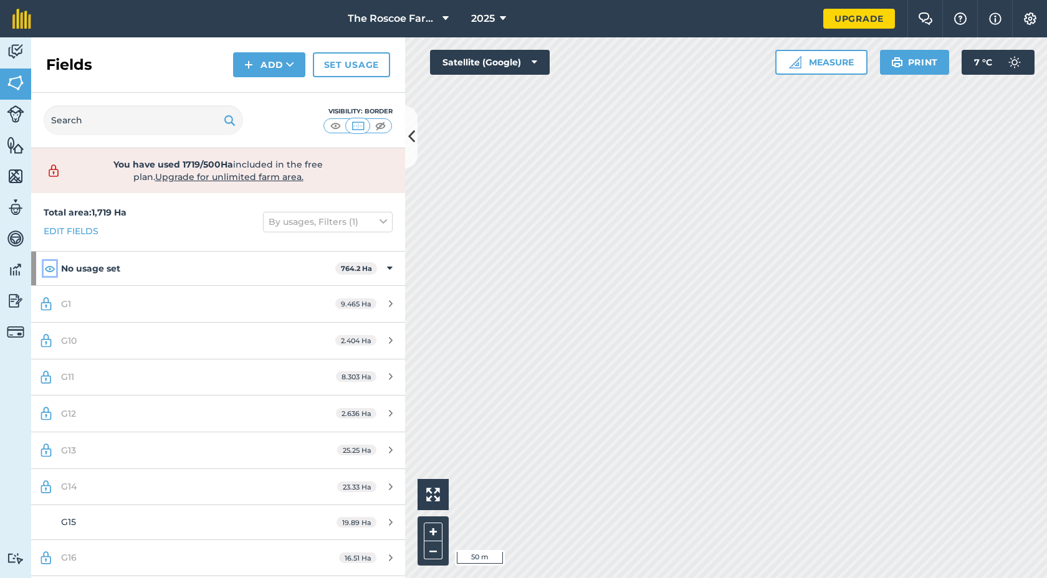
click at [51, 268] on img at bounding box center [49, 268] width 11 height 15
click at [409, 142] on icon at bounding box center [411, 137] width 7 height 22
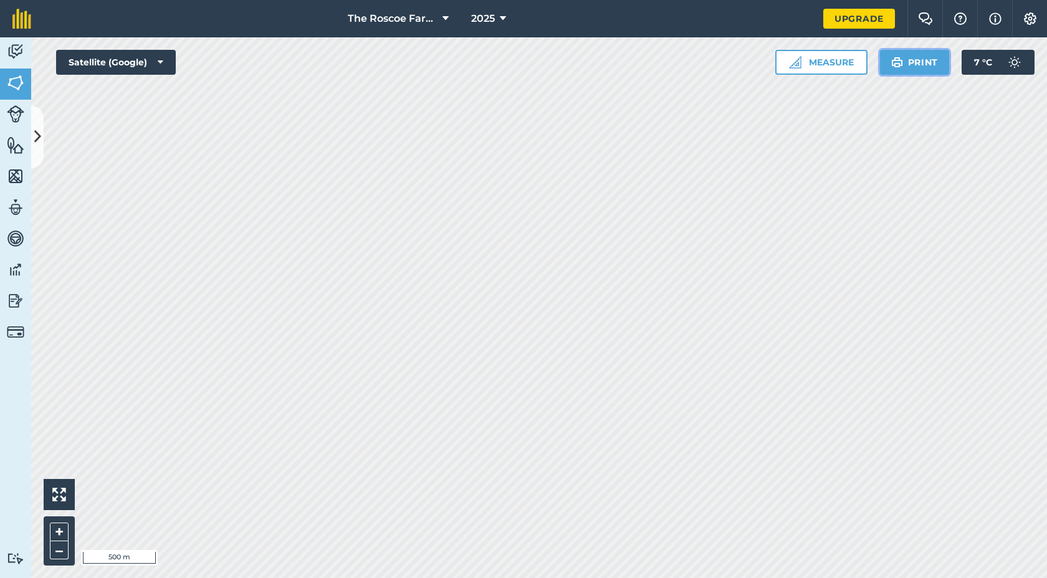
click at [917, 65] on button "Print" at bounding box center [915, 62] width 70 height 25
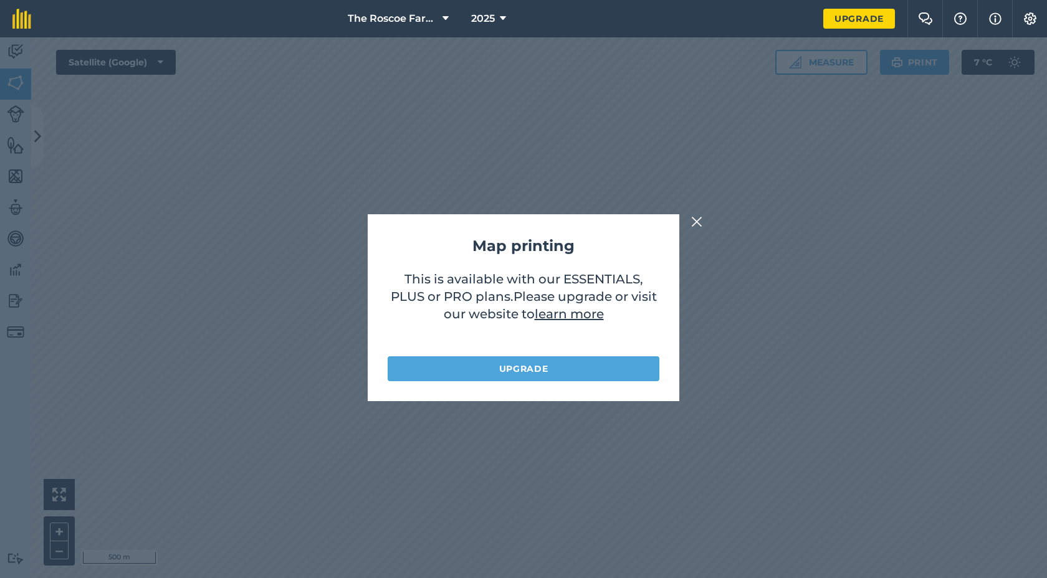
click at [700, 226] on img at bounding box center [696, 221] width 11 height 15
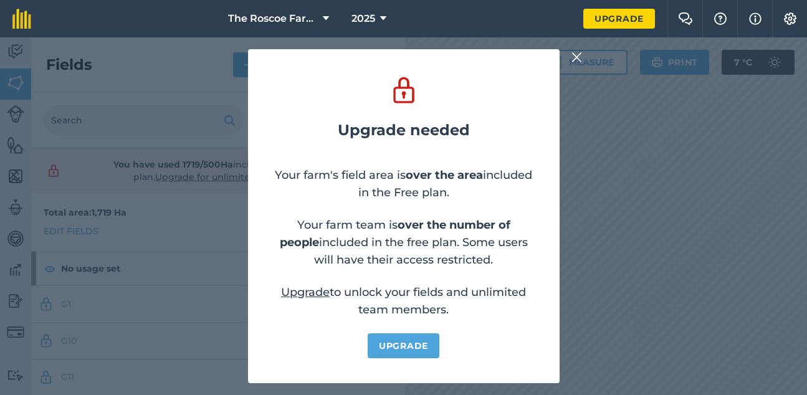
click at [579, 62] on img at bounding box center [576, 57] width 11 height 15
